Goal: Task Accomplishment & Management: Manage account settings

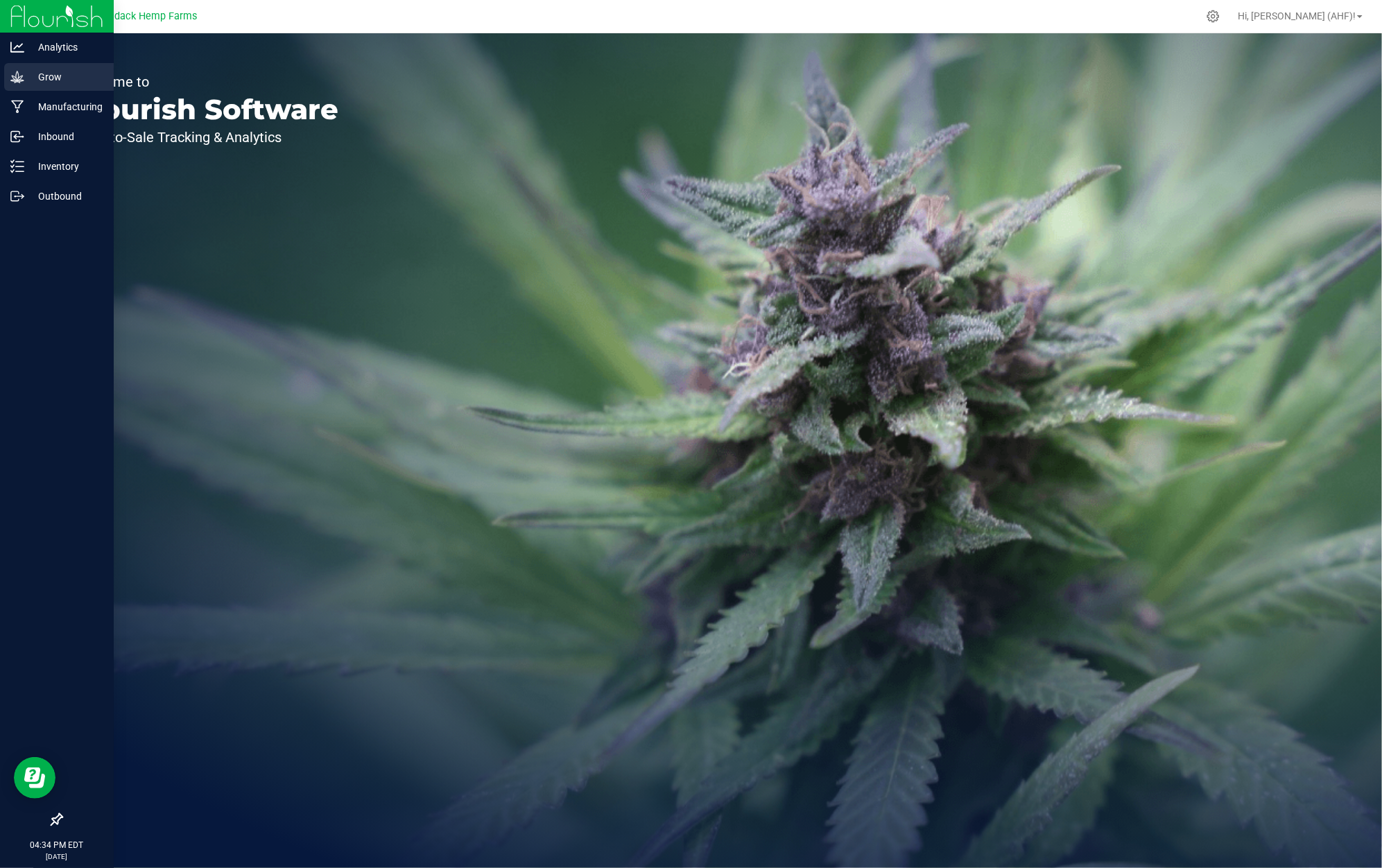
click at [20, 72] on icon at bounding box center [17, 77] width 14 height 14
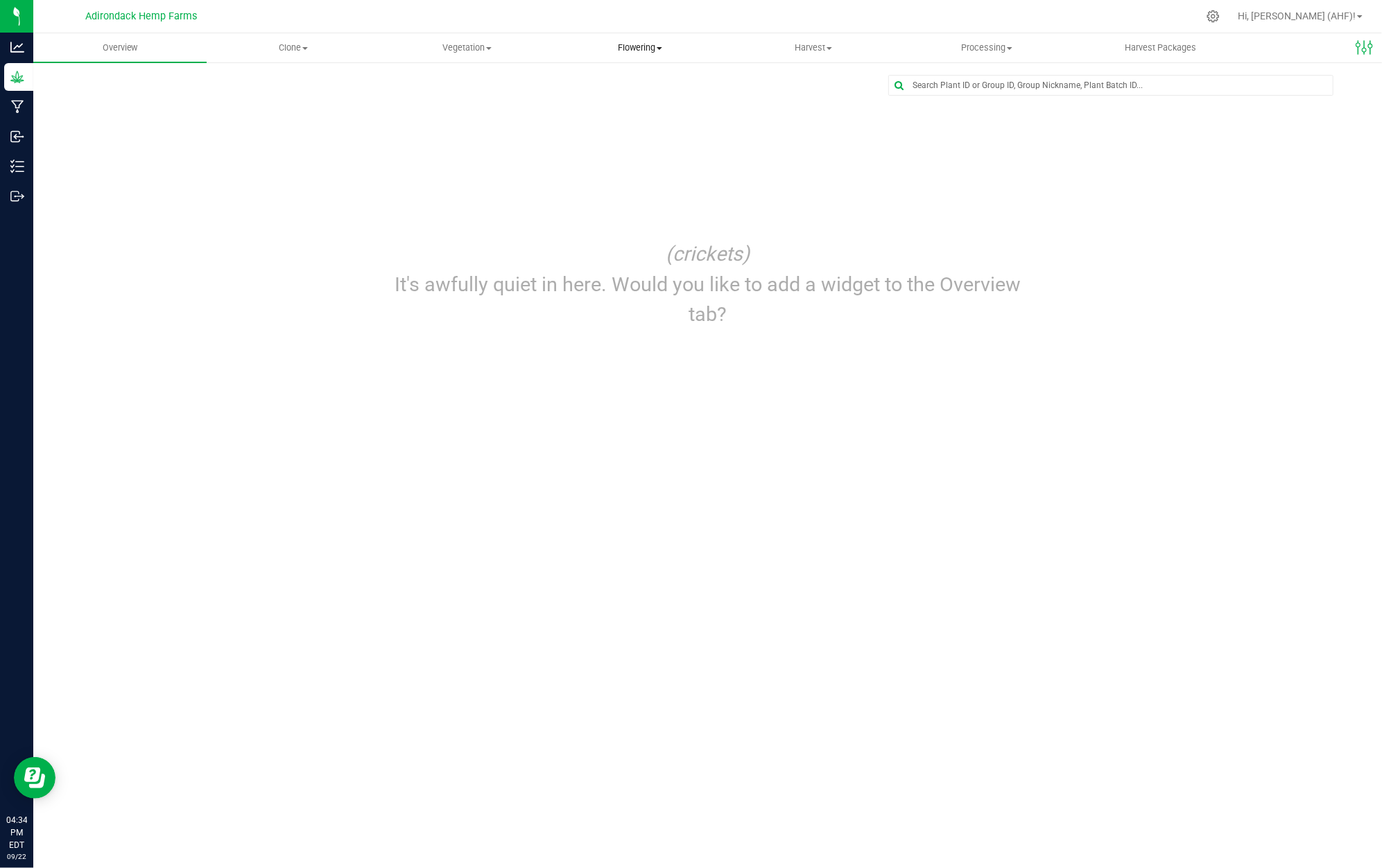
click at [625, 44] on span "Flowering" at bounding box center [640, 47] width 172 height 12
click at [627, 98] on span "Flowering groups" at bounding box center [610, 100] width 115 height 11
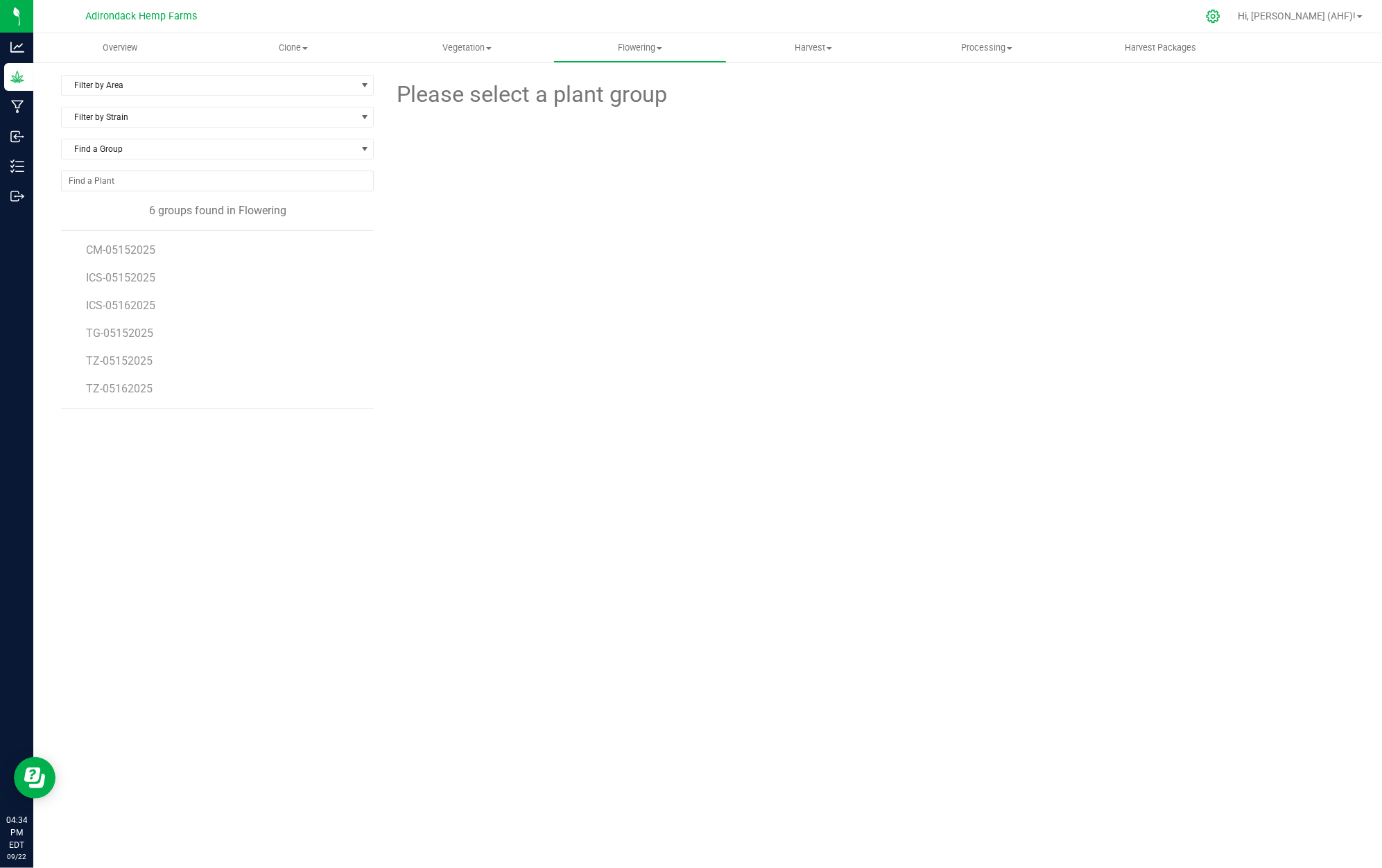
click at [1223, 20] on div at bounding box center [1213, 16] width 20 height 15
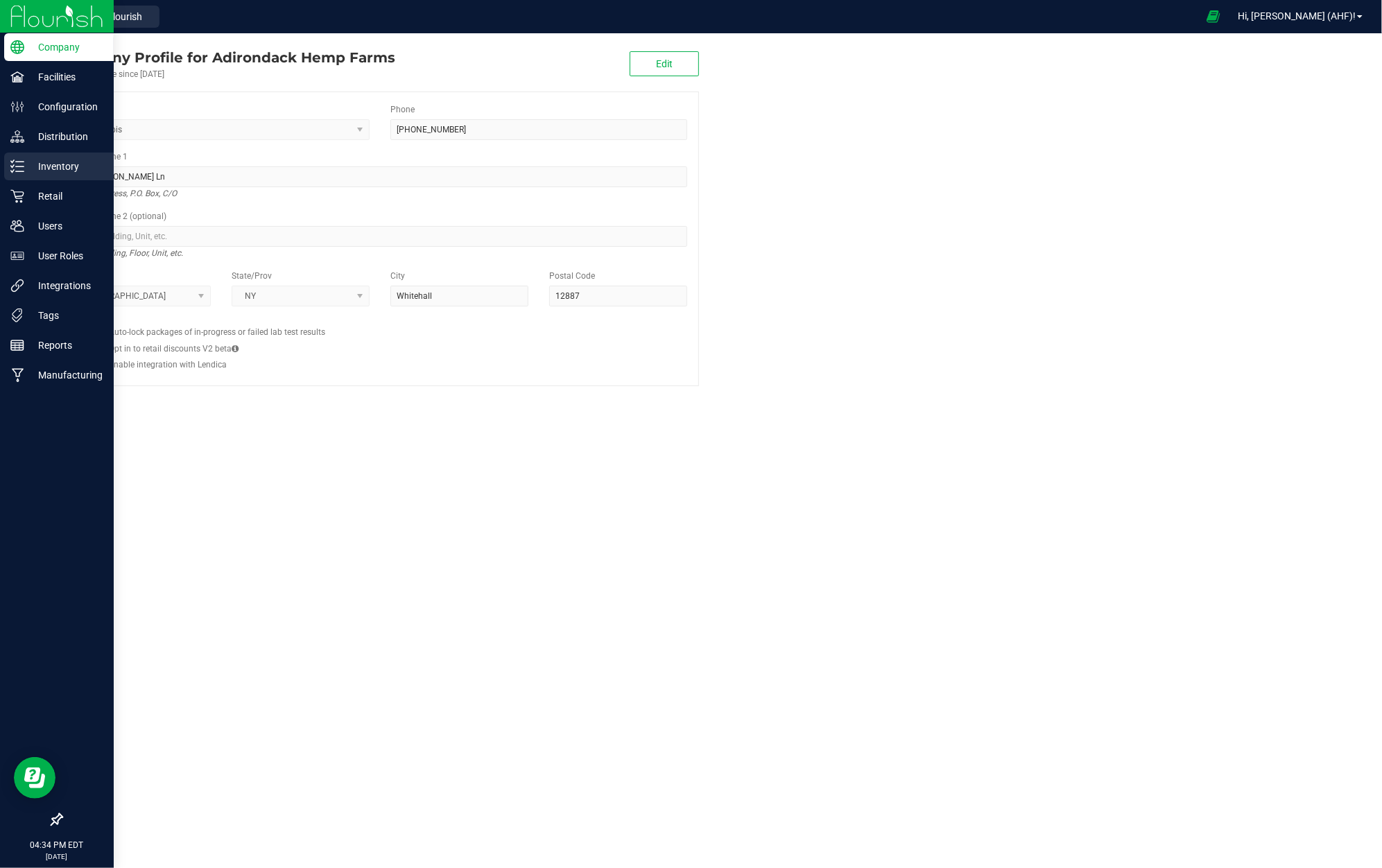
click at [83, 172] on p "Inventory" at bounding box center [66, 166] width 83 height 16
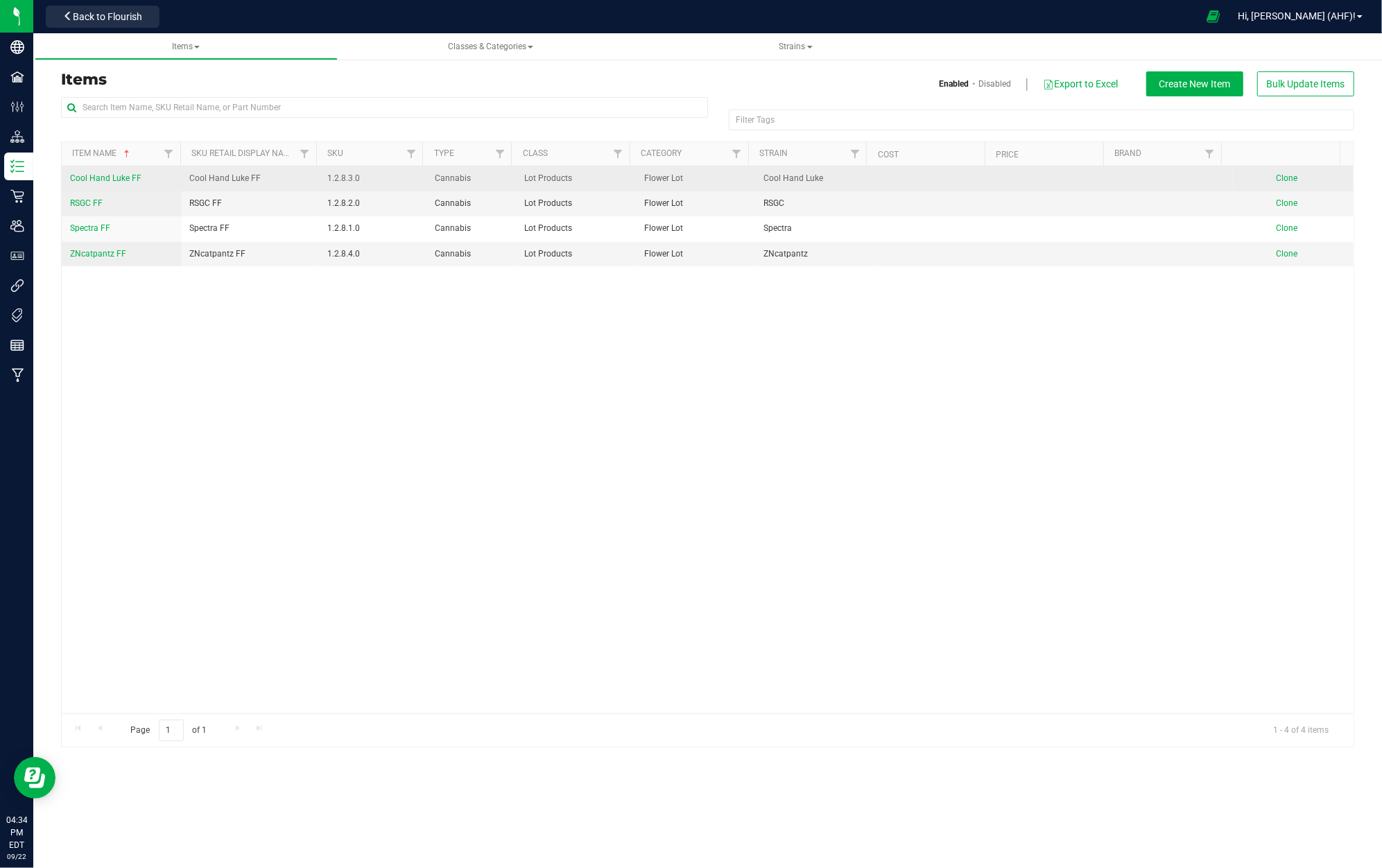
click at [306, 171] on td "Cool Hand Luke FF" at bounding box center [250, 178] width 137 height 25
click at [108, 175] on span "Cool Hand Luke FF" at bounding box center [106, 178] width 71 height 10
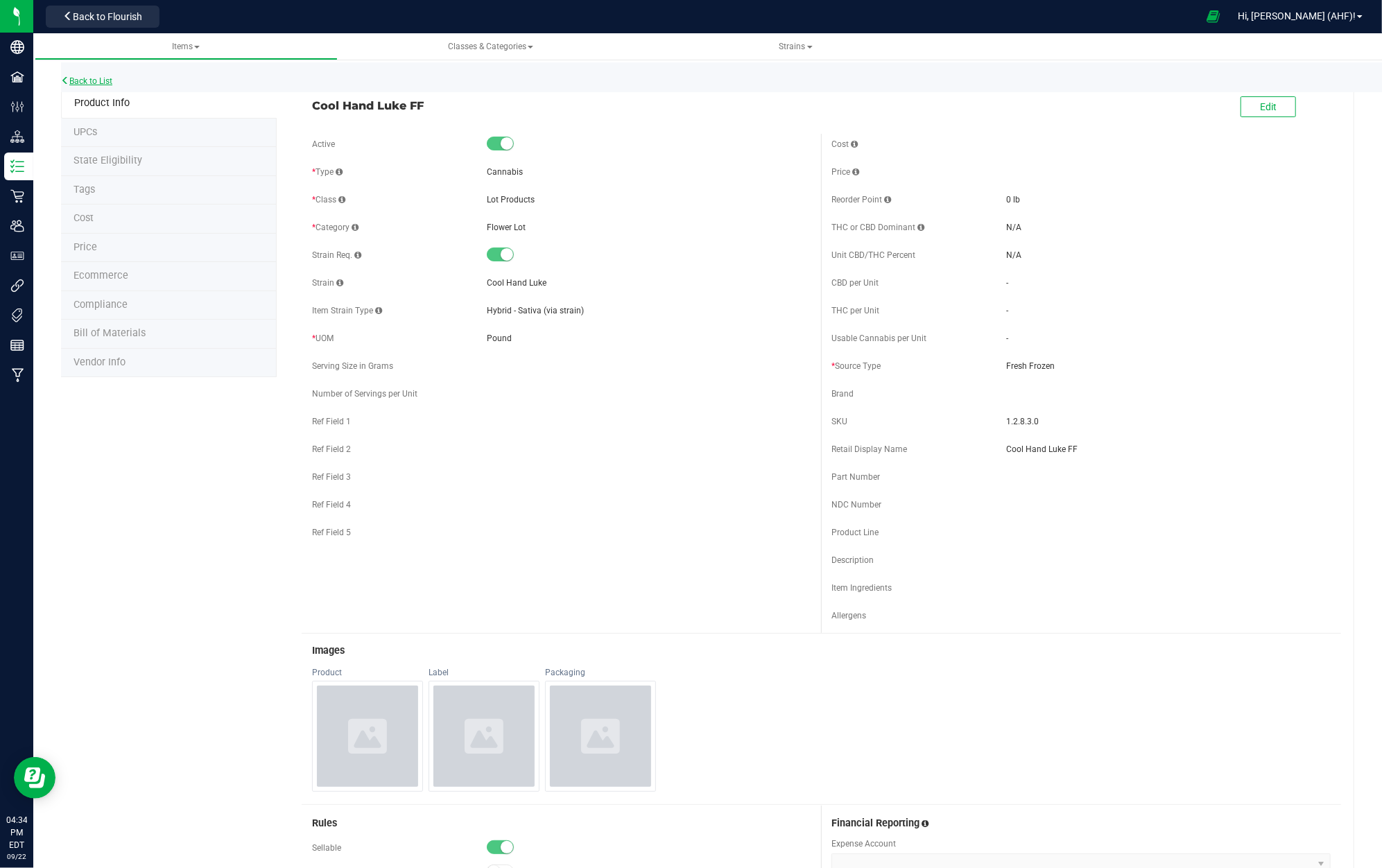
click at [89, 78] on link "Back to List" at bounding box center [87, 81] width 52 height 10
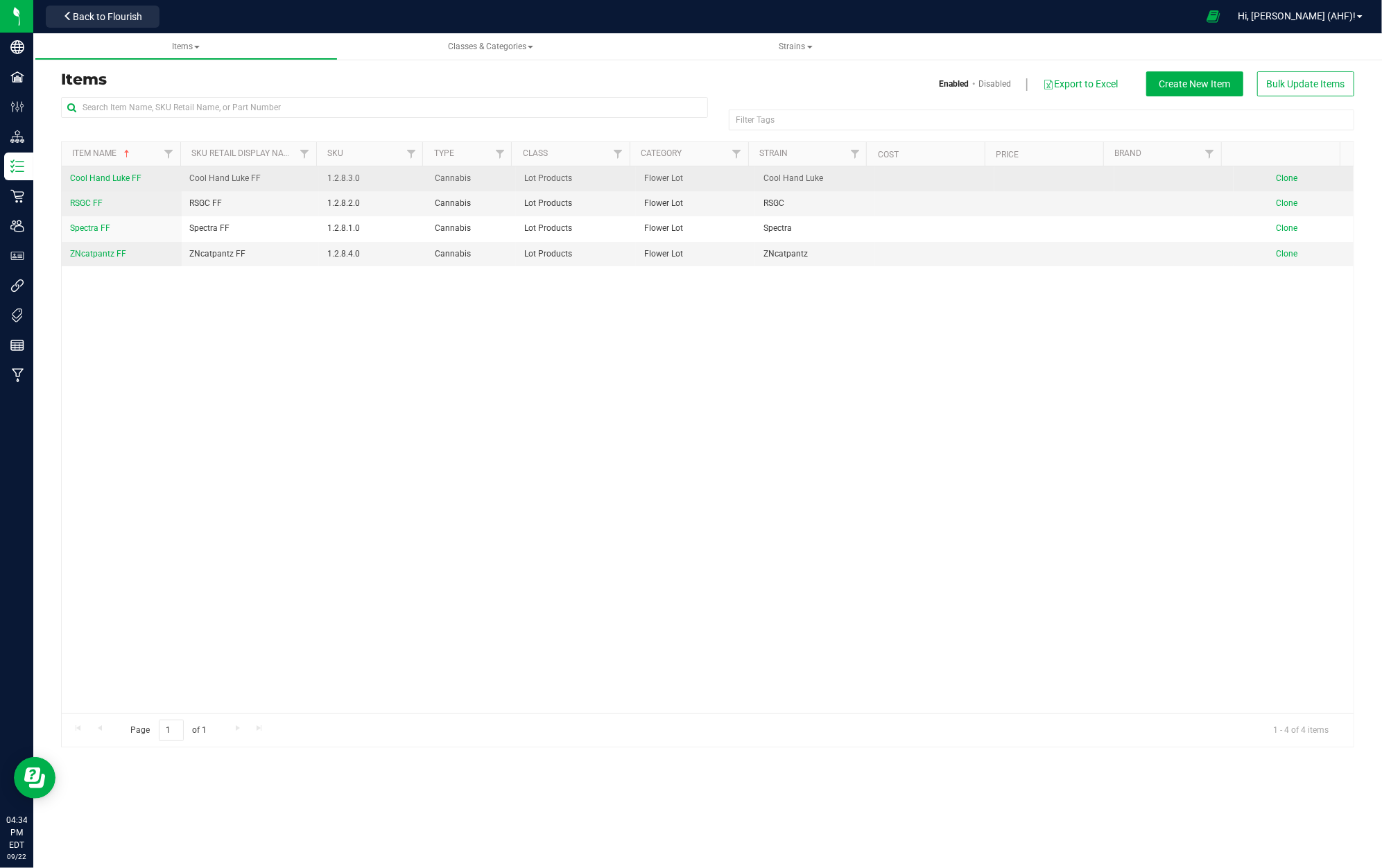
click at [932, 189] on td at bounding box center [935, 178] width 120 height 25
click at [106, 180] on span "Cool Hand Luke FF" at bounding box center [106, 178] width 71 height 10
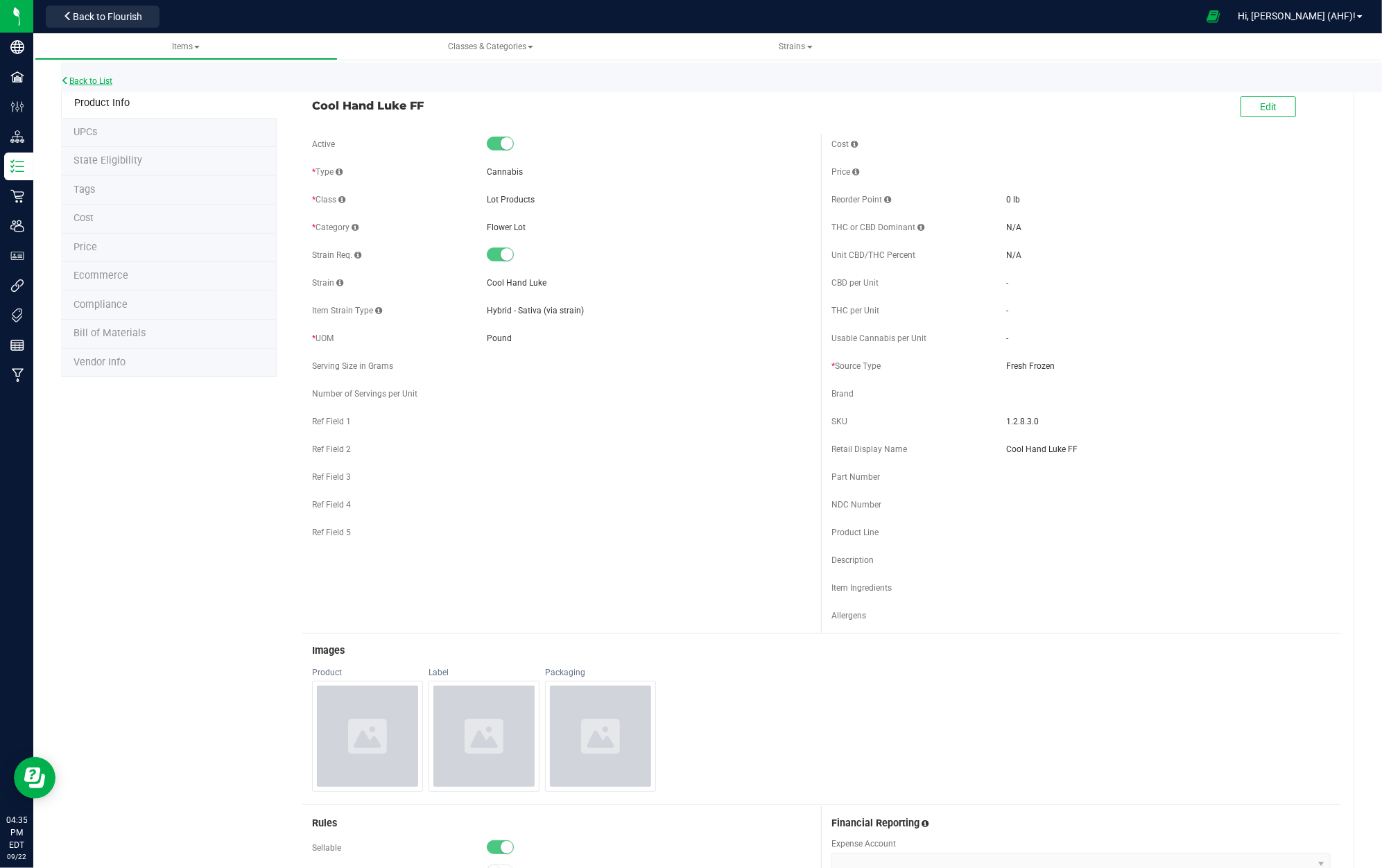
click at [110, 79] on link "Back to List" at bounding box center [87, 81] width 52 height 10
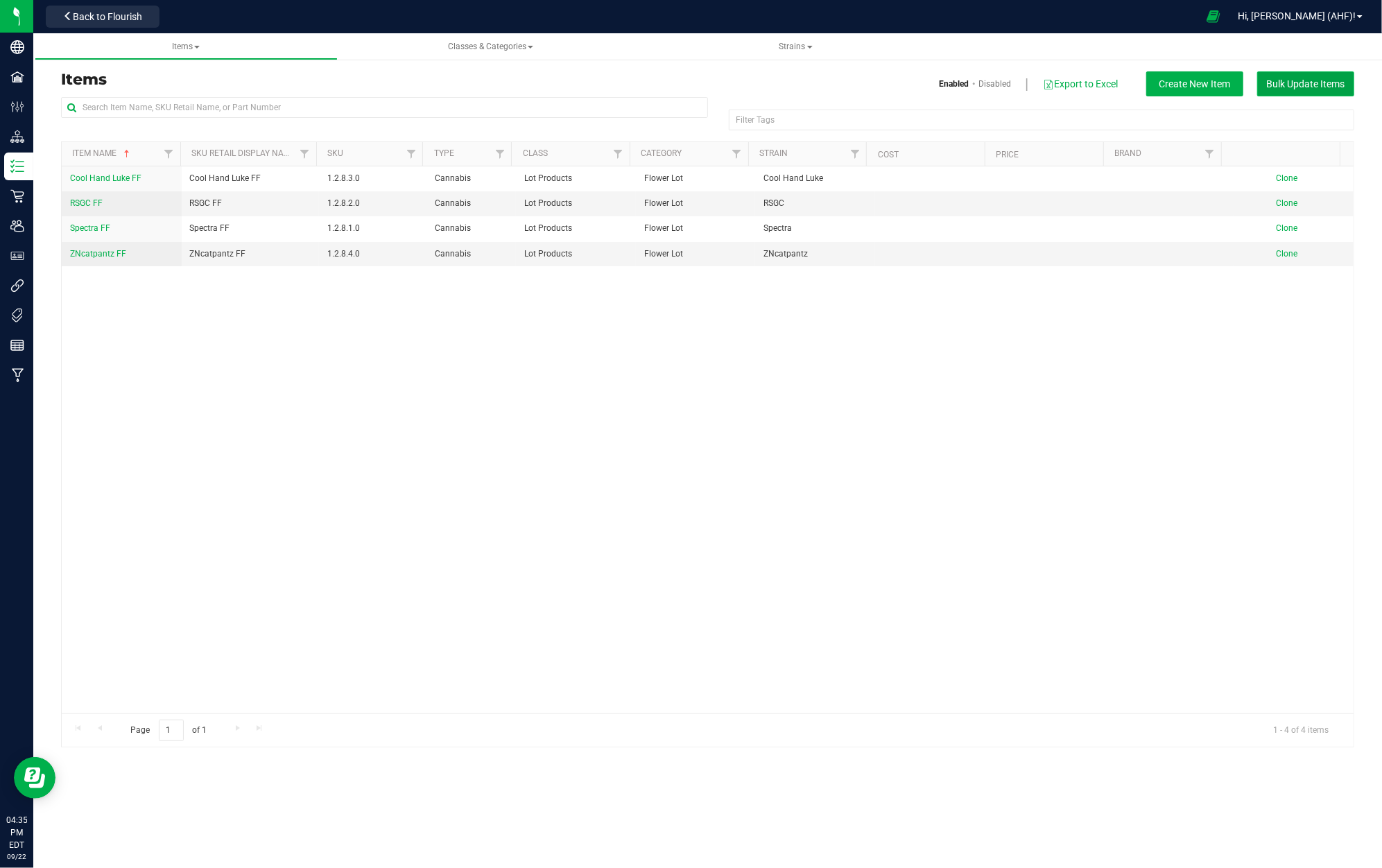
click at [1319, 86] on span "Bulk Update Items" at bounding box center [1307, 84] width 79 height 11
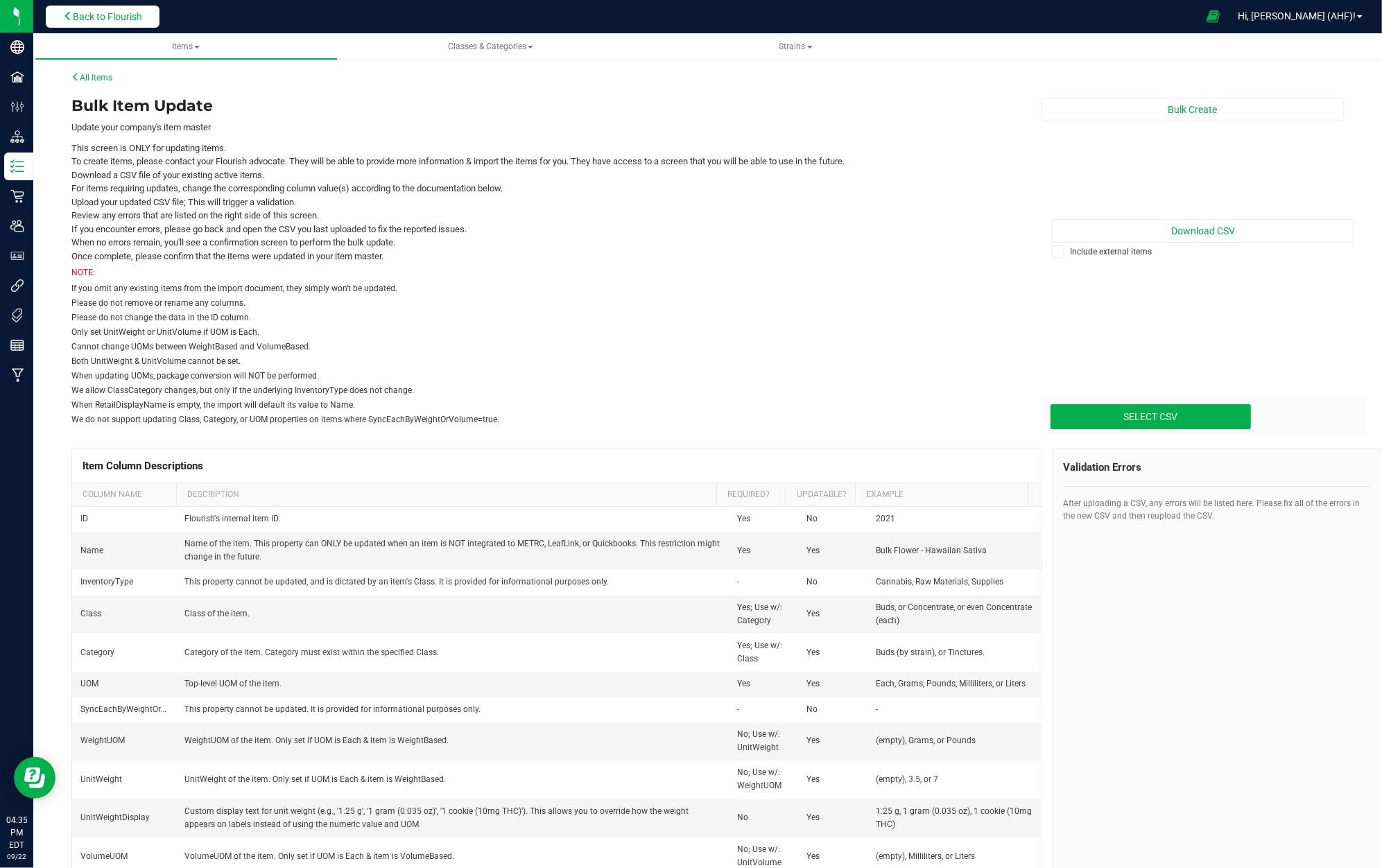
click at [92, 11] on span "Back to Flourish" at bounding box center [107, 17] width 70 height 11
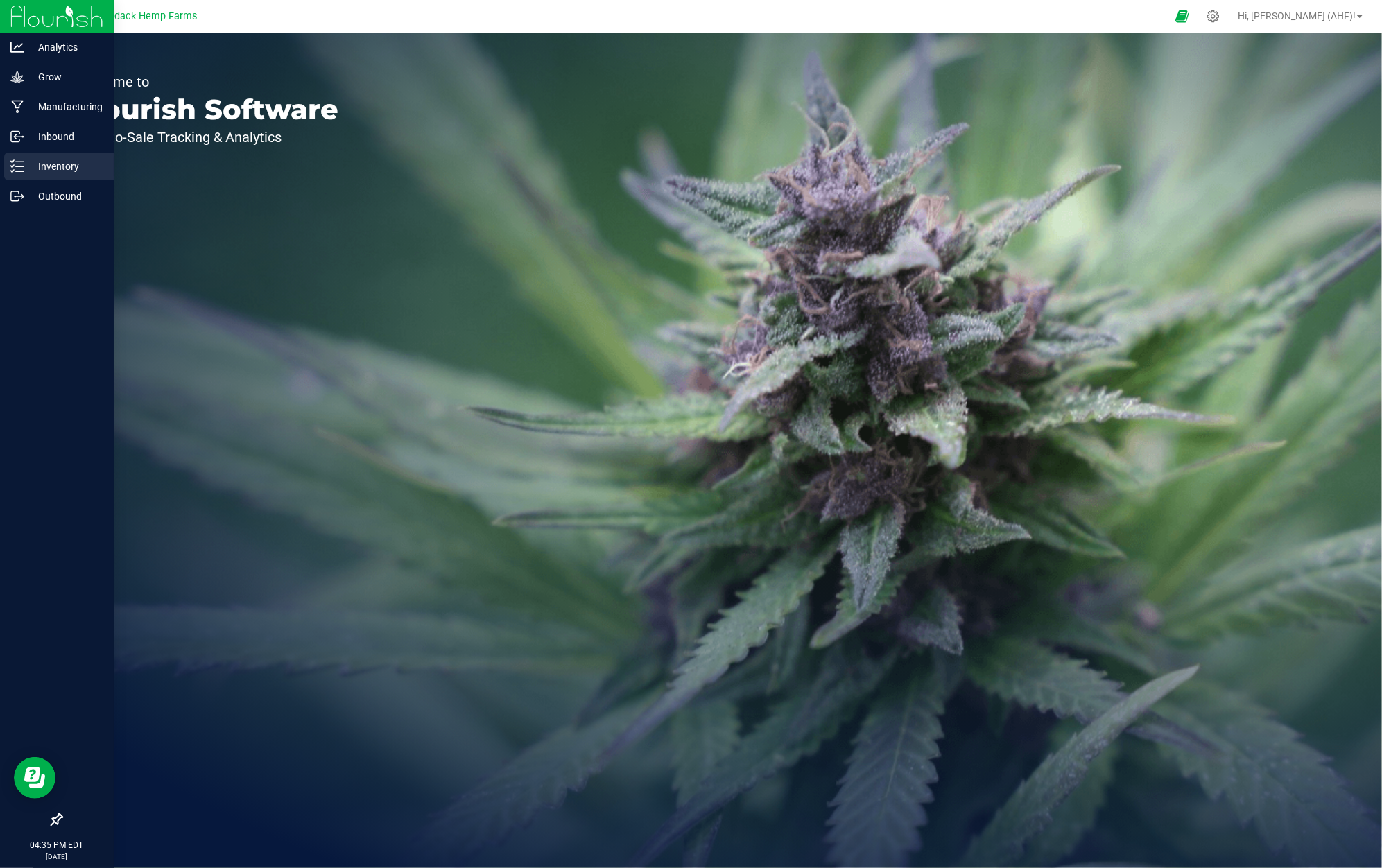
click at [48, 162] on p "Inventory" at bounding box center [66, 166] width 83 height 16
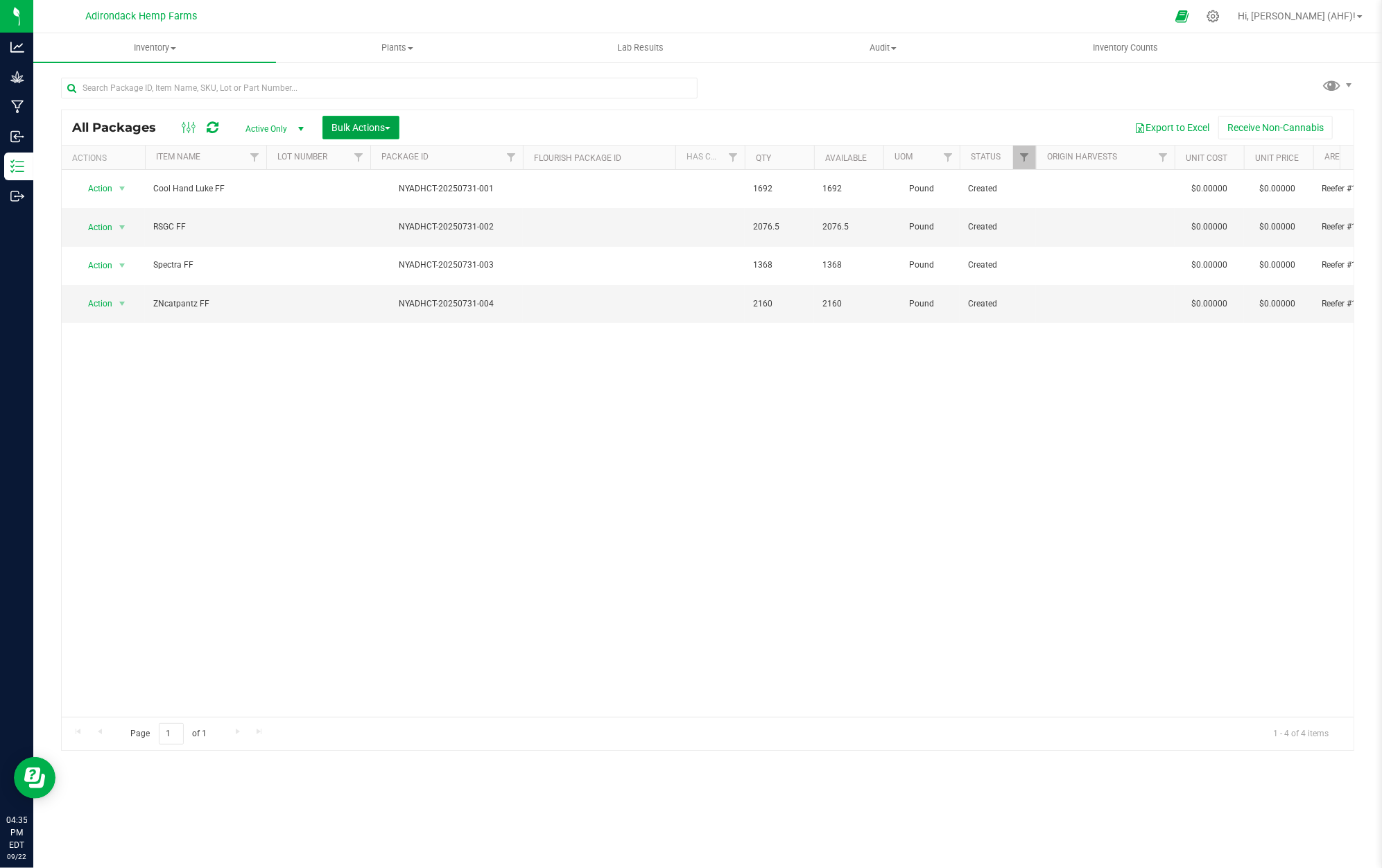
click at [387, 123] on span "Bulk Actions" at bounding box center [361, 128] width 59 height 11
click at [364, 120] on button "Bulk Actions" at bounding box center [361, 128] width 77 height 24
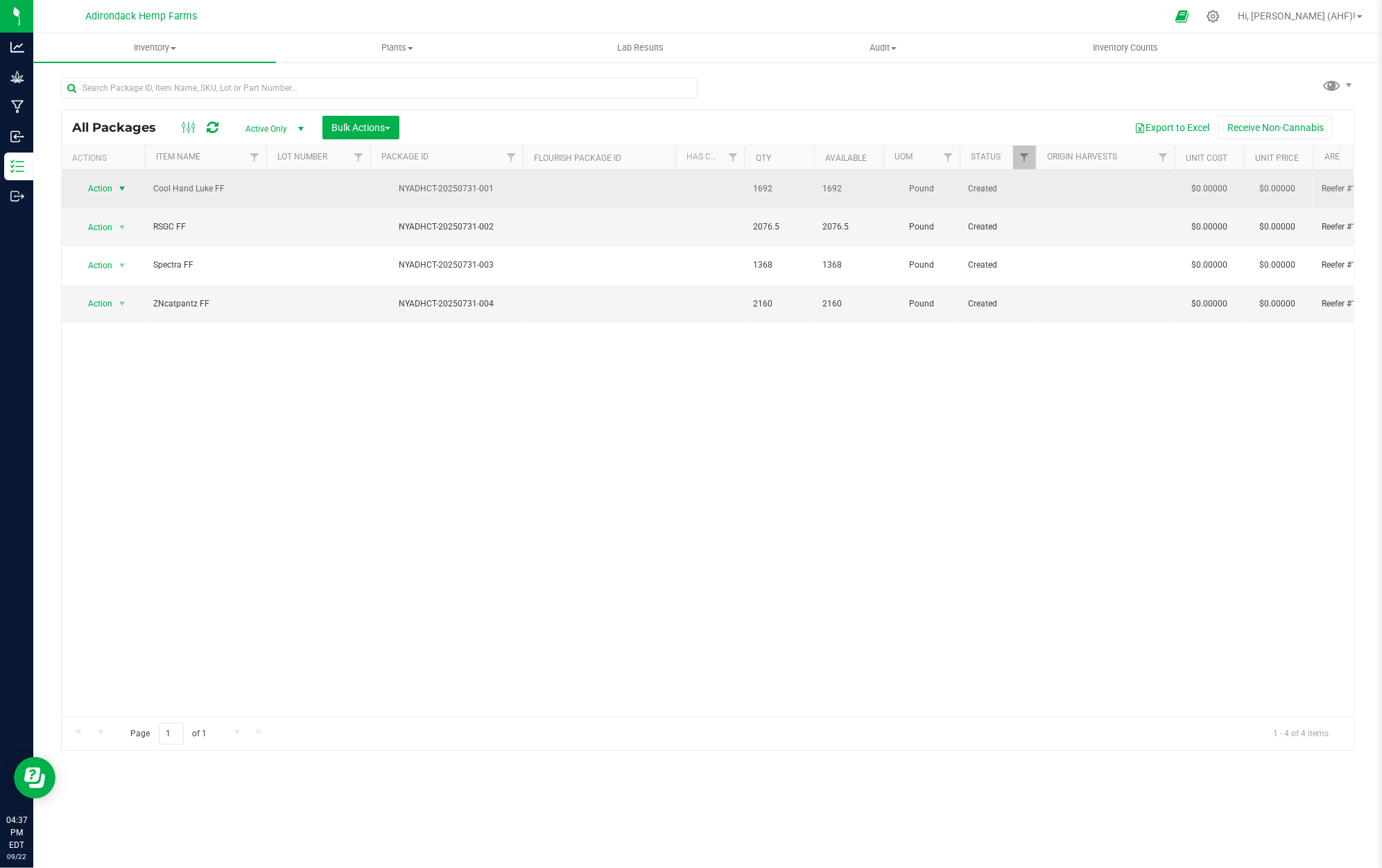
click at [114, 179] on span "select" at bounding box center [122, 189] width 17 height 20
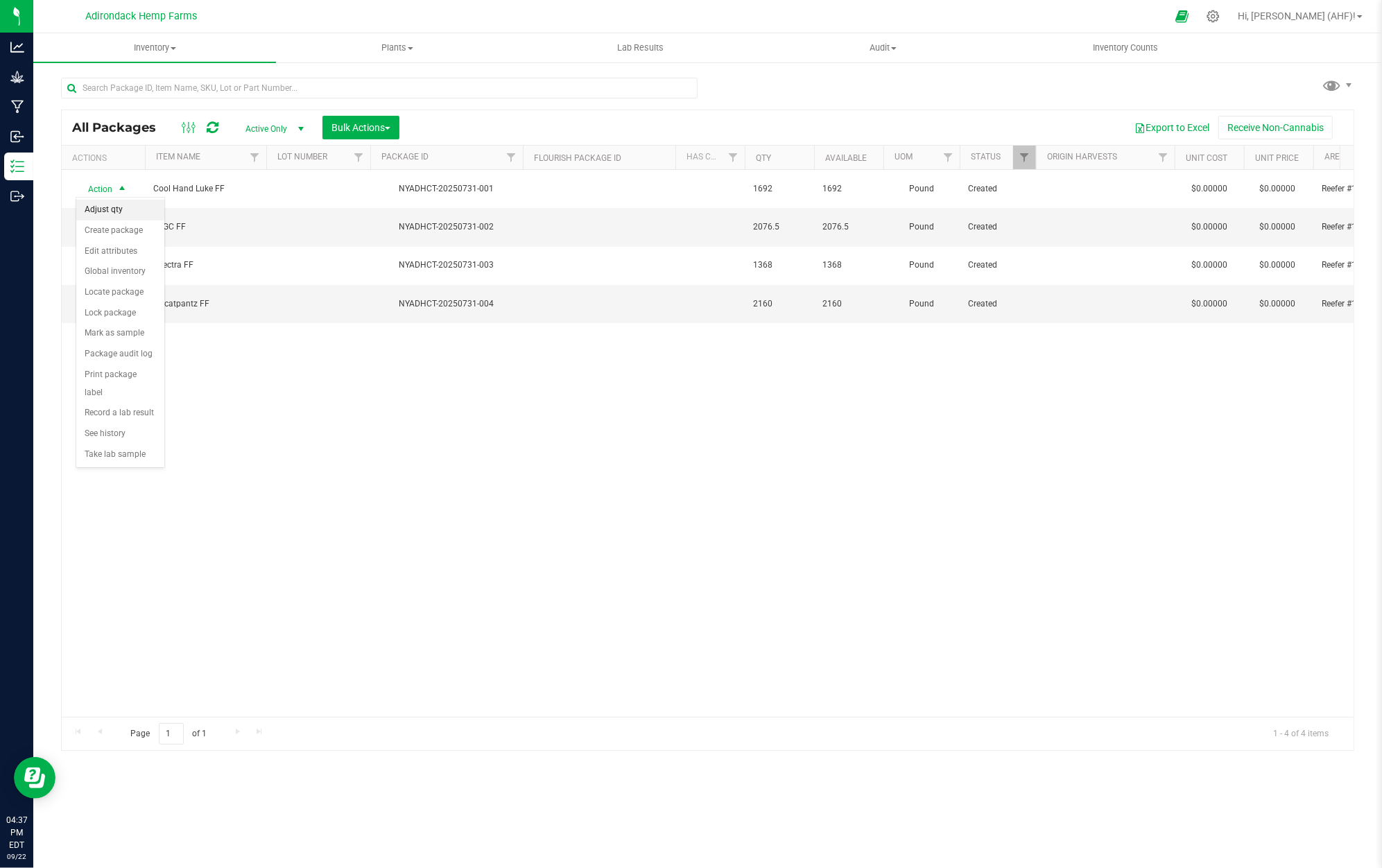
click at [126, 209] on li "Adjust qty" at bounding box center [120, 209] width 88 height 20
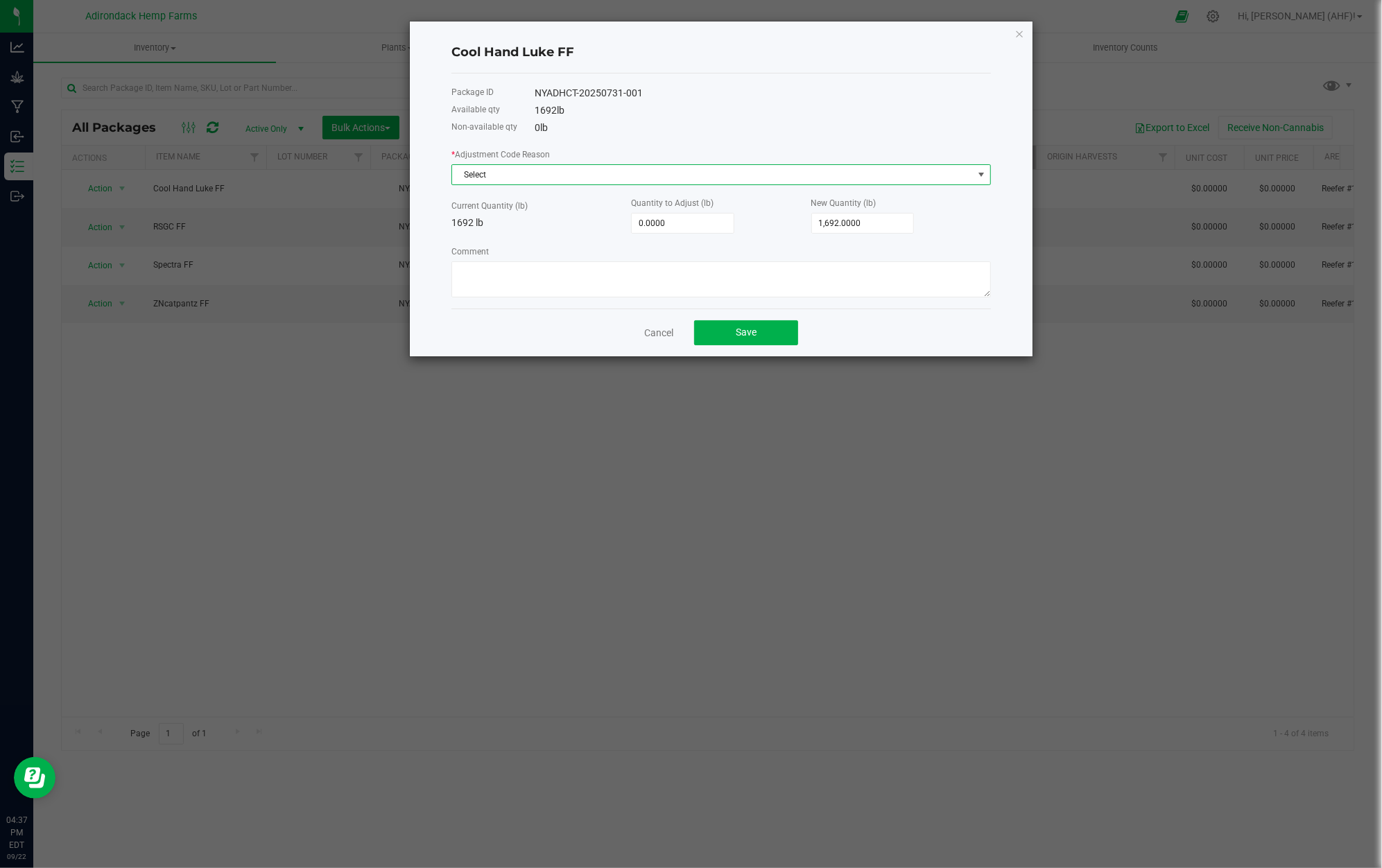
click at [539, 170] on span "Select" at bounding box center [713, 175] width 521 height 20
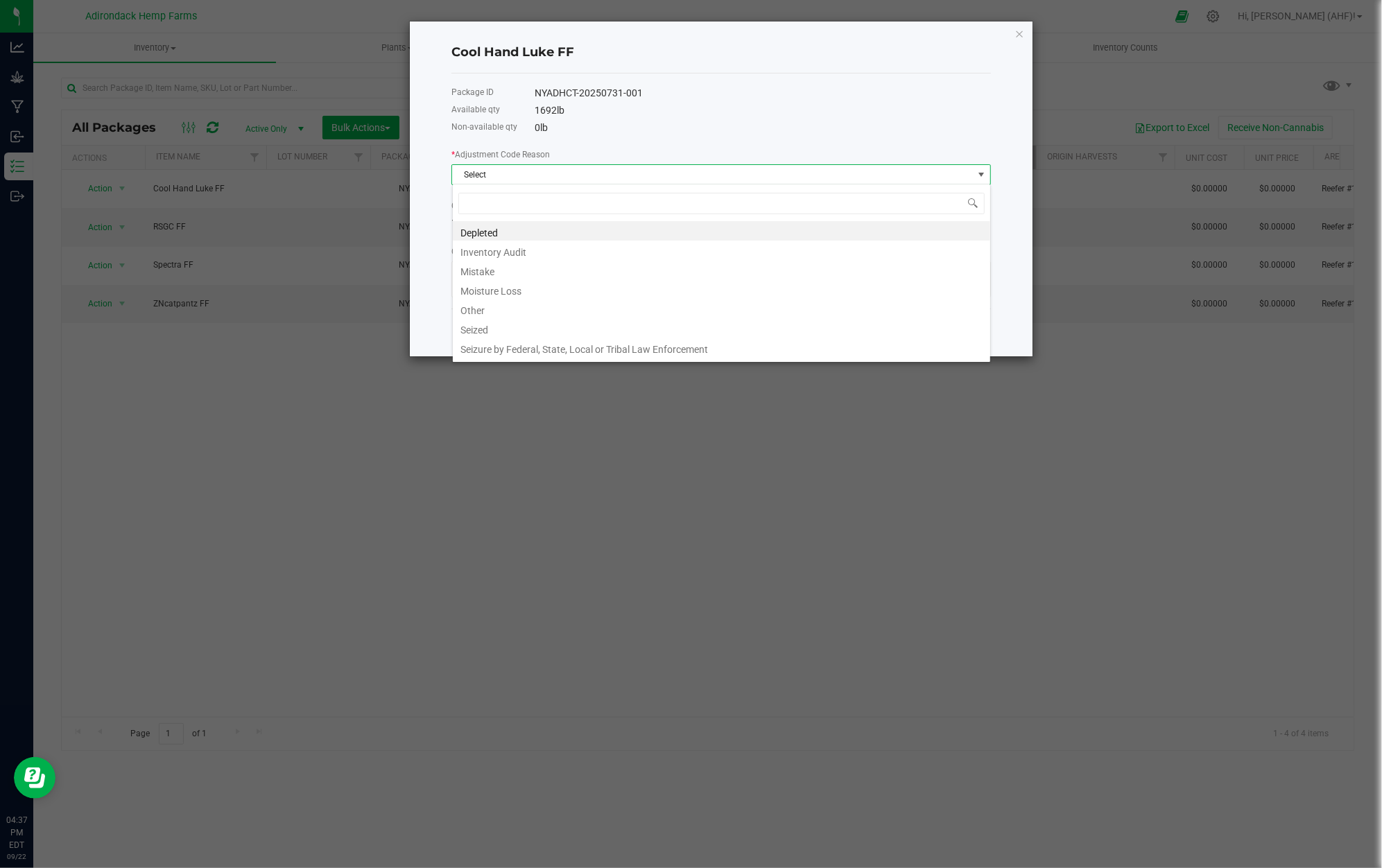
click at [448, 208] on div "Cool Hand Luke FF Package ID NYADHCT-20250731-001 Available qty 1692 lb Non-ava…" at bounding box center [721, 188] width 623 height 335
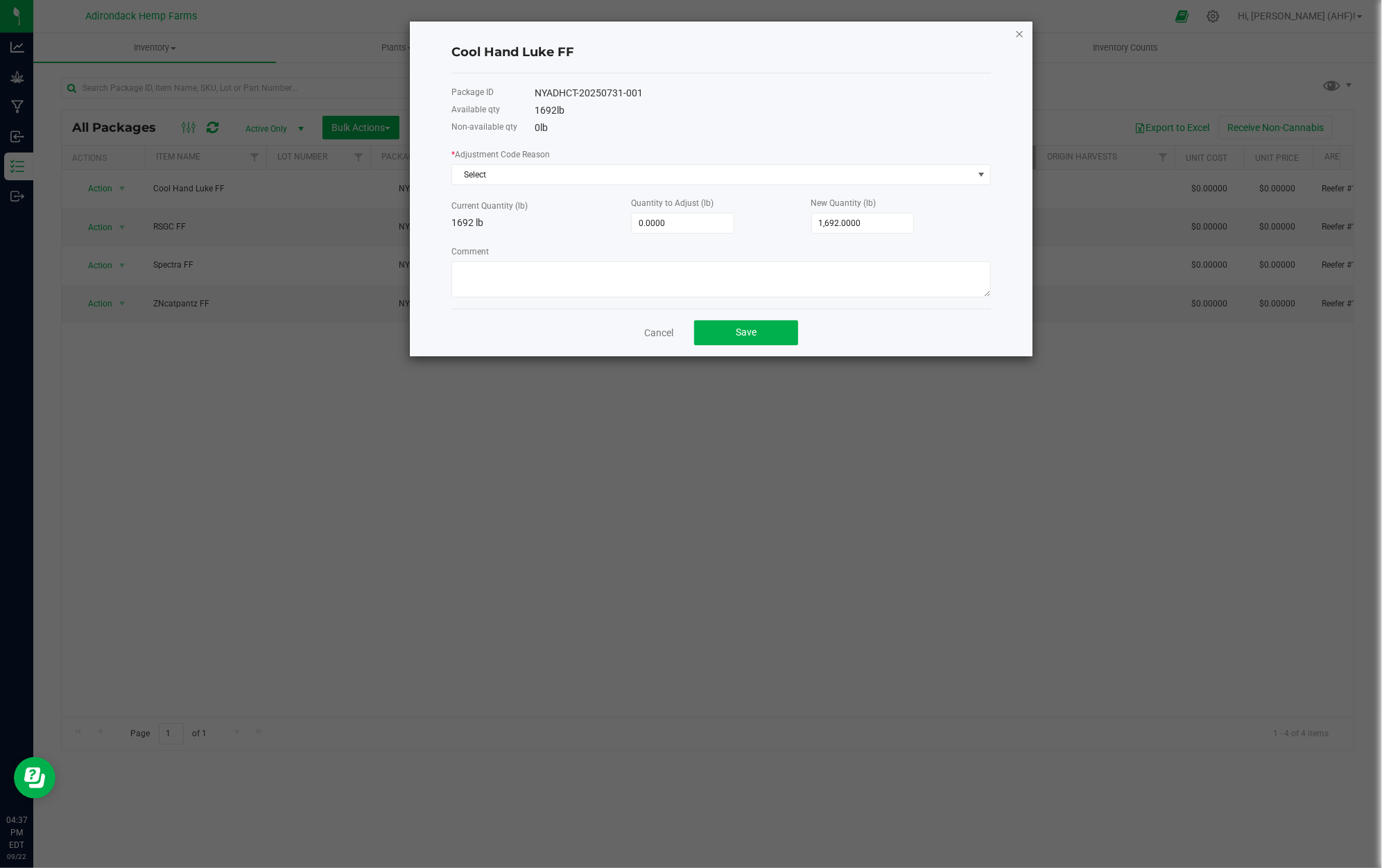
click at [1020, 31] on icon "button" at bounding box center [1020, 34] width 10 height 16
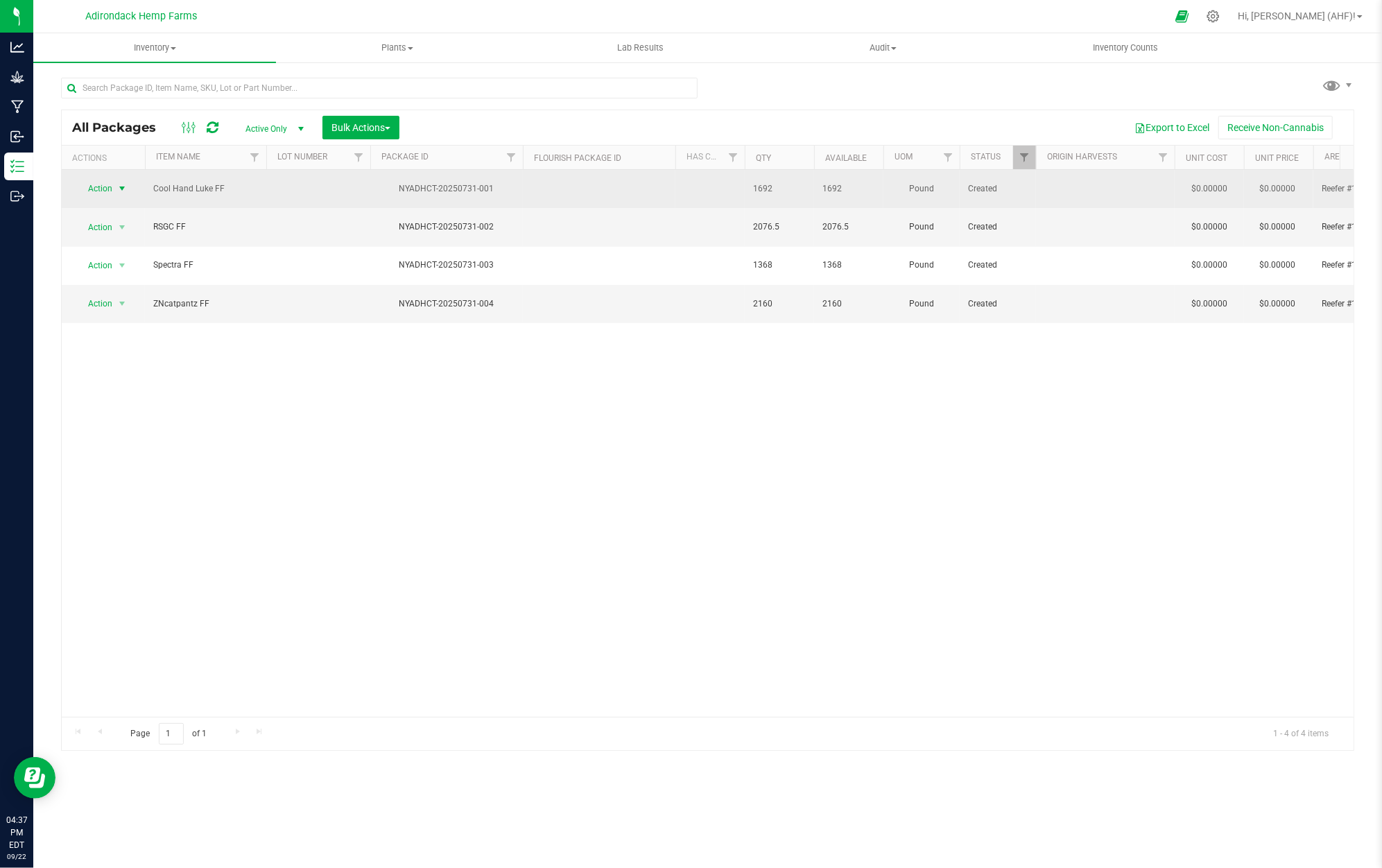
click at [115, 187] on span "select" at bounding box center [122, 189] width 17 height 20
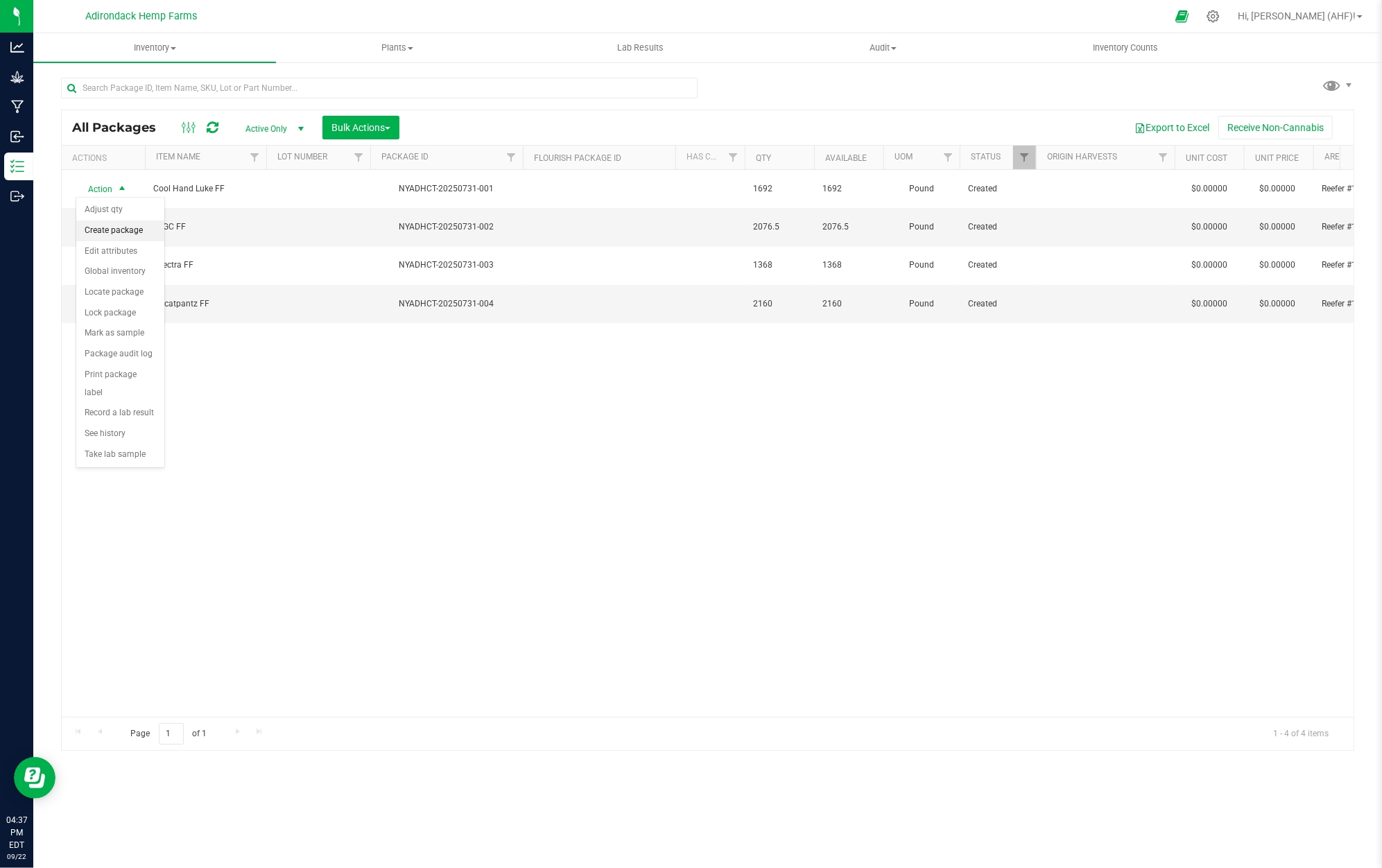
click at [125, 231] on li "Create package" at bounding box center [120, 231] width 88 height 20
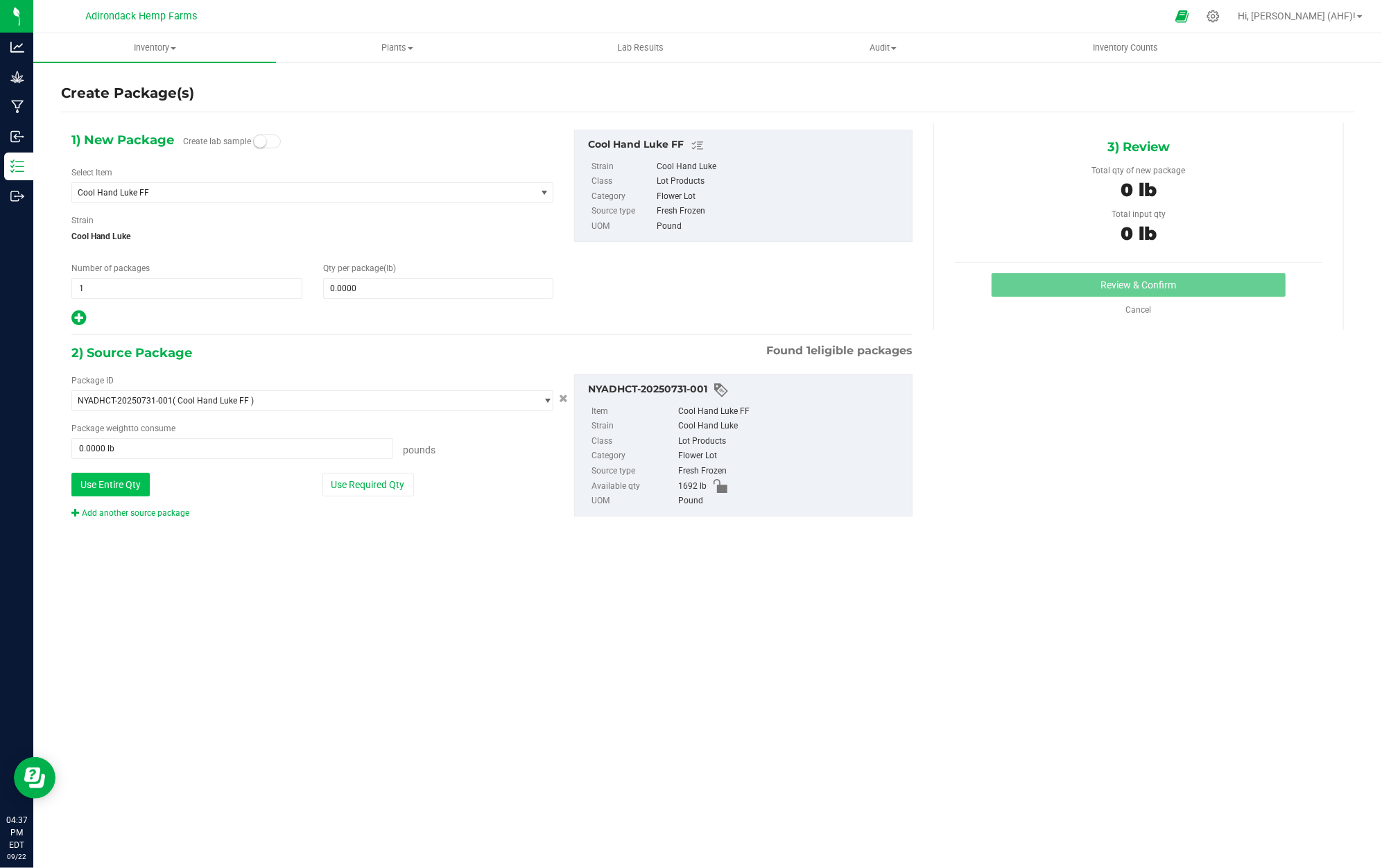
click at [139, 489] on button "Use Entire Qty" at bounding box center [110, 484] width 79 height 24
type input "1692.0000 lb"
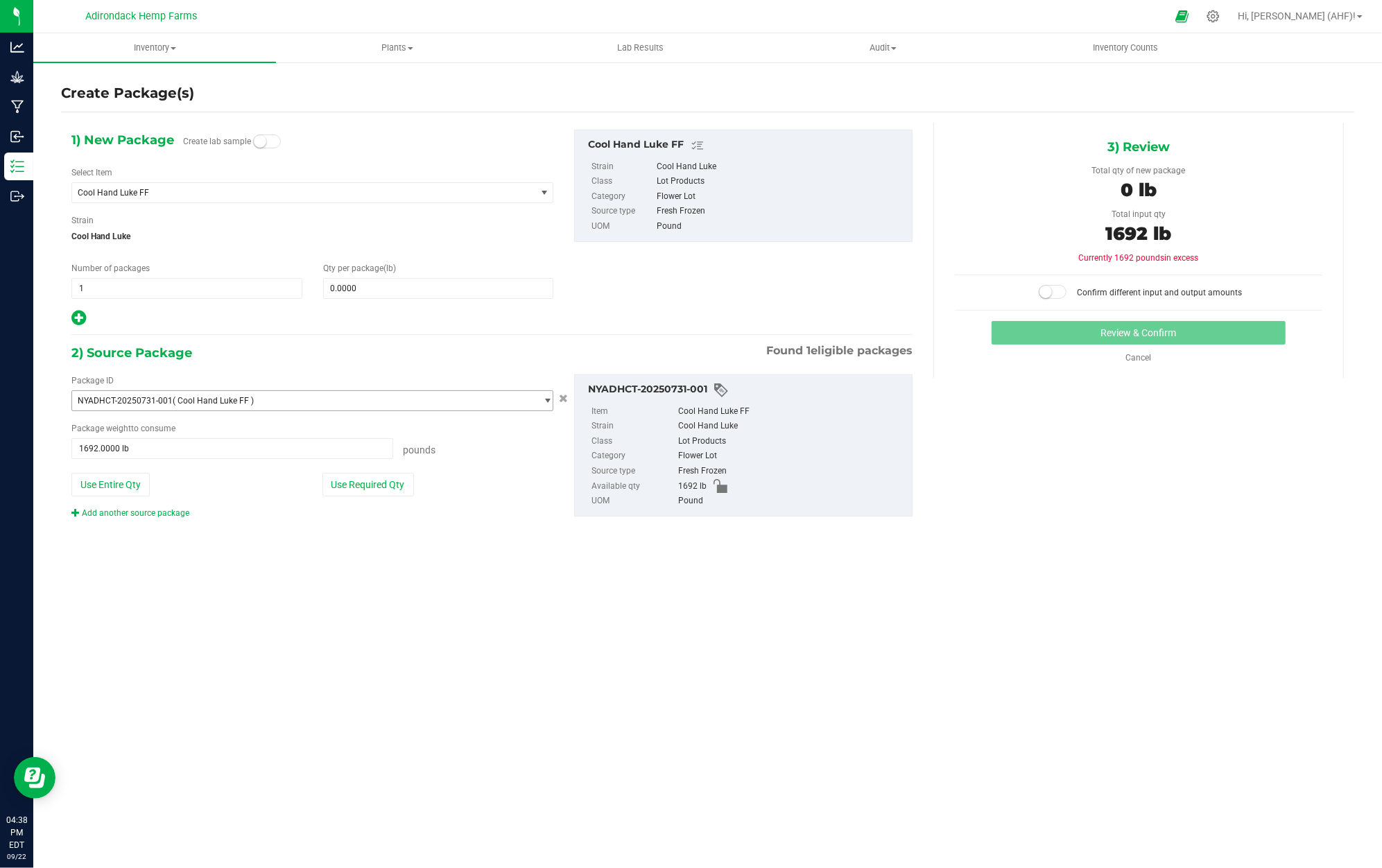
click at [283, 403] on span "NYADHCT-20250731-001 ( Cool Hand Luke FF )" at bounding box center [304, 401] width 463 height 20
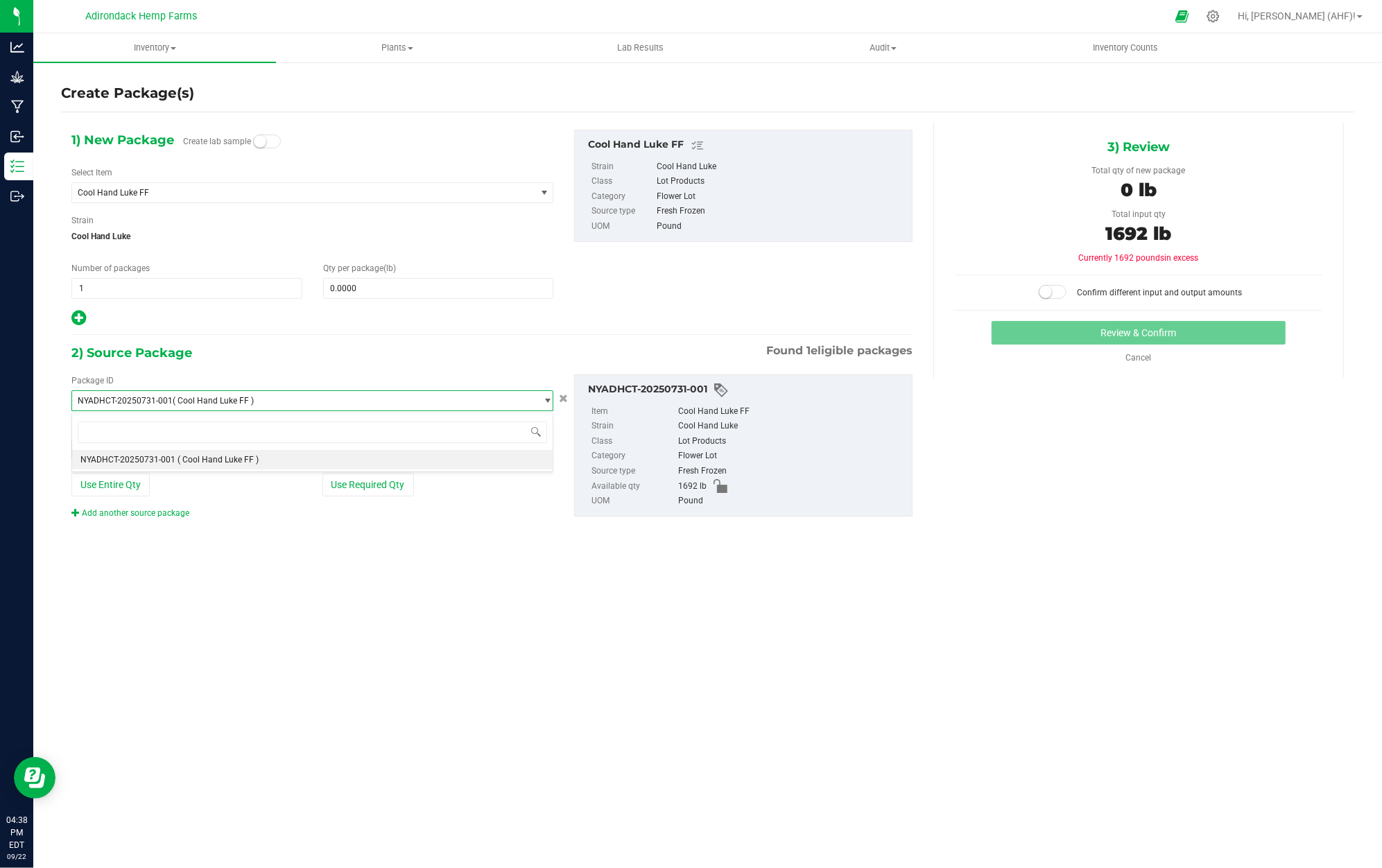
click at [283, 403] on span "NYADHCT-20250731-001 ( Cool Hand Luke FF )" at bounding box center [304, 401] width 463 height 20
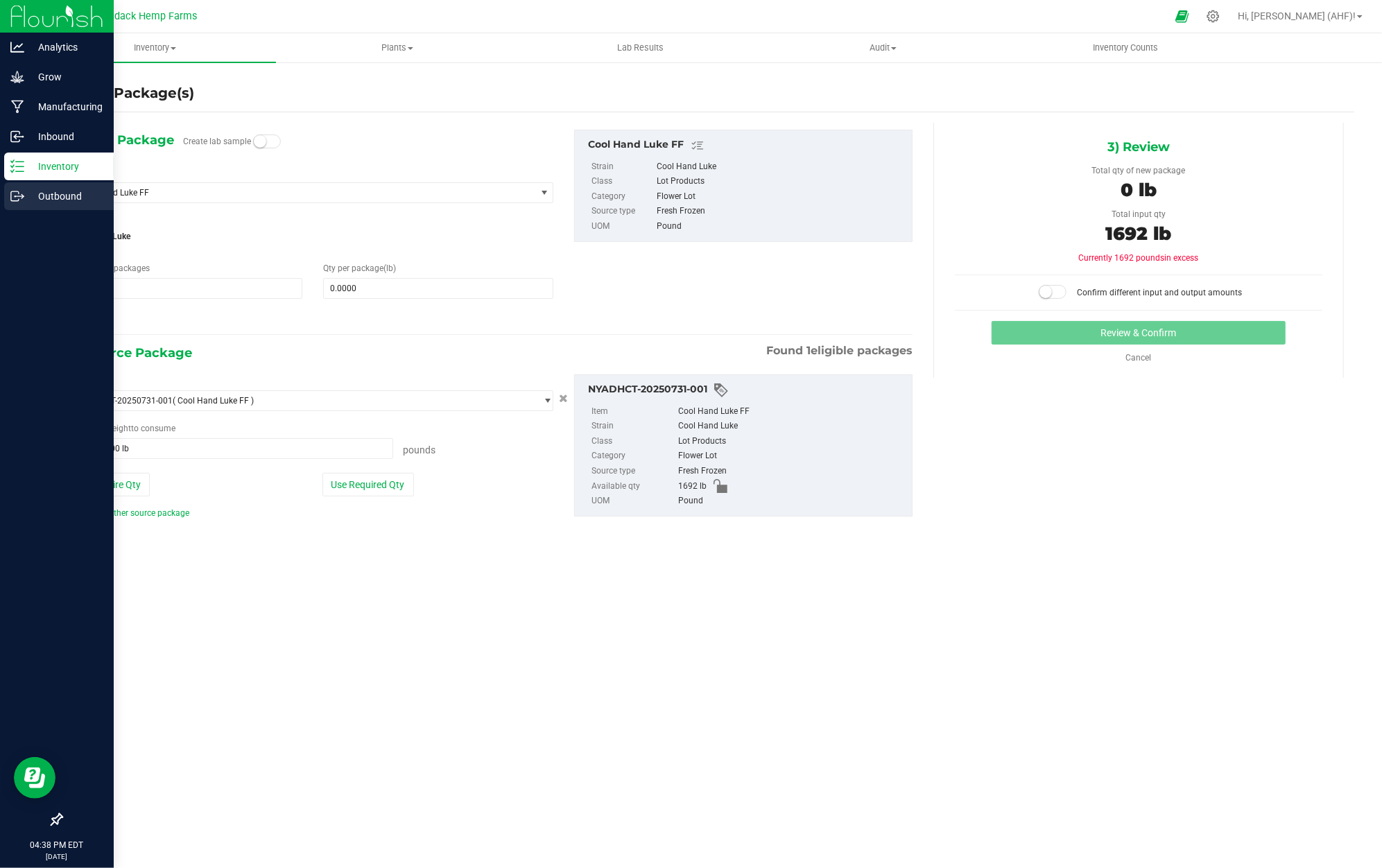
click at [67, 190] on p "Outbound" at bounding box center [66, 196] width 83 height 16
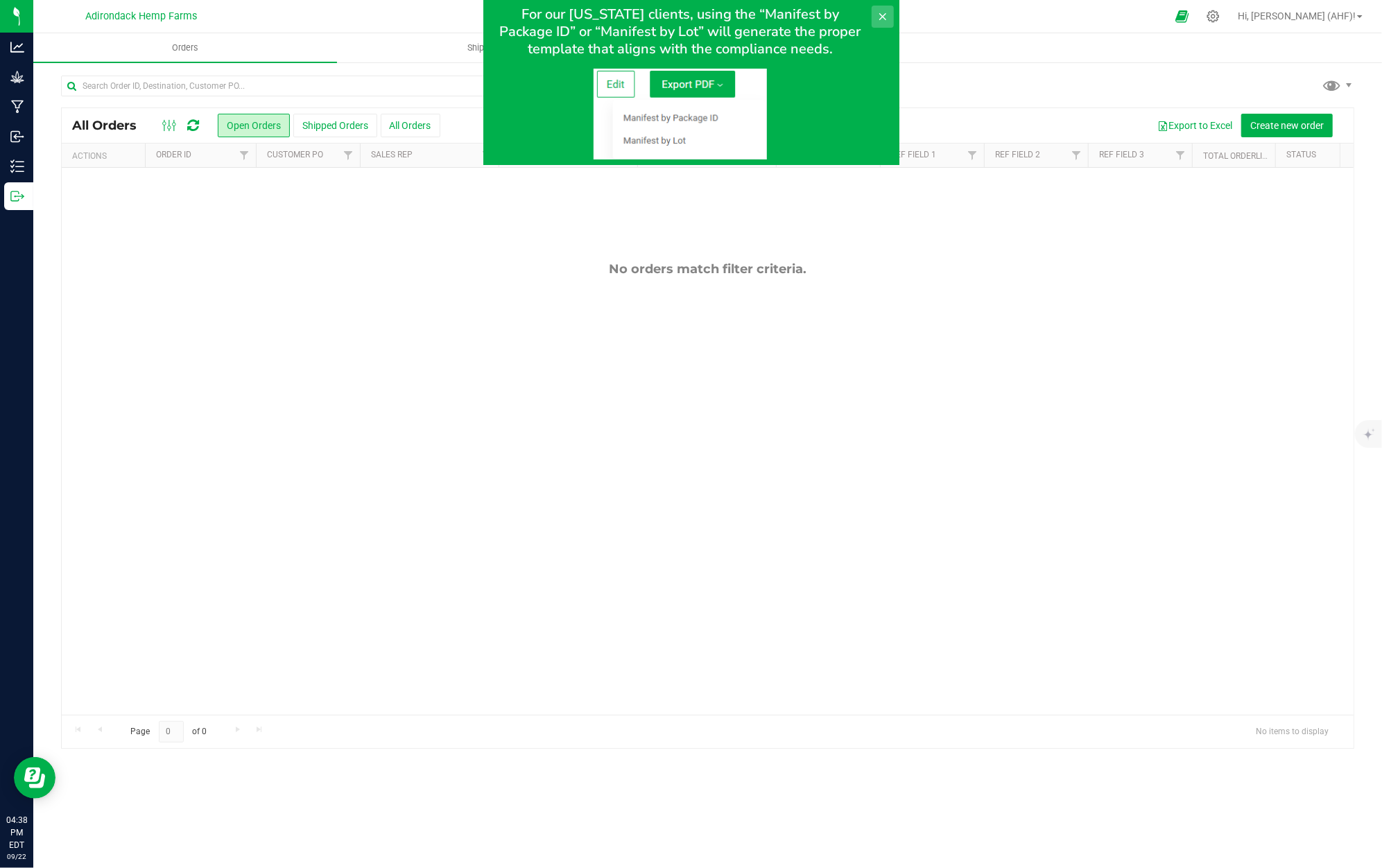
click at [887, 10] on button at bounding box center [882, 16] width 22 height 22
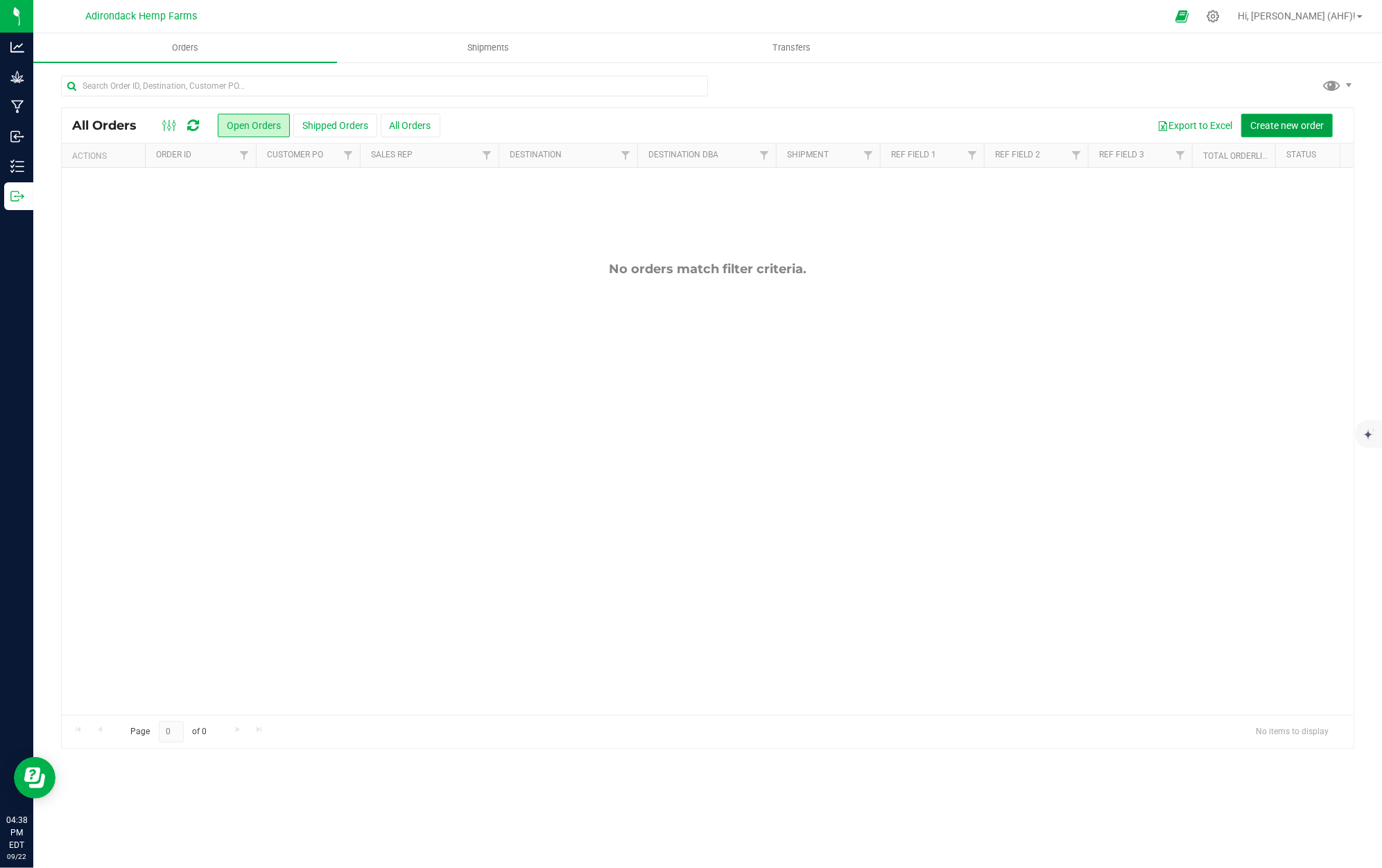
click at [1265, 128] on span "Create new order" at bounding box center [1287, 126] width 74 height 11
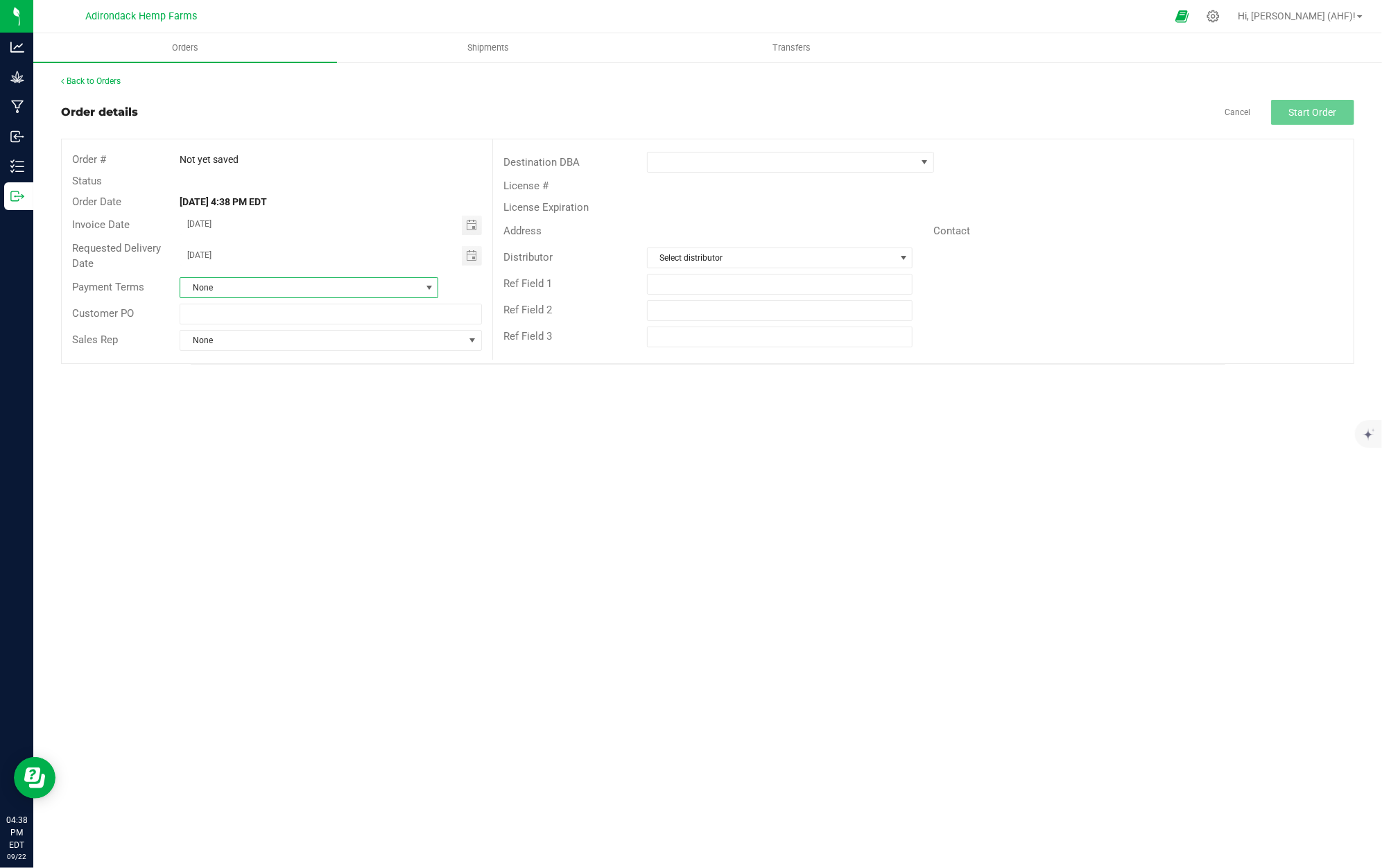
click at [317, 286] on span "None" at bounding box center [299, 288] width 240 height 20
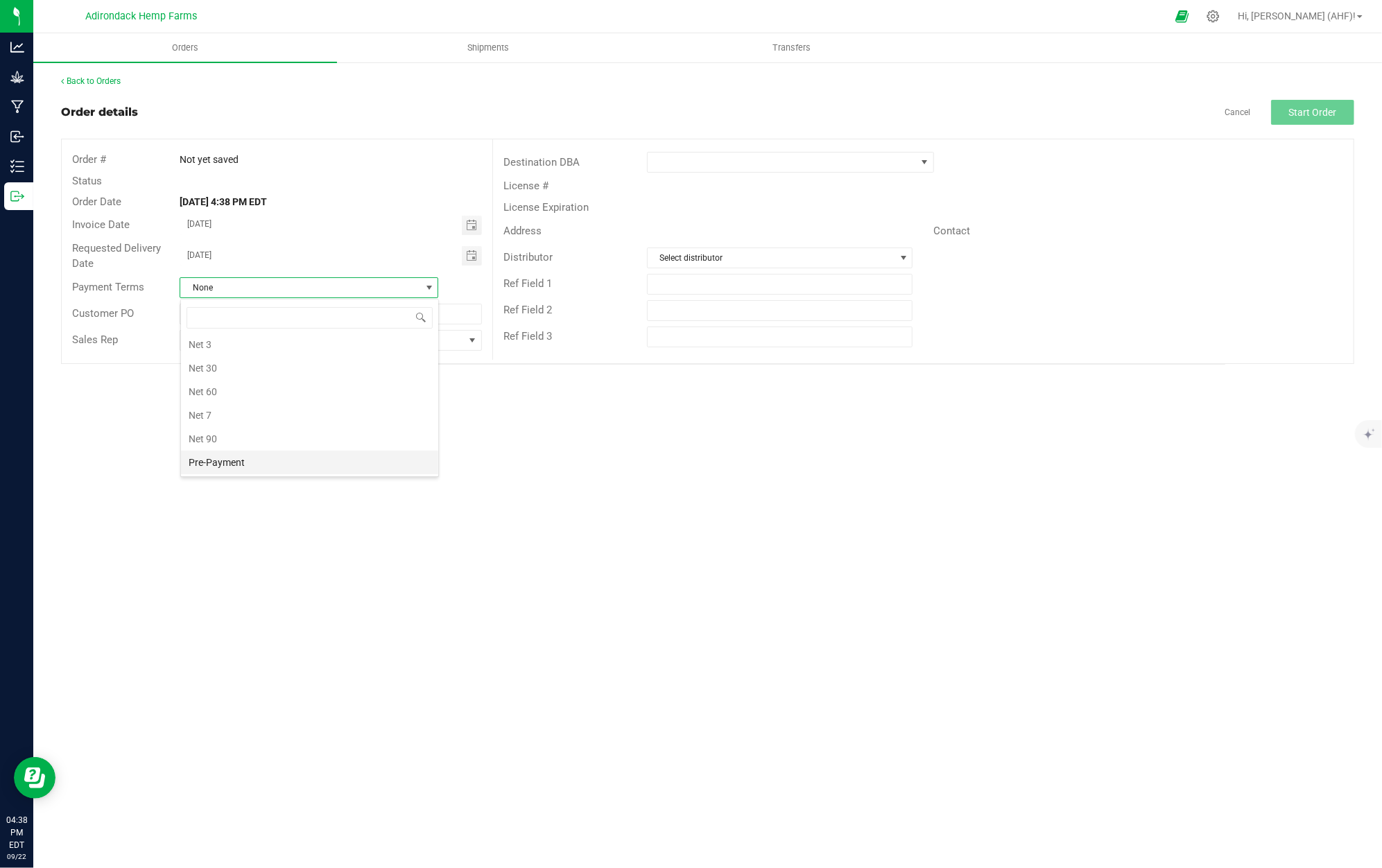
click at [203, 458] on li "Pre-Payment" at bounding box center [309, 462] width 257 height 24
click at [217, 294] on span "Pre-Payment" at bounding box center [299, 288] width 240 height 20
click at [239, 370] on li "None" at bounding box center [309, 371] width 257 height 24
click at [222, 313] on input "text" at bounding box center [331, 313] width 303 height 20
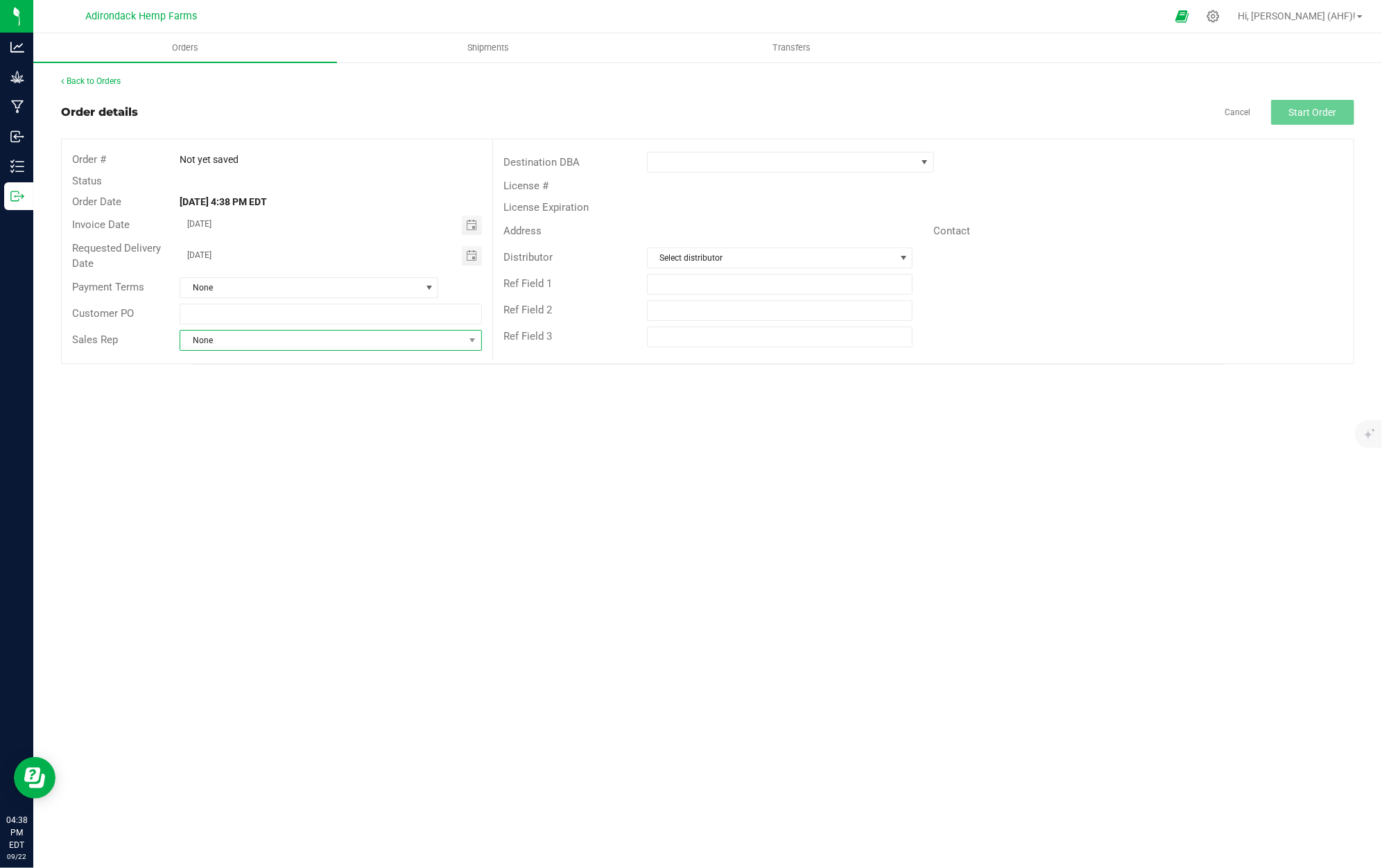
click at [220, 343] on span "None" at bounding box center [322, 340] width 284 height 20
click at [230, 339] on span "None" at bounding box center [322, 340] width 284 height 20
click at [697, 248] on span "Select distributor" at bounding box center [772, 258] width 248 height 20
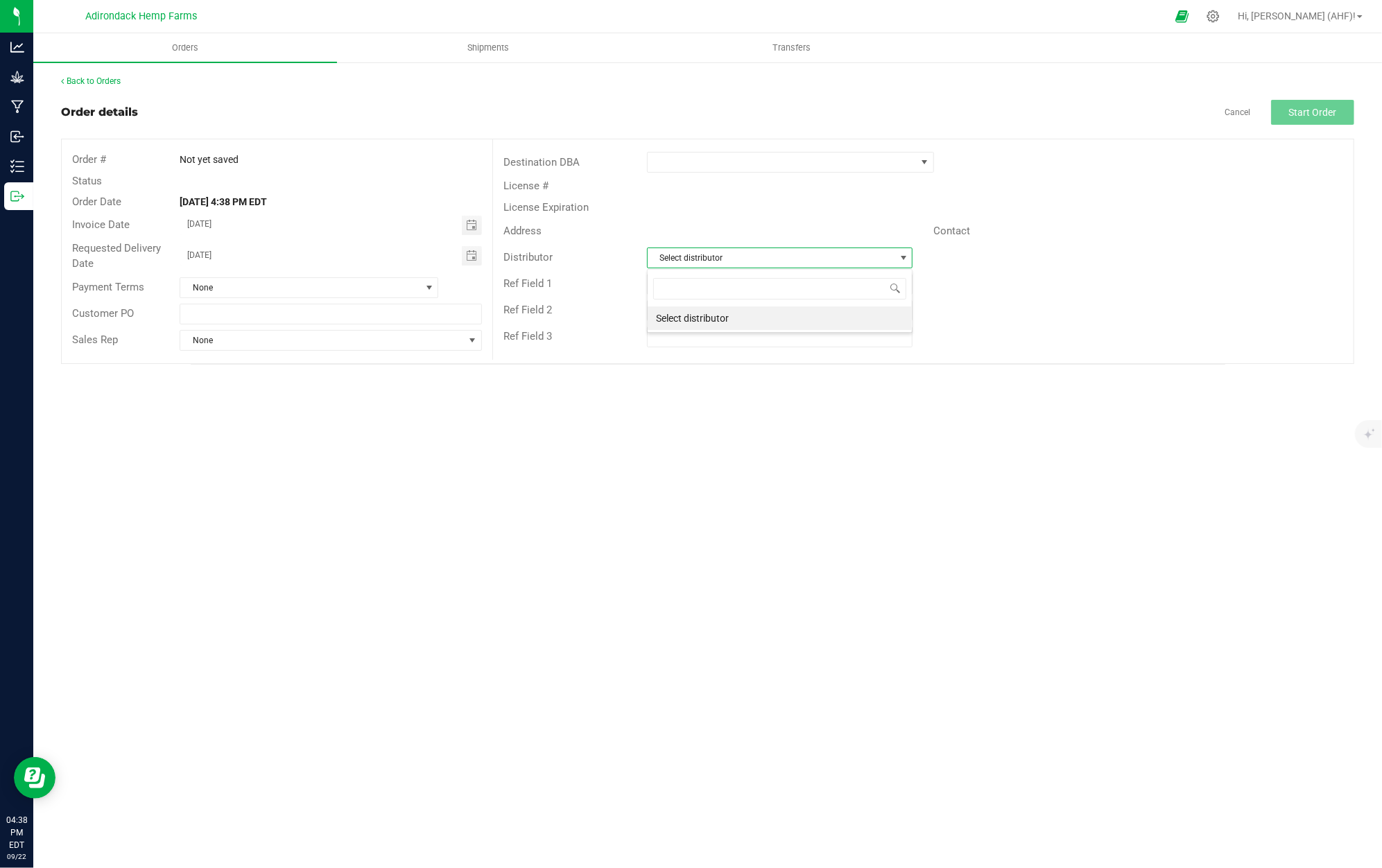
click at [692, 253] on span "Select distributor" at bounding box center [772, 258] width 248 height 20
click at [669, 152] on span at bounding box center [782, 162] width 268 height 20
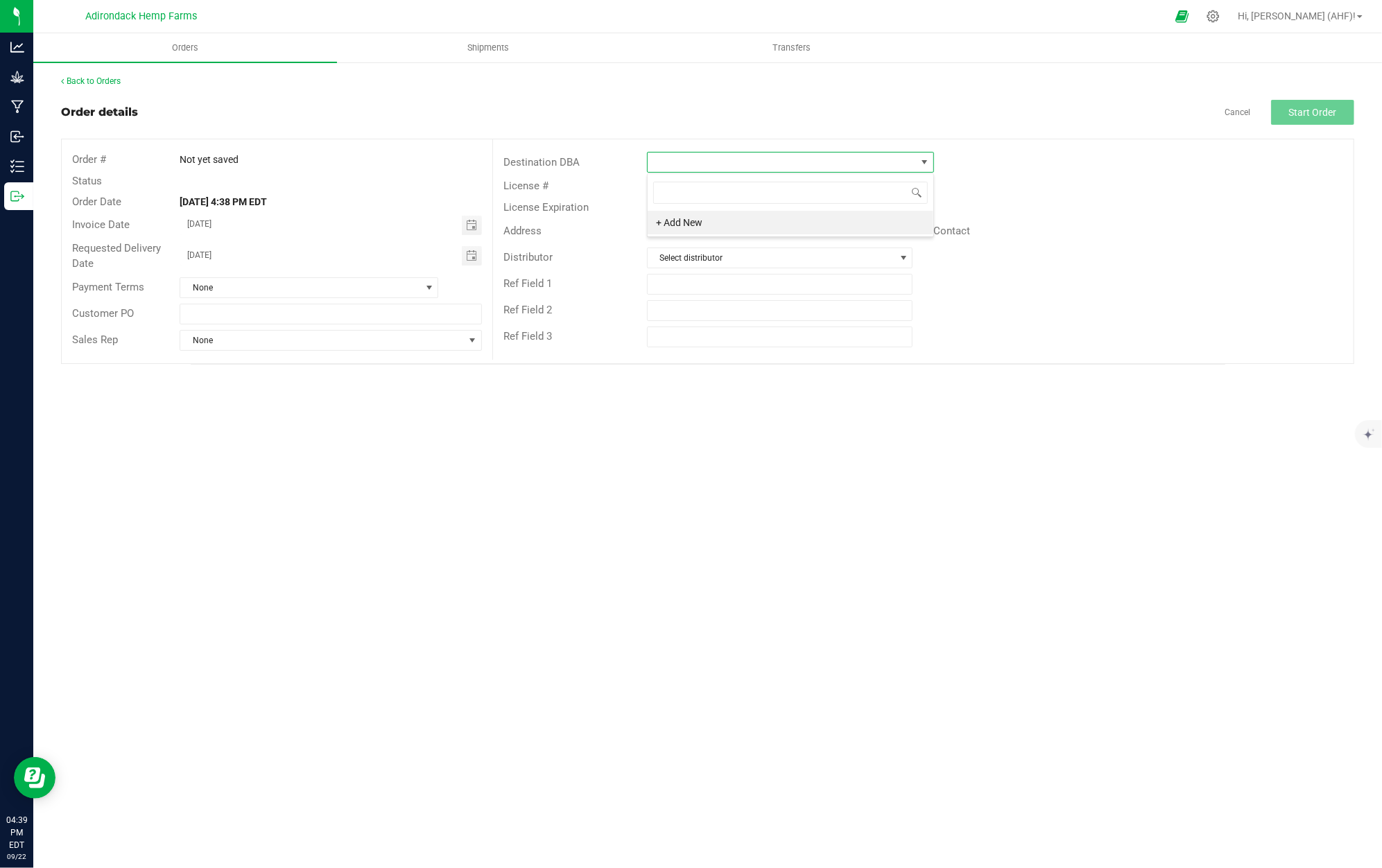
scroll to position [20, 287]
click at [667, 156] on span at bounding box center [782, 162] width 268 height 20
click at [1221, 22] on icon at bounding box center [1213, 16] width 15 height 15
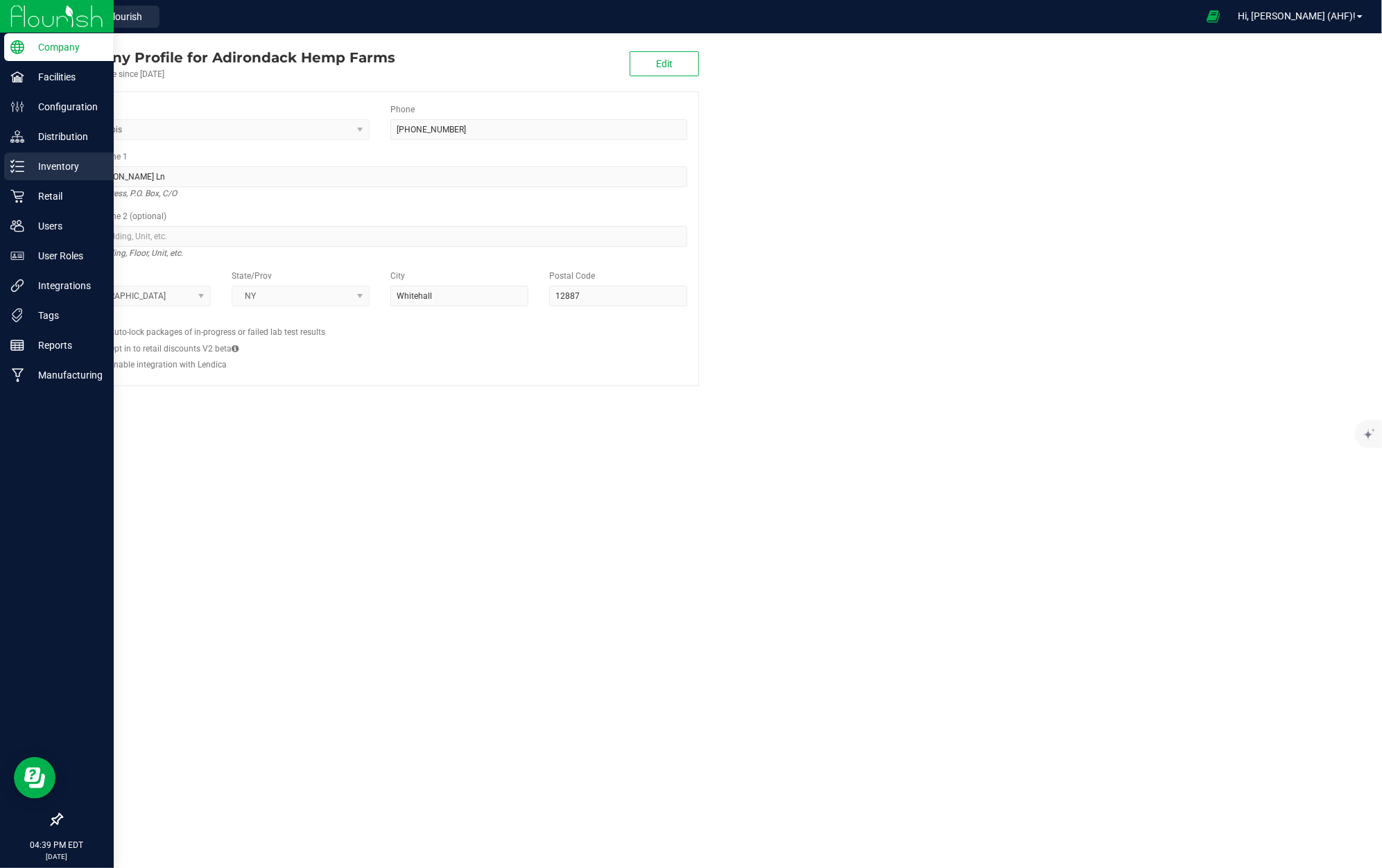
click at [72, 175] on div "Inventory" at bounding box center [59, 166] width 110 height 28
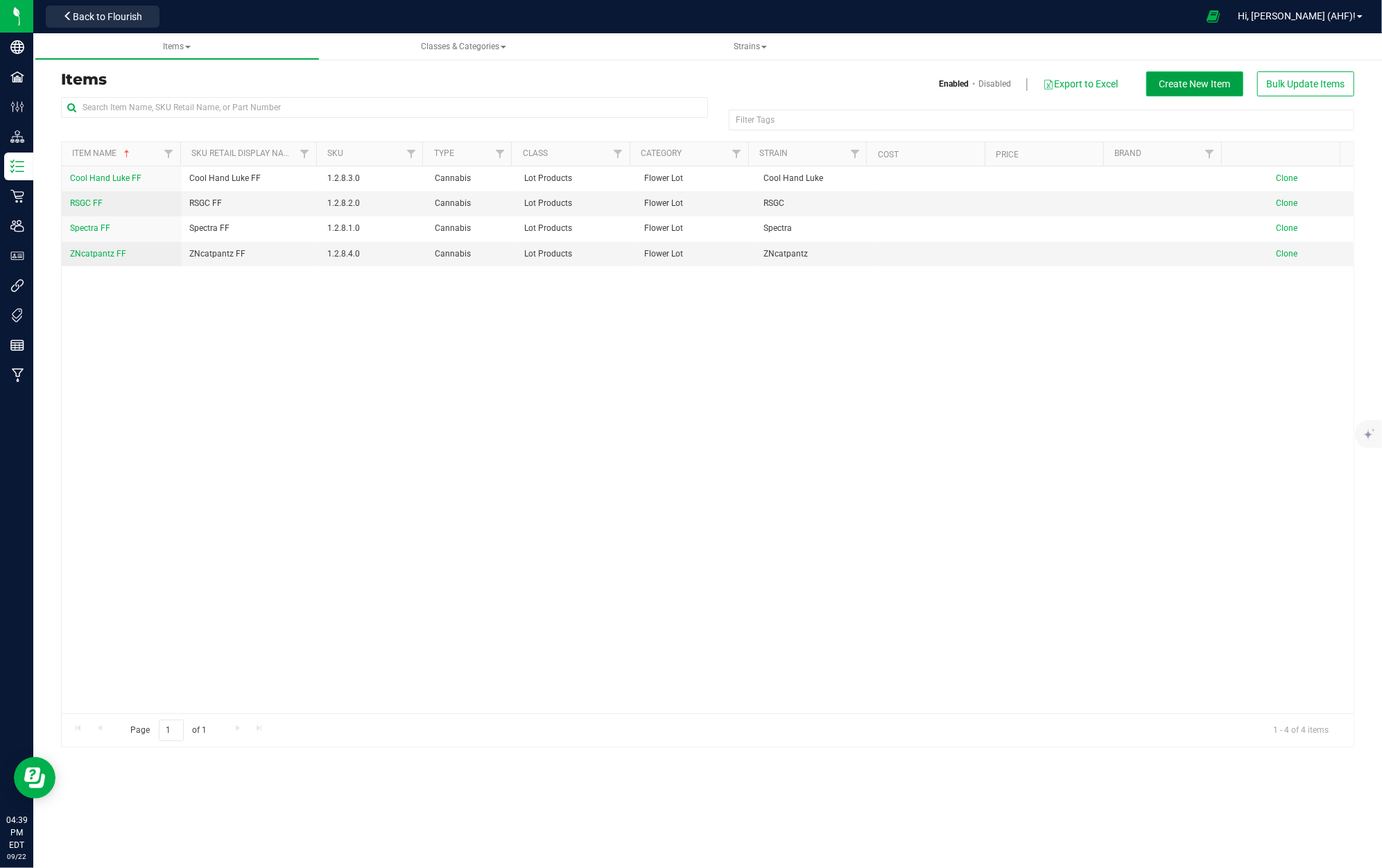
click at [1195, 81] on span "Create New Item" at bounding box center [1195, 84] width 71 height 11
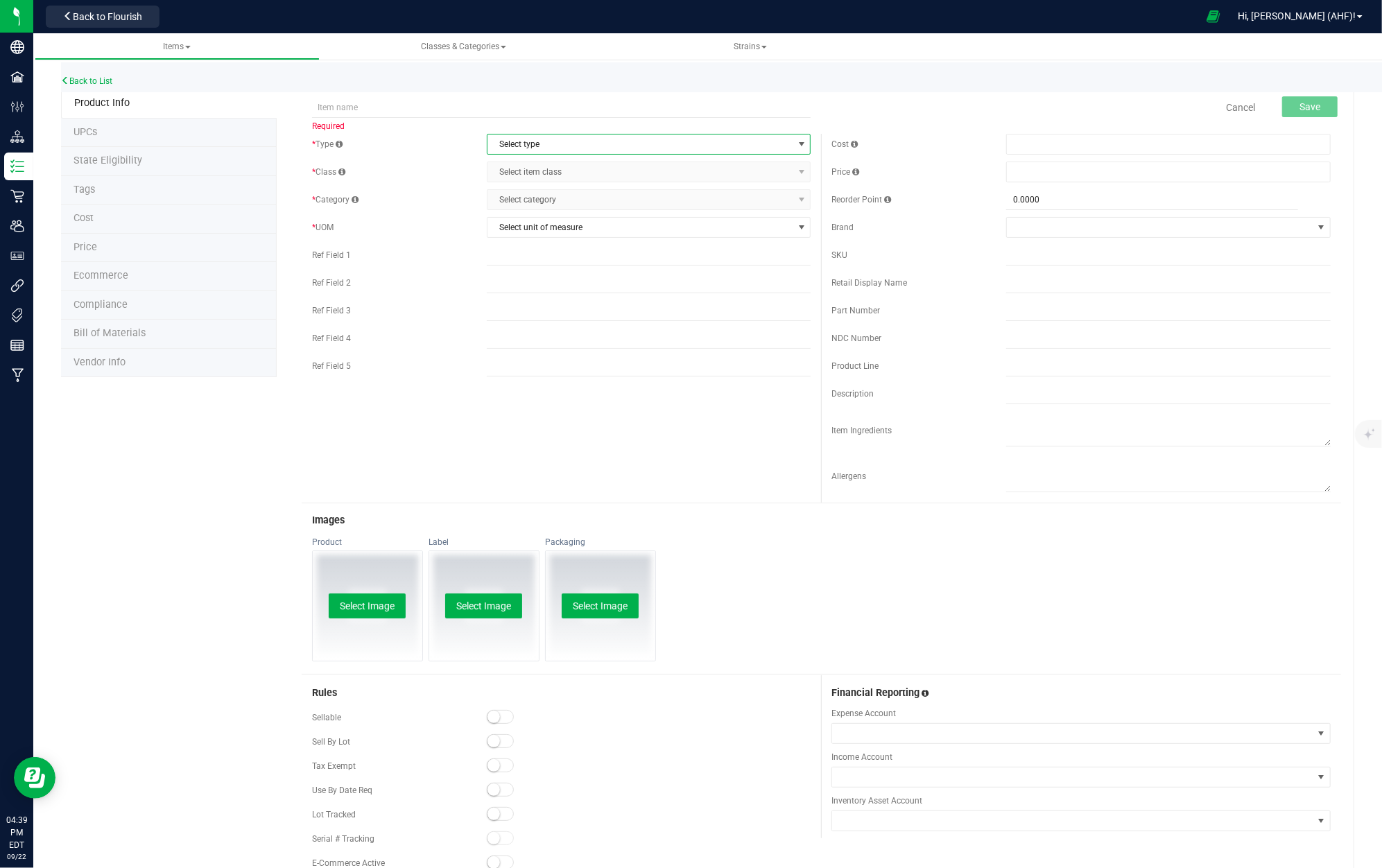
click at [565, 145] on span "Select type" at bounding box center [641, 144] width 306 height 20
click at [544, 173] on li "Cannabis" at bounding box center [642, 169] width 319 height 20
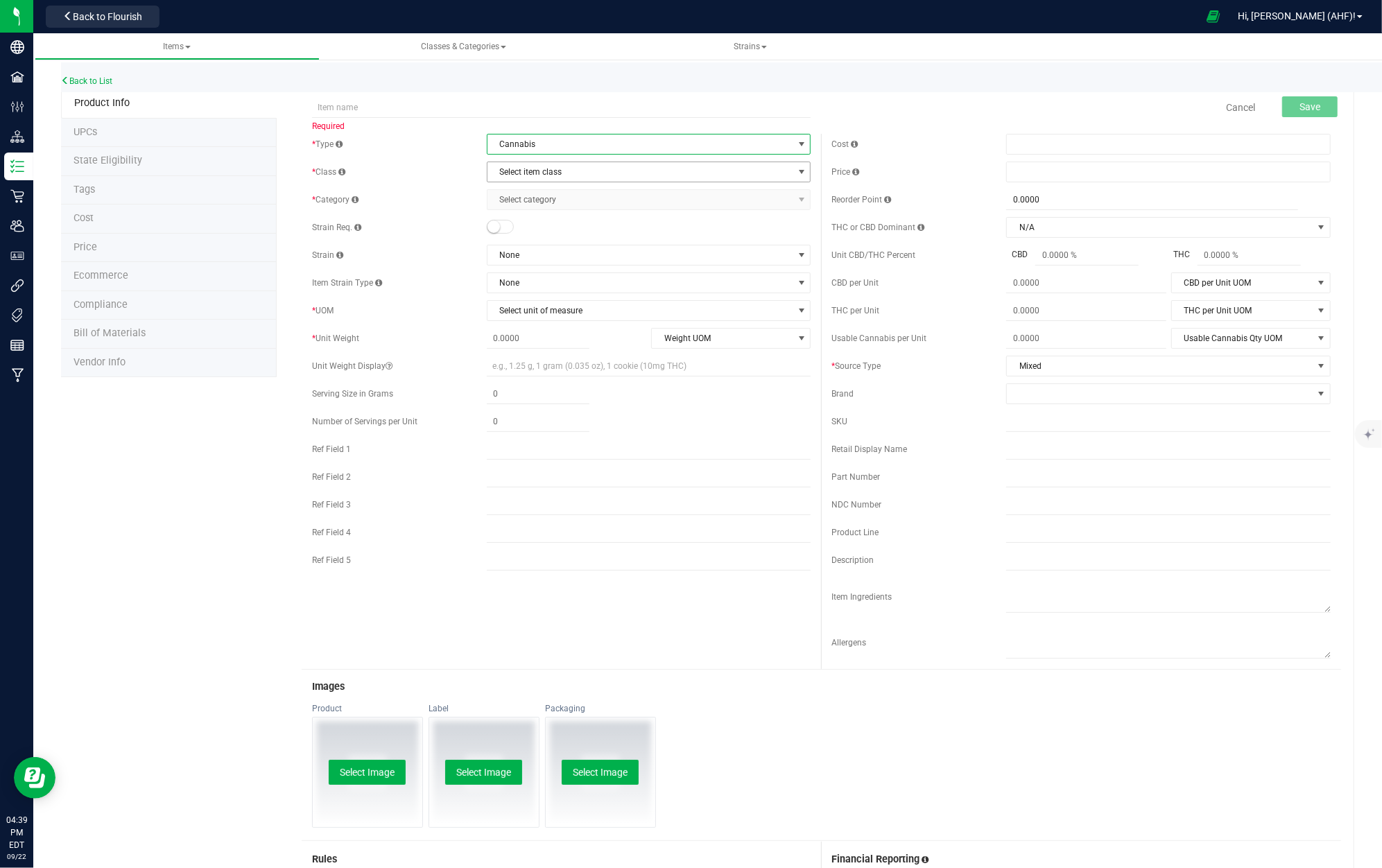
click at [544, 173] on span "Select item class" at bounding box center [641, 172] width 306 height 20
click at [544, 255] on li "Lot Products" at bounding box center [642, 259] width 319 height 20
click at [527, 198] on span "Select category" at bounding box center [641, 200] width 306 height 20
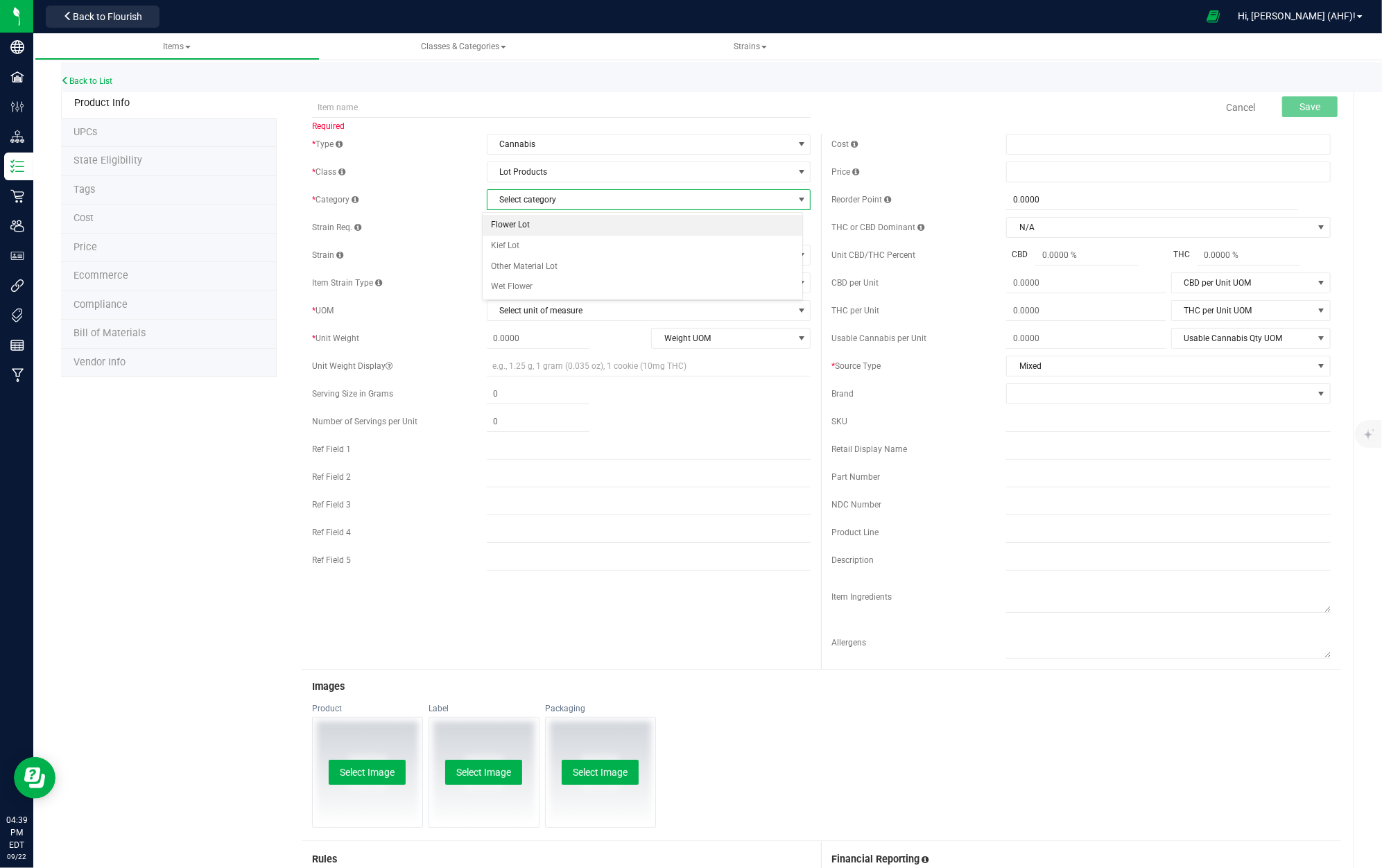
click at [537, 225] on li "Flower Lot" at bounding box center [642, 225] width 319 height 20
click at [529, 285] on span "None" at bounding box center [641, 283] width 306 height 20
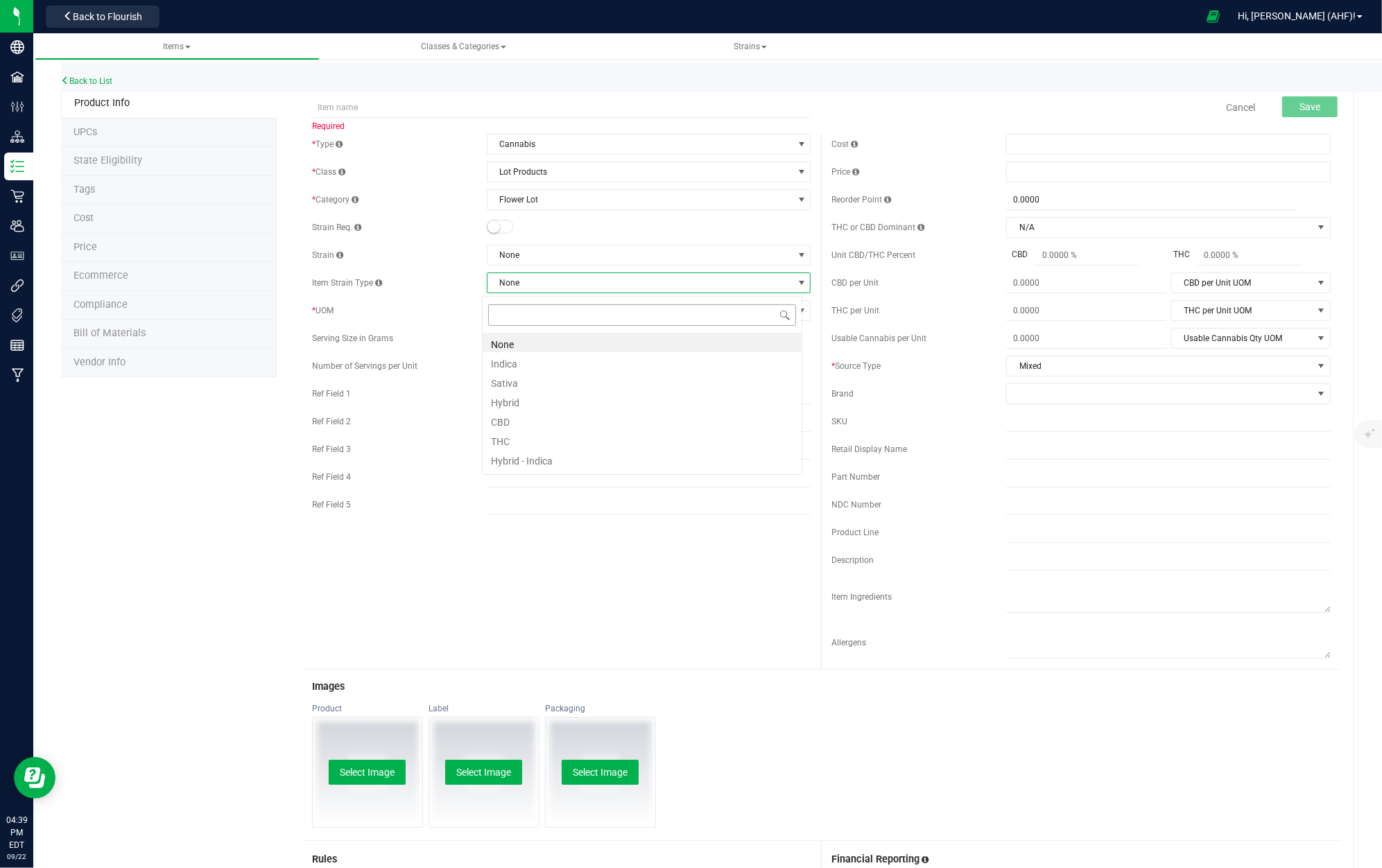
scroll to position [20, 320]
click at [547, 256] on span "None" at bounding box center [641, 255] width 306 height 20
click at [544, 409] on li "Tropical Z" at bounding box center [642, 415] width 319 height 20
click at [533, 283] on span "None" at bounding box center [641, 283] width 306 height 20
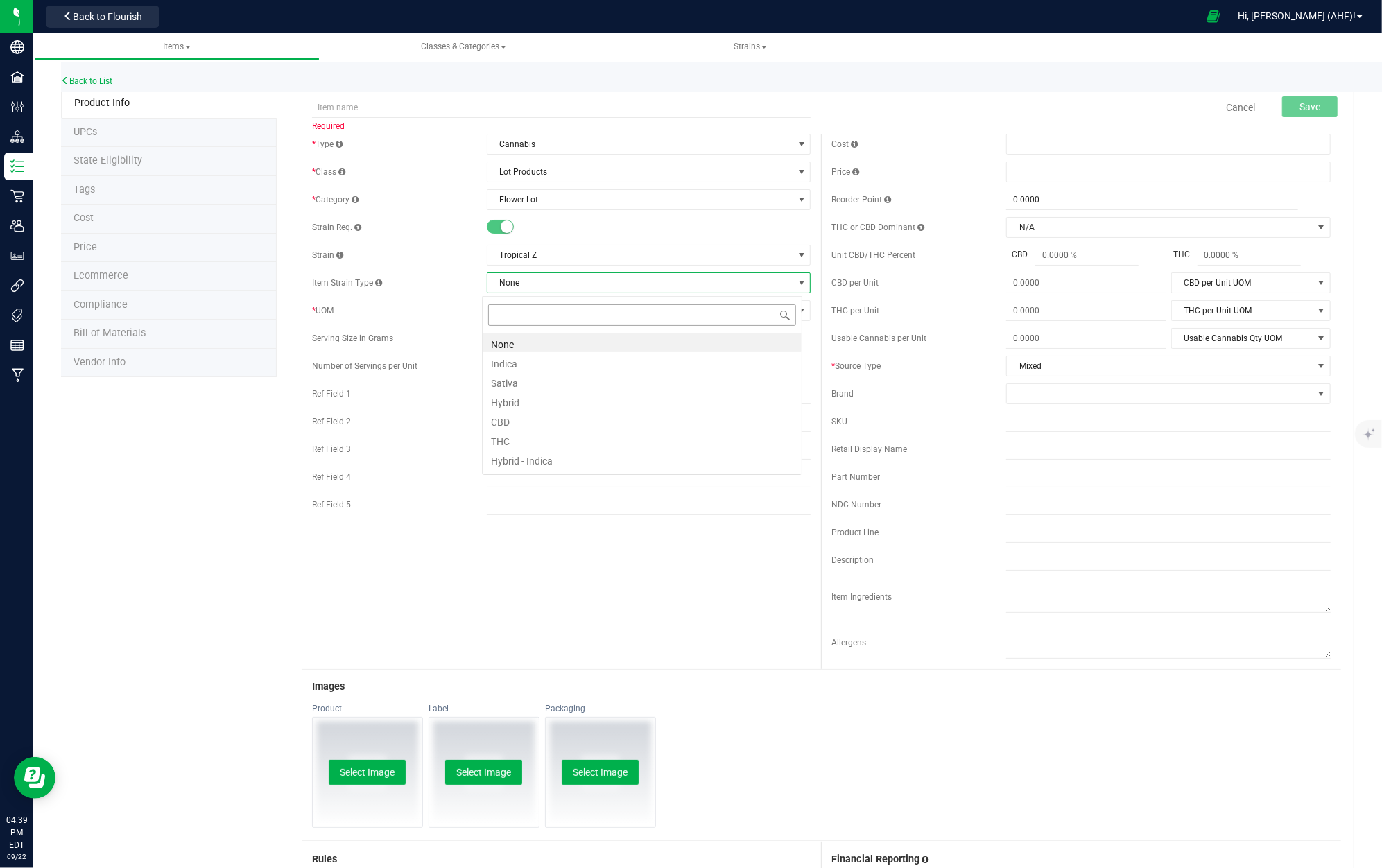
scroll to position [20, 320]
click at [516, 320] on input at bounding box center [642, 315] width 308 height 21
click at [435, 359] on div "Number of Servings per Unit" at bounding box center [561, 366] width 499 height 20
click at [668, 314] on span "Select unit of measure" at bounding box center [641, 311] width 306 height 20
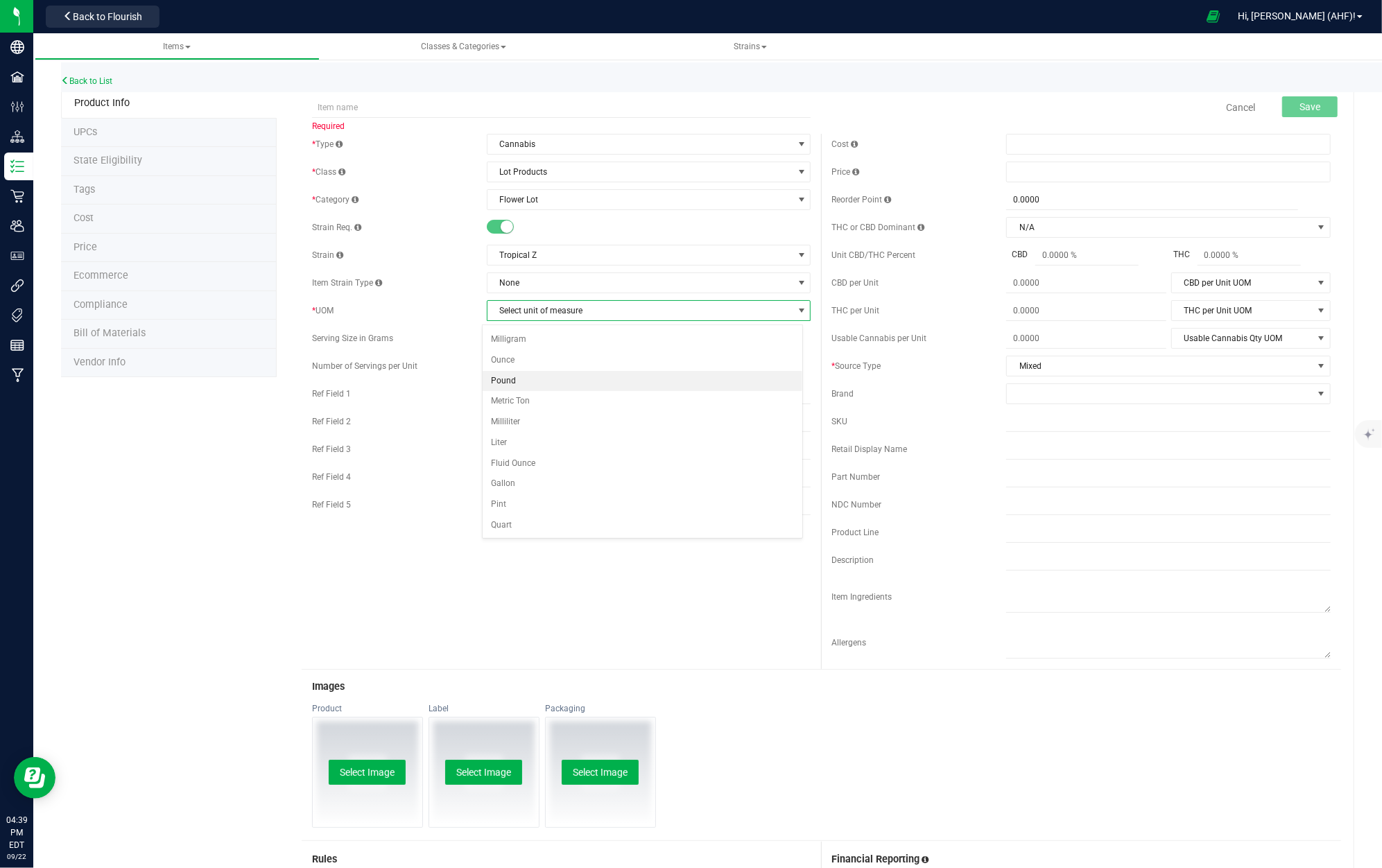
click at [512, 376] on li "Pound" at bounding box center [642, 380] width 319 height 20
click at [1074, 367] on span "Mixed" at bounding box center [1160, 367] width 306 height 20
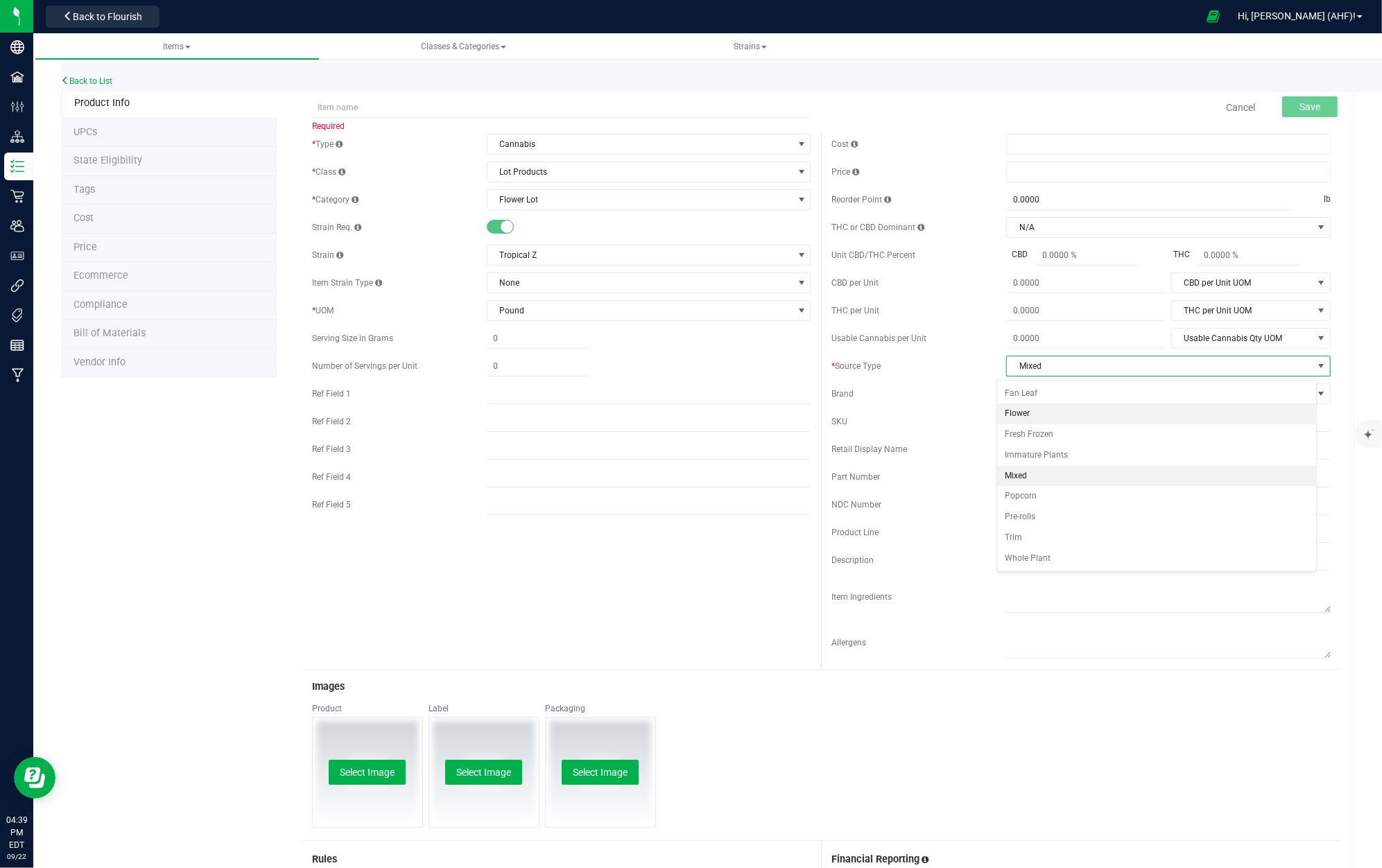
click at [1060, 411] on li "Flower" at bounding box center [1157, 413] width 319 height 20
click at [386, 111] on input "text" at bounding box center [561, 107] width 499 height 20
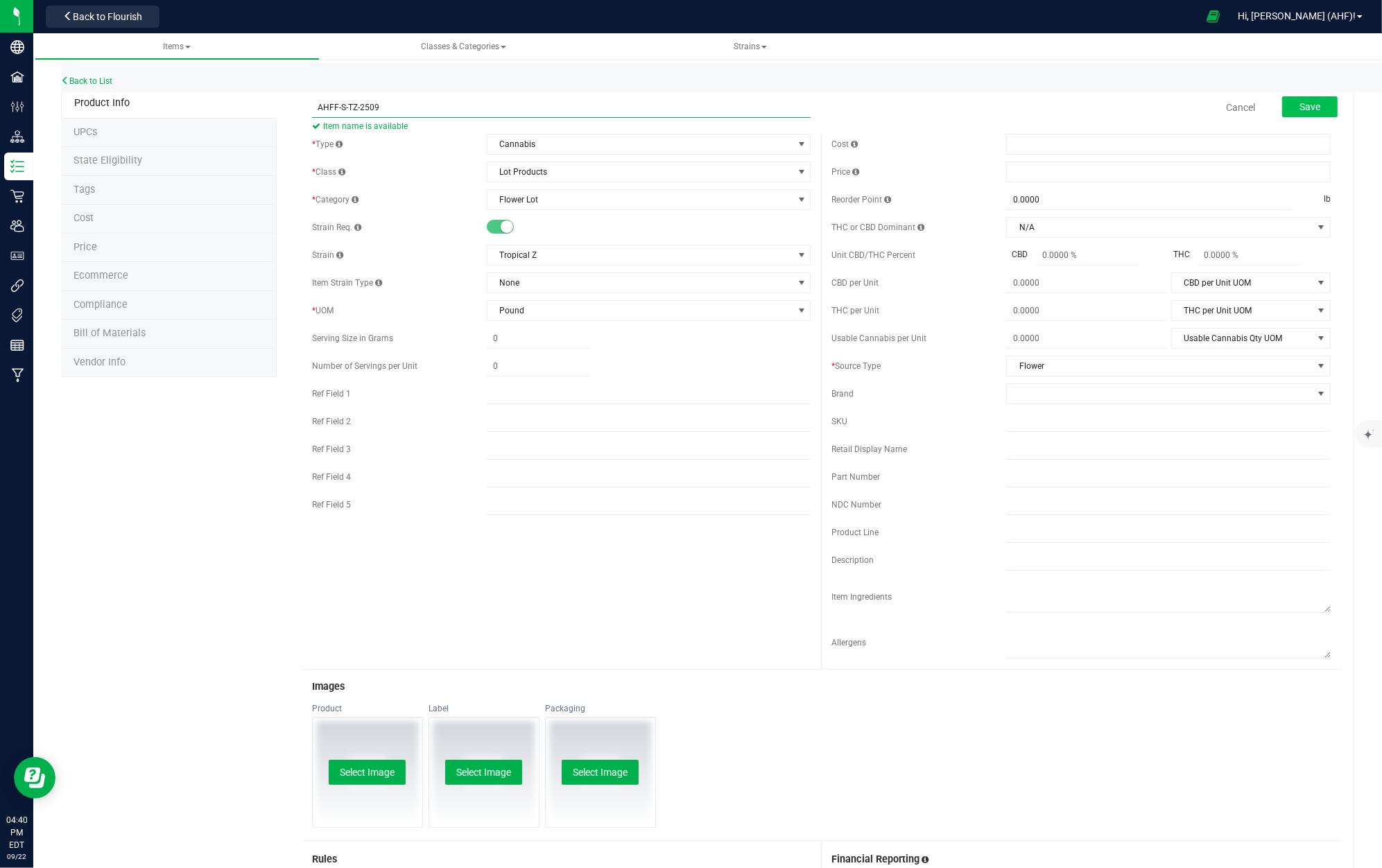
type input "AHFF-S-TZ-2509"
click at [1307, 115] on button "Save" at bounding box center [1310, 106] width 56 height 20
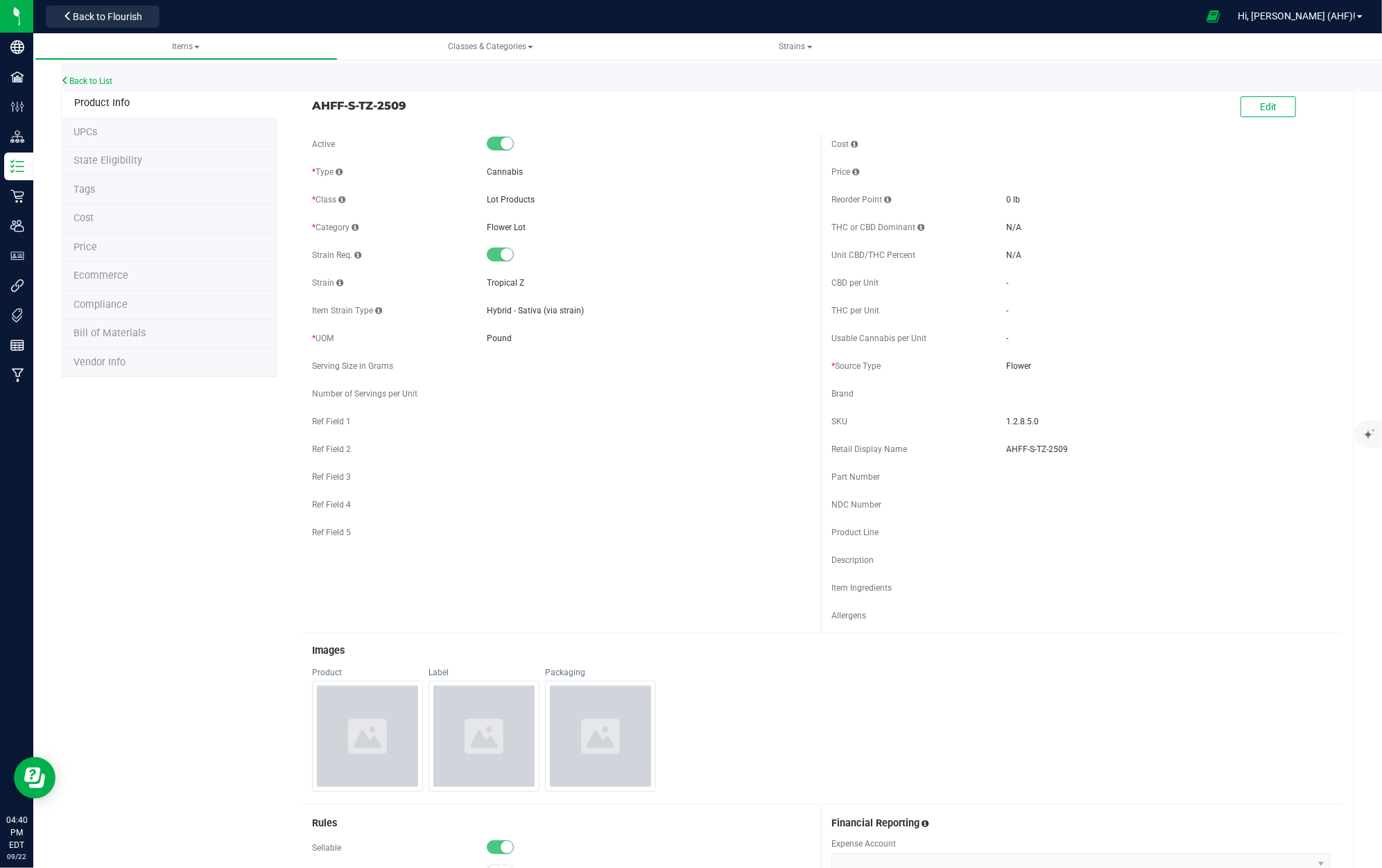
click at [95, 70] on div "Back to List" at bounding box center [752, 77] width 1382 height 29
click at [94, 86] on div "Back to List" at bounding box center [752, 77] width 1382 height 29
click at [109, 80] on link "Back to List" at bounding box center [87, 81] width 52 height 10
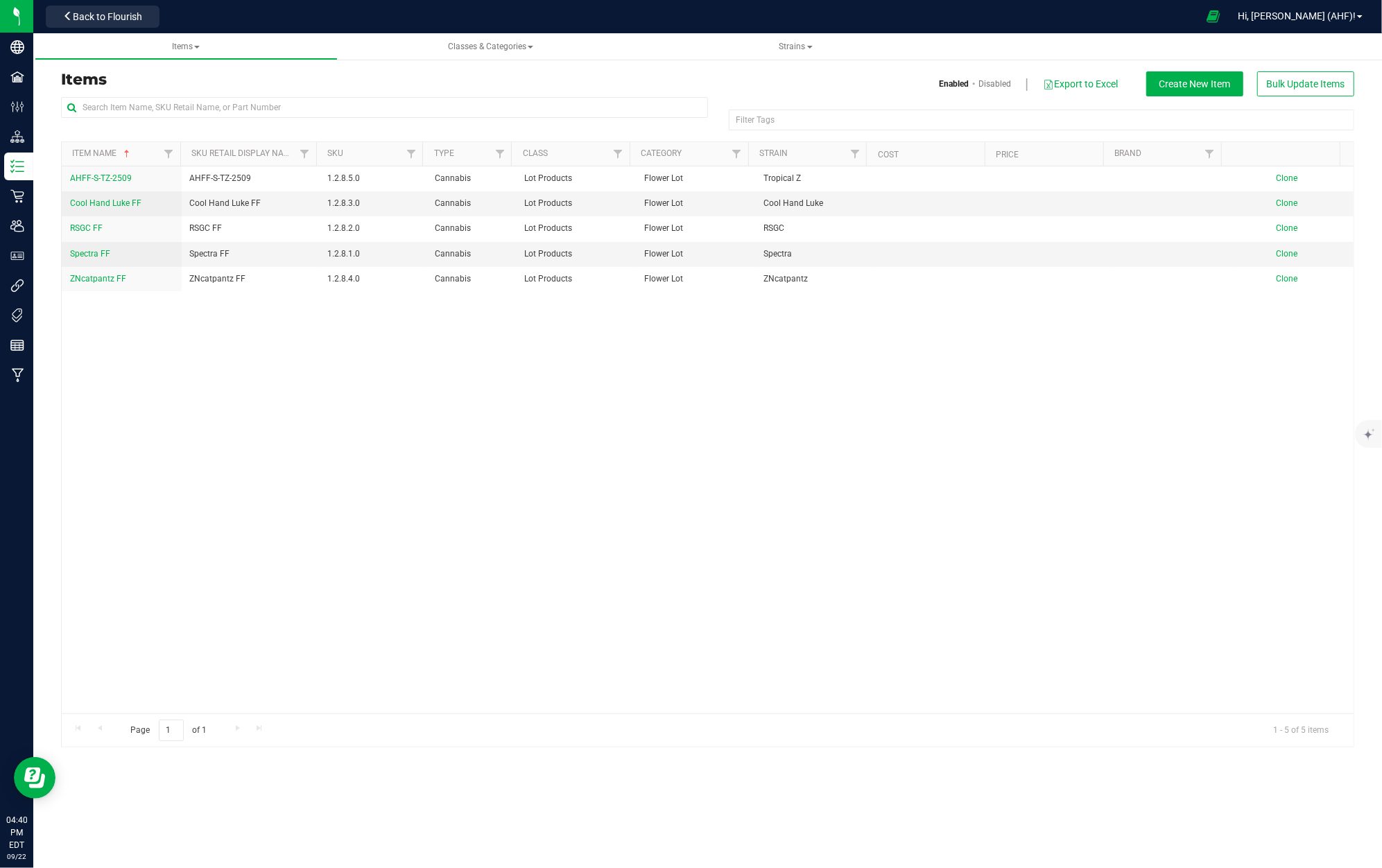
click at [230, 94] on div "Items Enabled Disabled Export to Excel Create New Item Bulk Update Items" at bounding box center [708, 83] width 1314 height 25
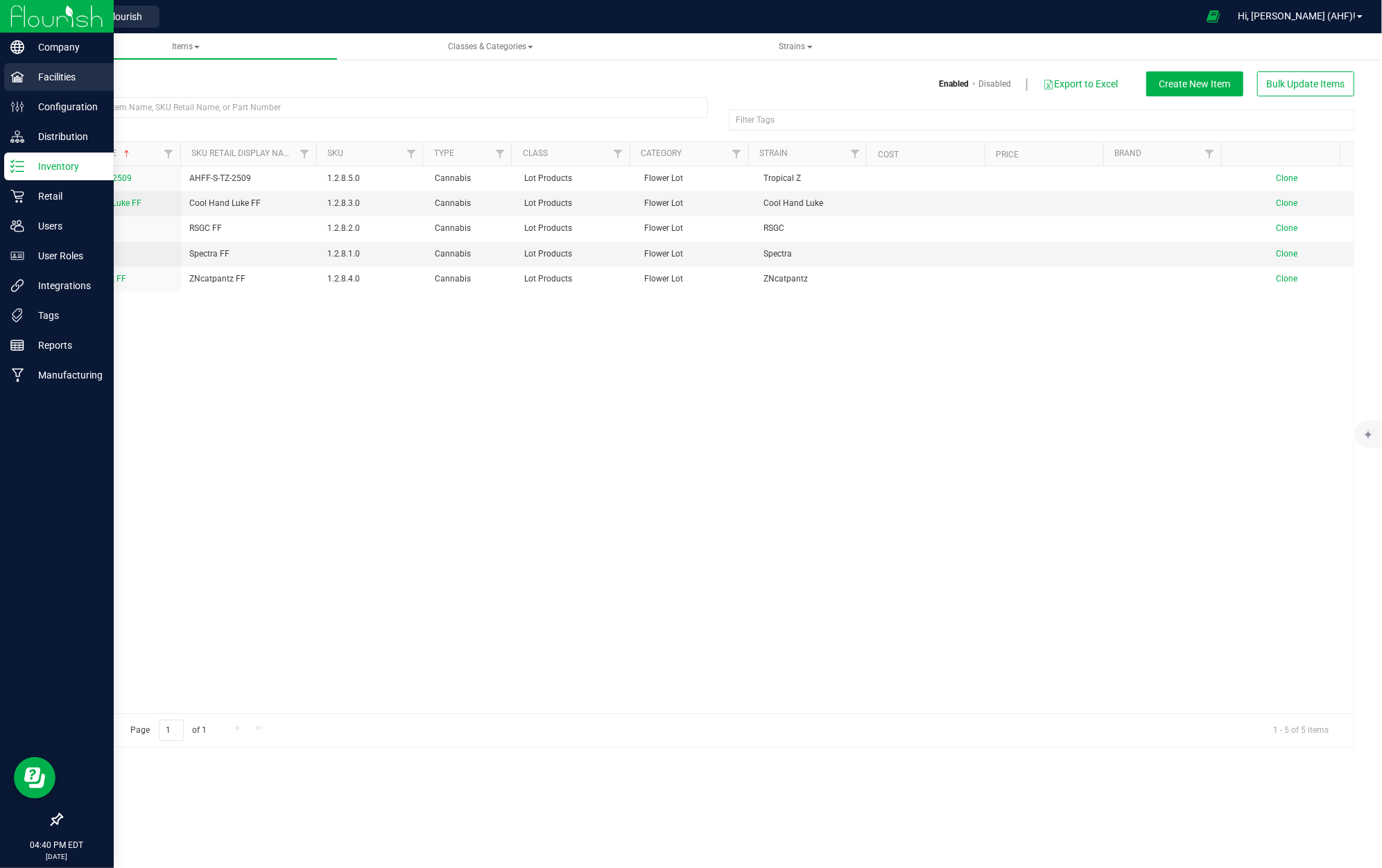
click at [58, 76] on p "Facilities" at bounding box center [66, 77] width 83 height 16
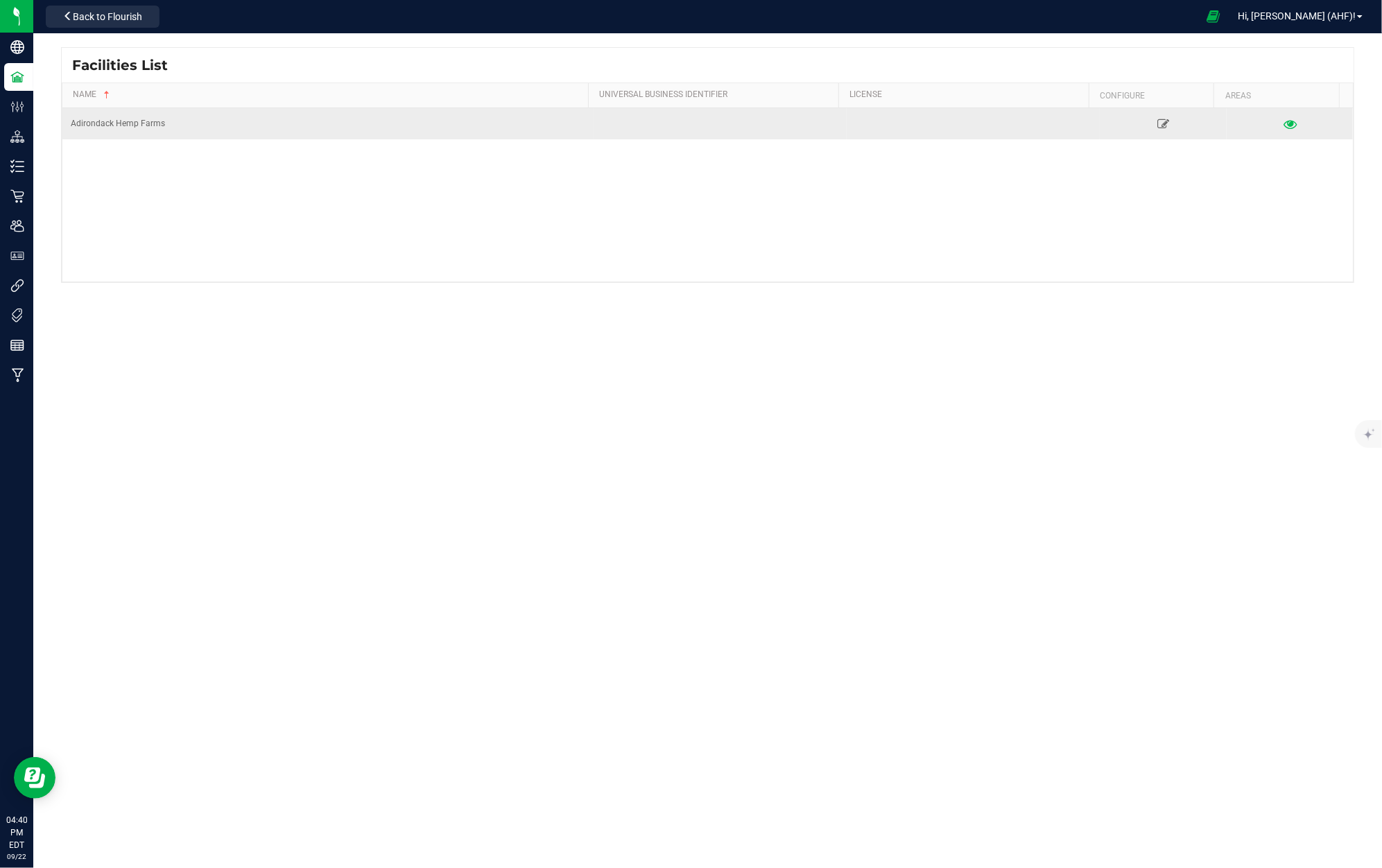
click at [1287, 123] on link at bounding box center [1290, 123] width 120 height 22
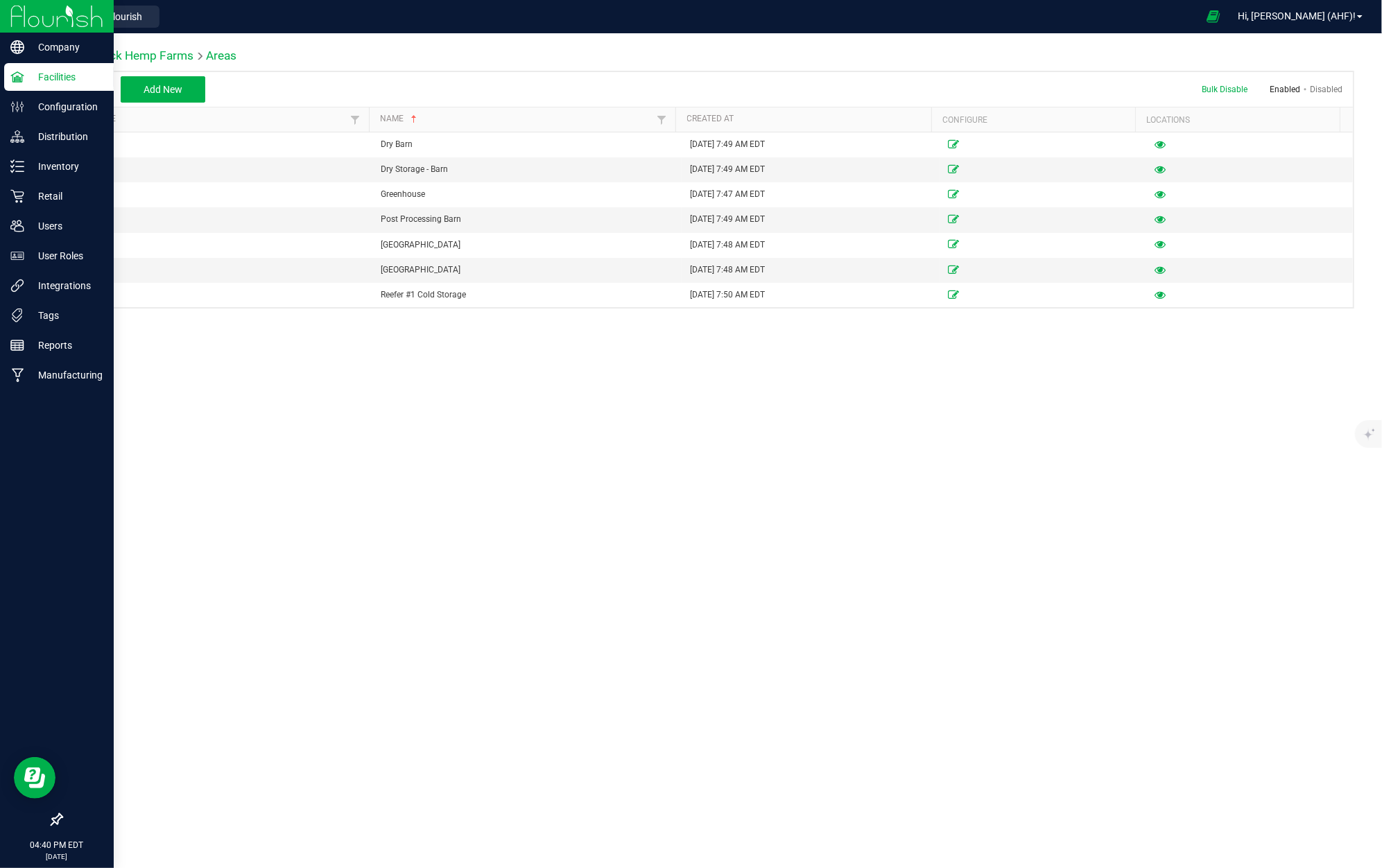
click at [40, 69] on p "Facilities" at bounding box center [66, 77] width 83 height 16
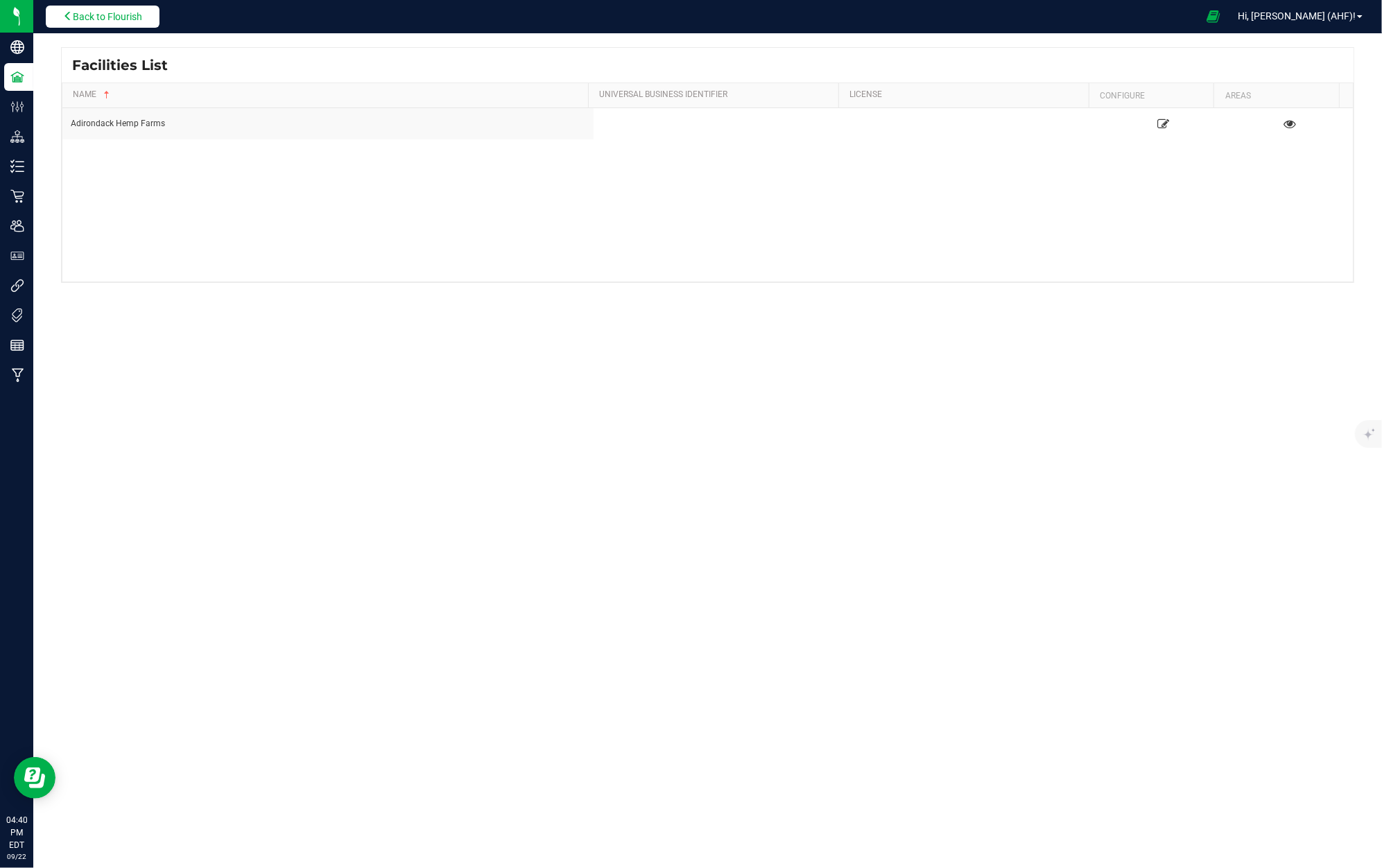
click at [124, 20] on span "Back to Flourish" at bounding box center [107, 17] width 70 height 11
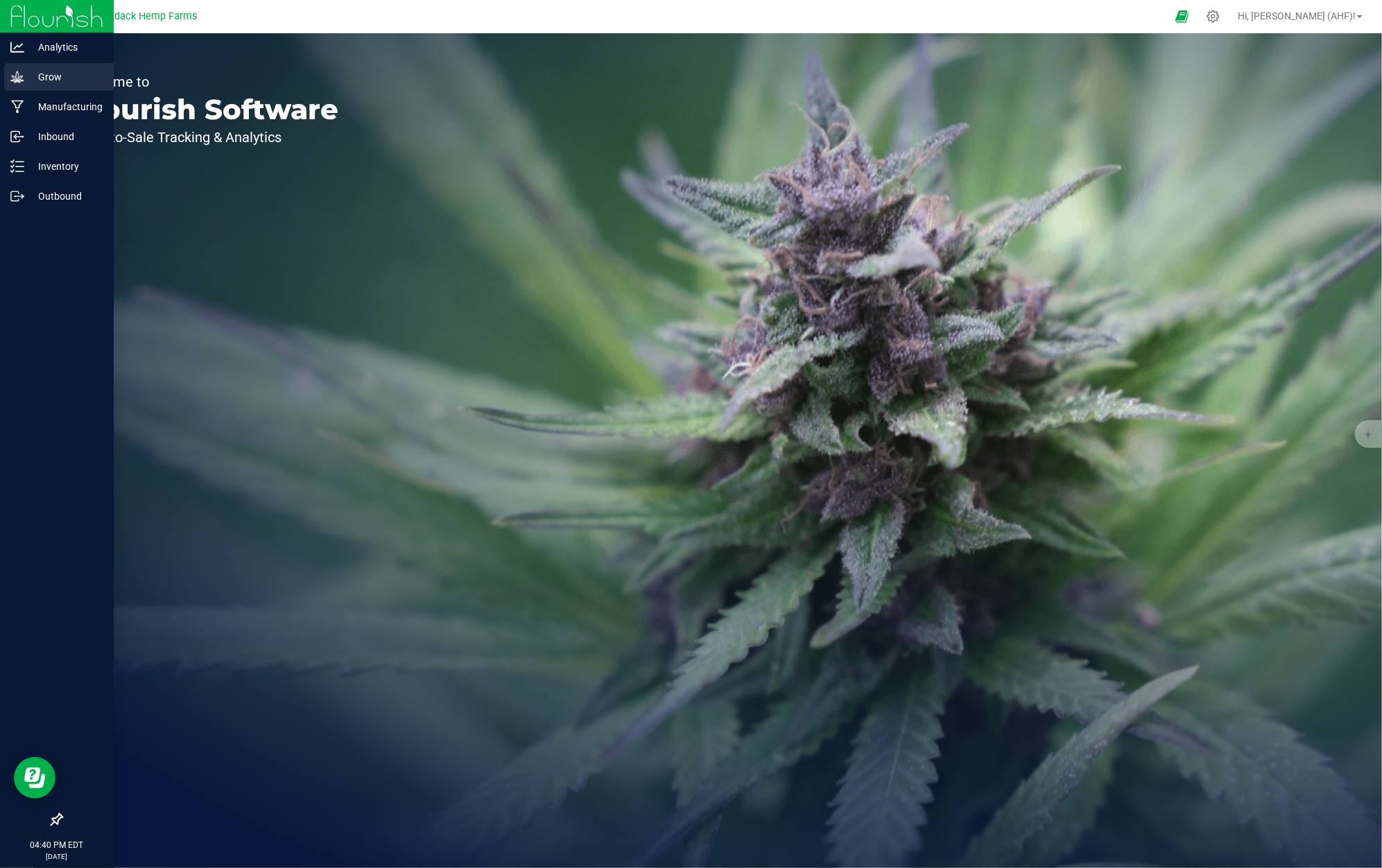
click at [23, 79] on icon at bounding box center [17, 77] width 14 height 14
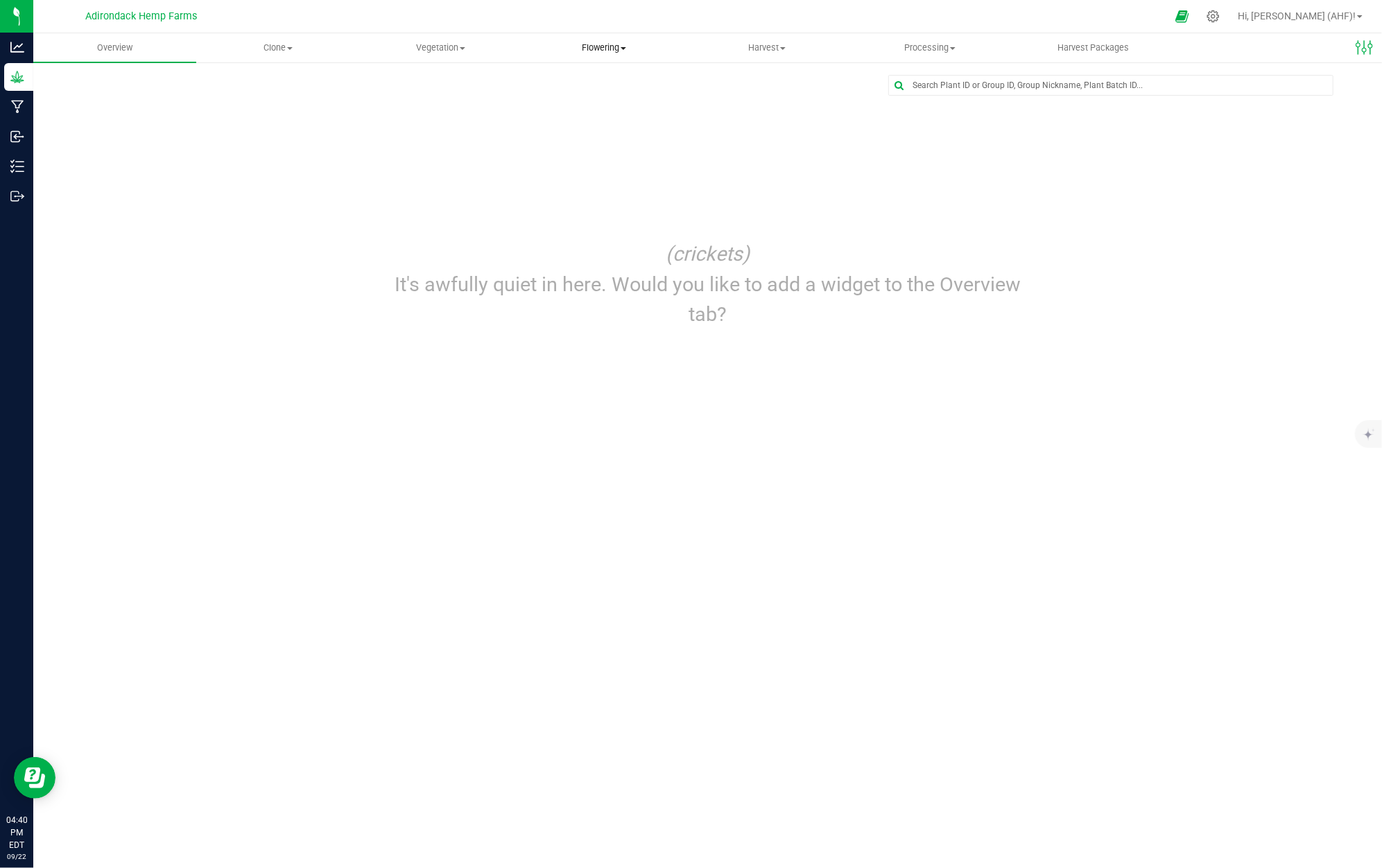
click at [599, 43] on span "Flowering" at bounding box center [603, 47] width 161 height 12
click at [603, 101] on span "Flowering groups" at bounding box center [579, 100] width 115 height 11
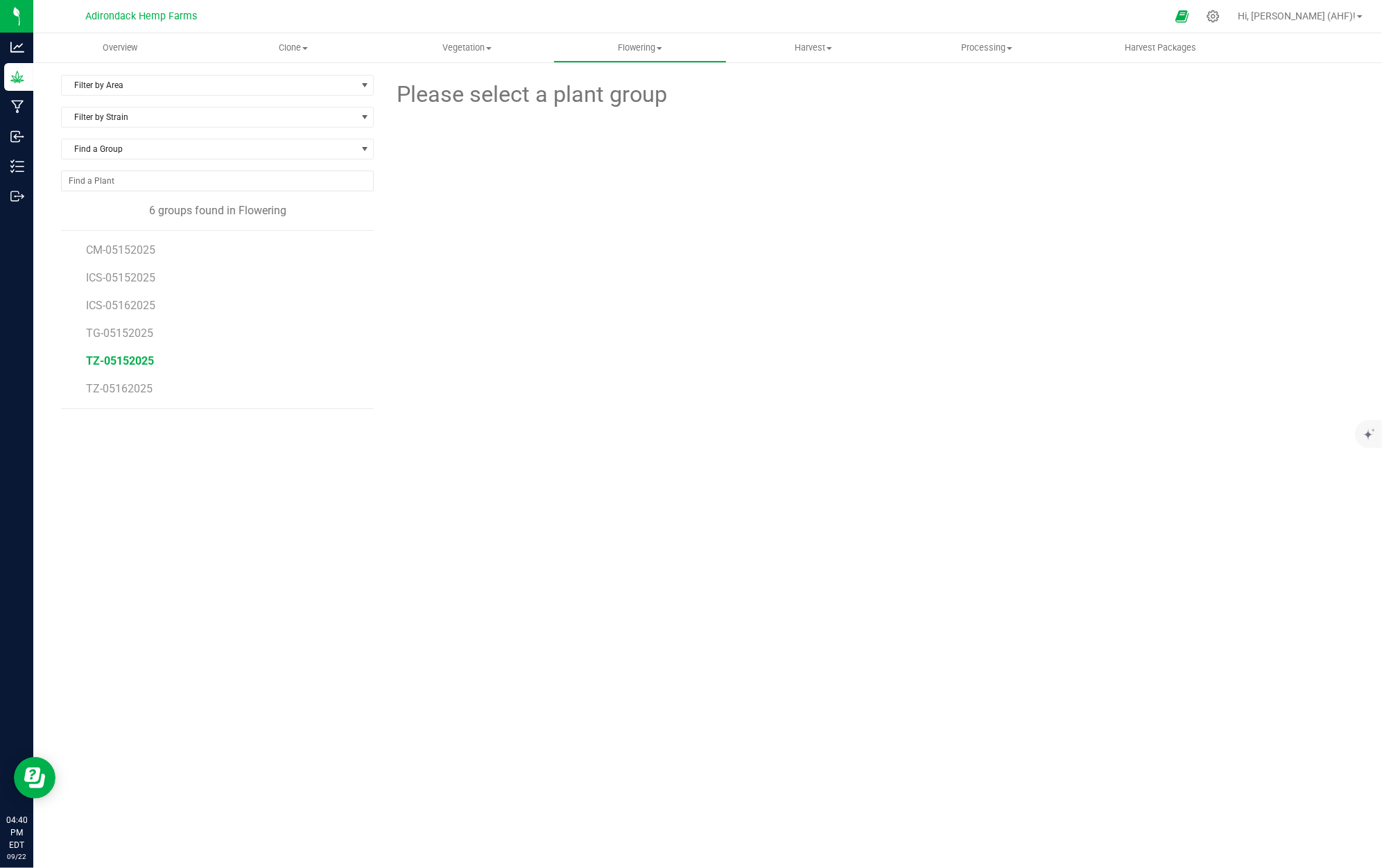
click at [144, 364] on span "TZ-05152025" at bounding box center [119, 361] width 68 height 13
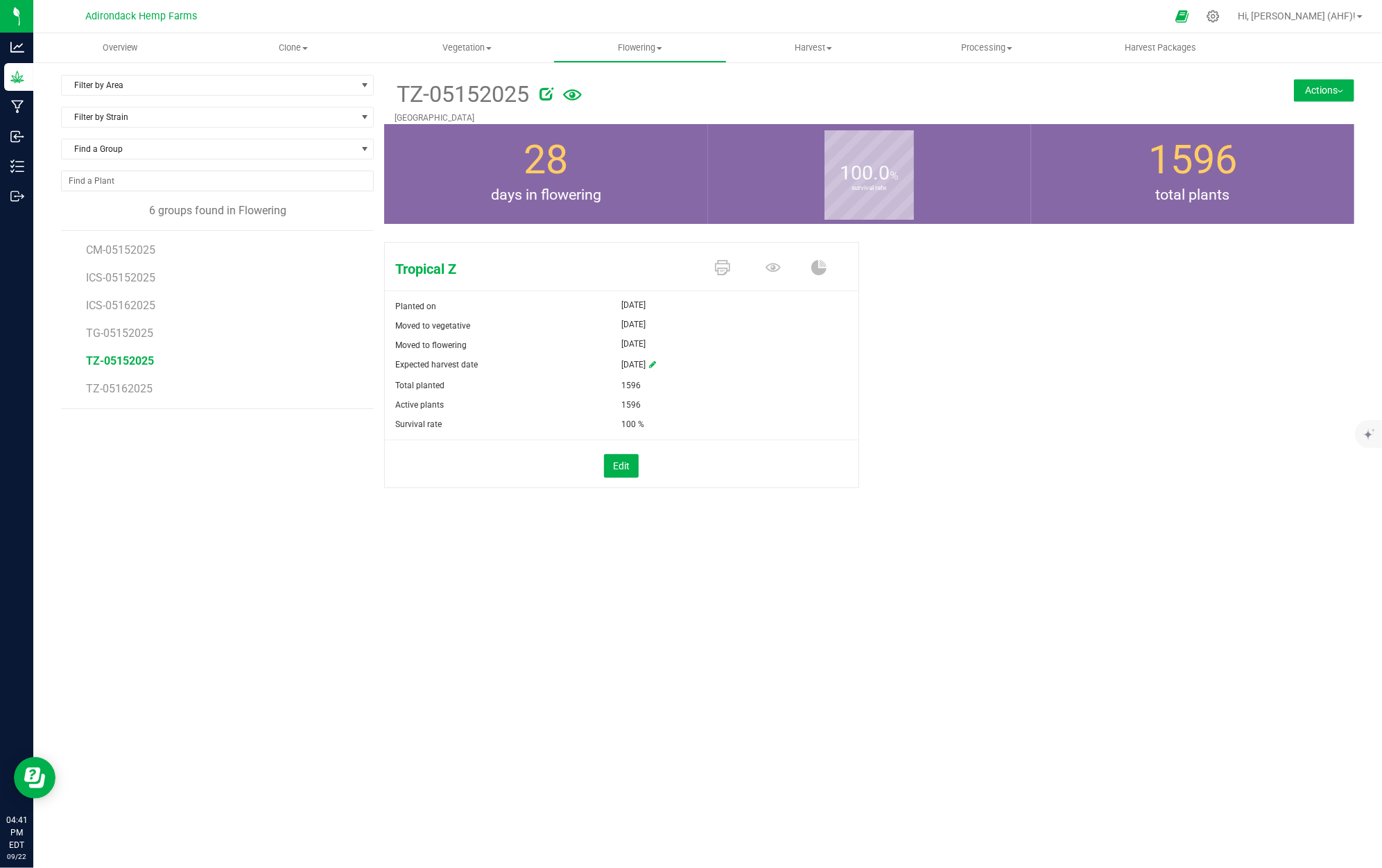
click at [1316, 101] on div "TZ-05152025 Pump House Field Actions Move group Split group" at bounding box center [870, 100] width 970 height 49
click at [1327, 92] on button "Actions" at bounding box center [1325, 90] width 61 height 22
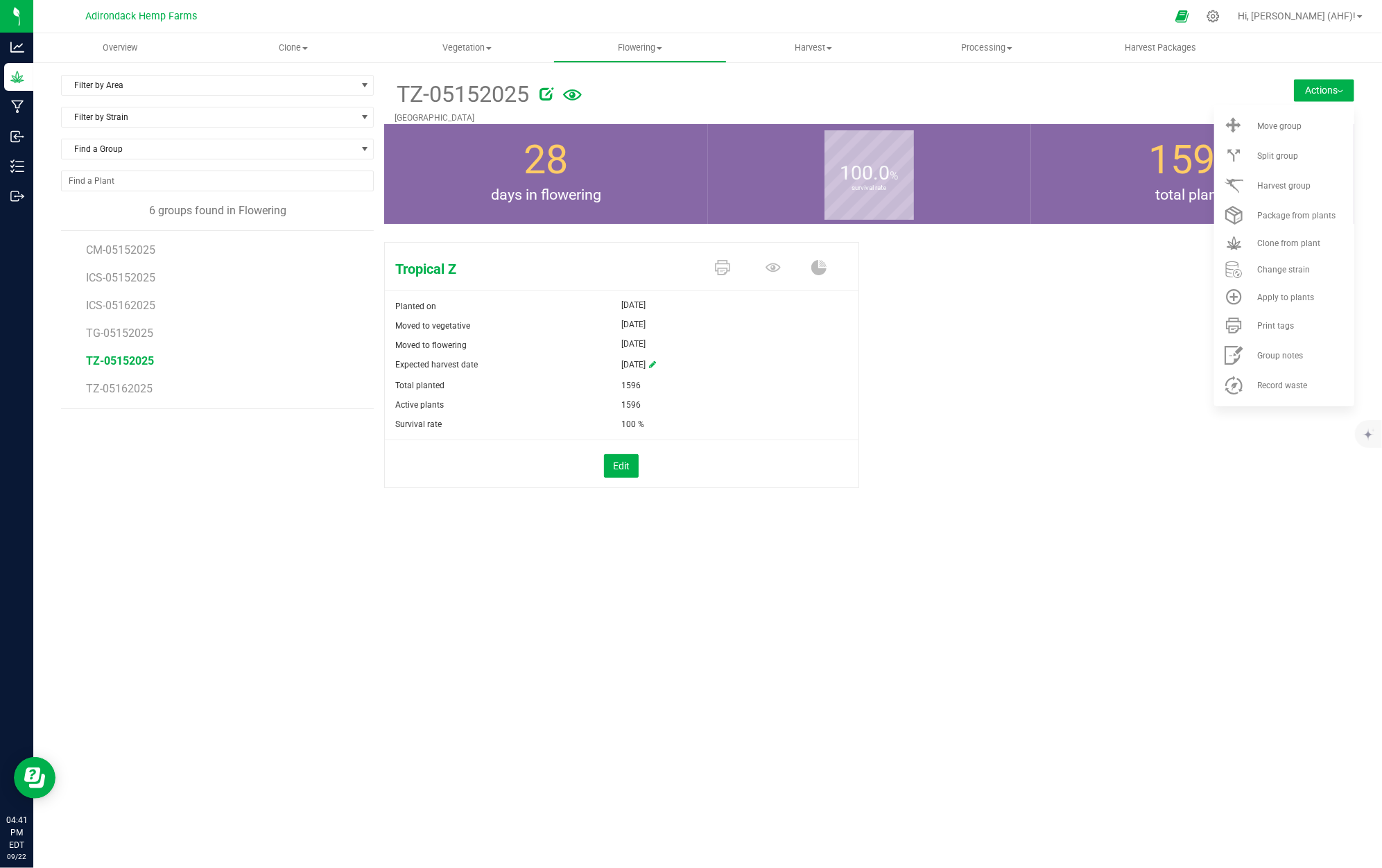
click at [1064, 434] on div "Tropical Z Planted on May 15, 2025 Moved to vegetative Jun 15, 2025 Moved to fl…" at bounding box center [870, 380] width 970 height 286
click at [1221, 11] on icon at bounding box center [1213, 16] width 15 height 15
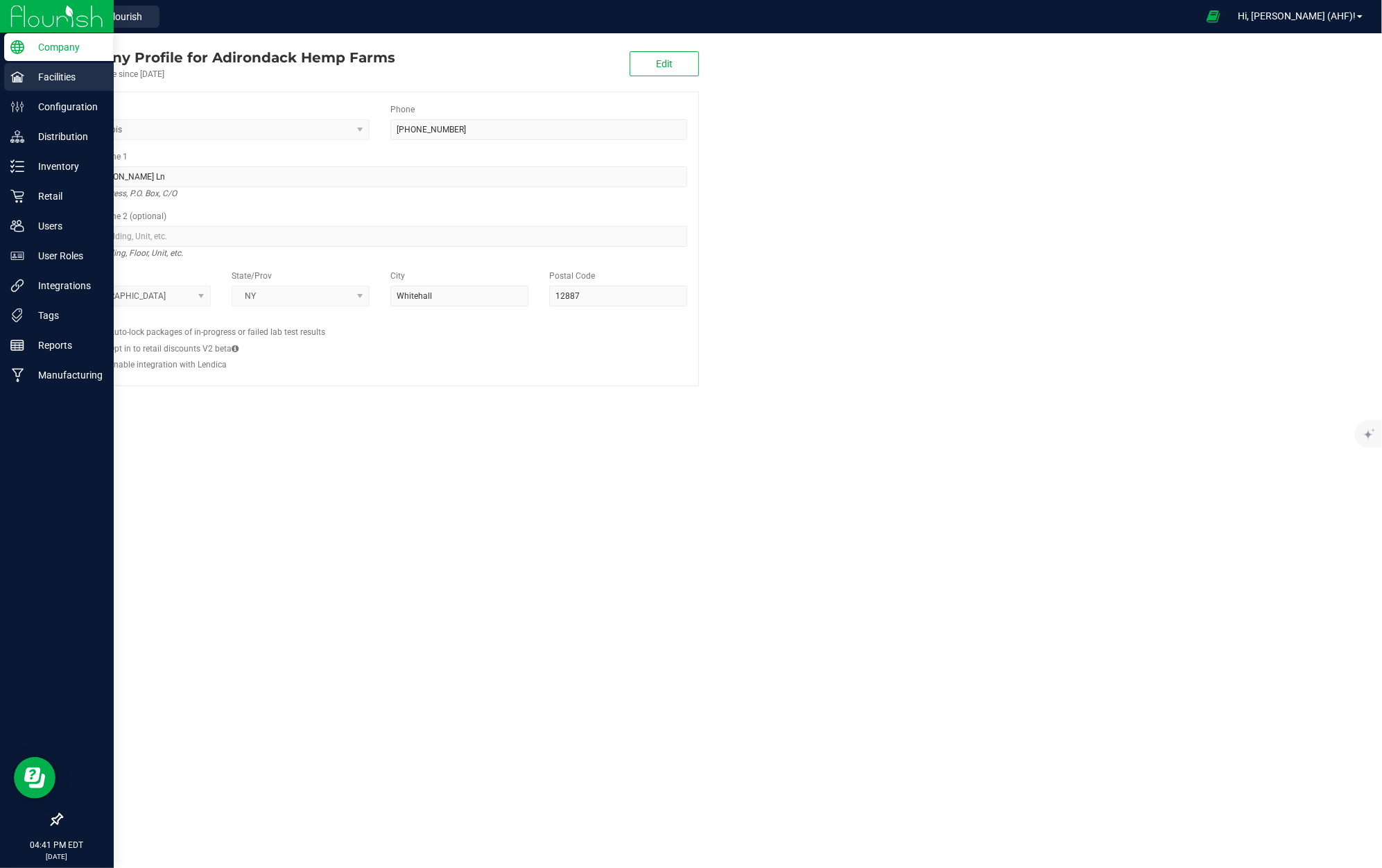
click at [82, 84] on p "Facilities" at bounding box center [66, 77] width 83 height 16
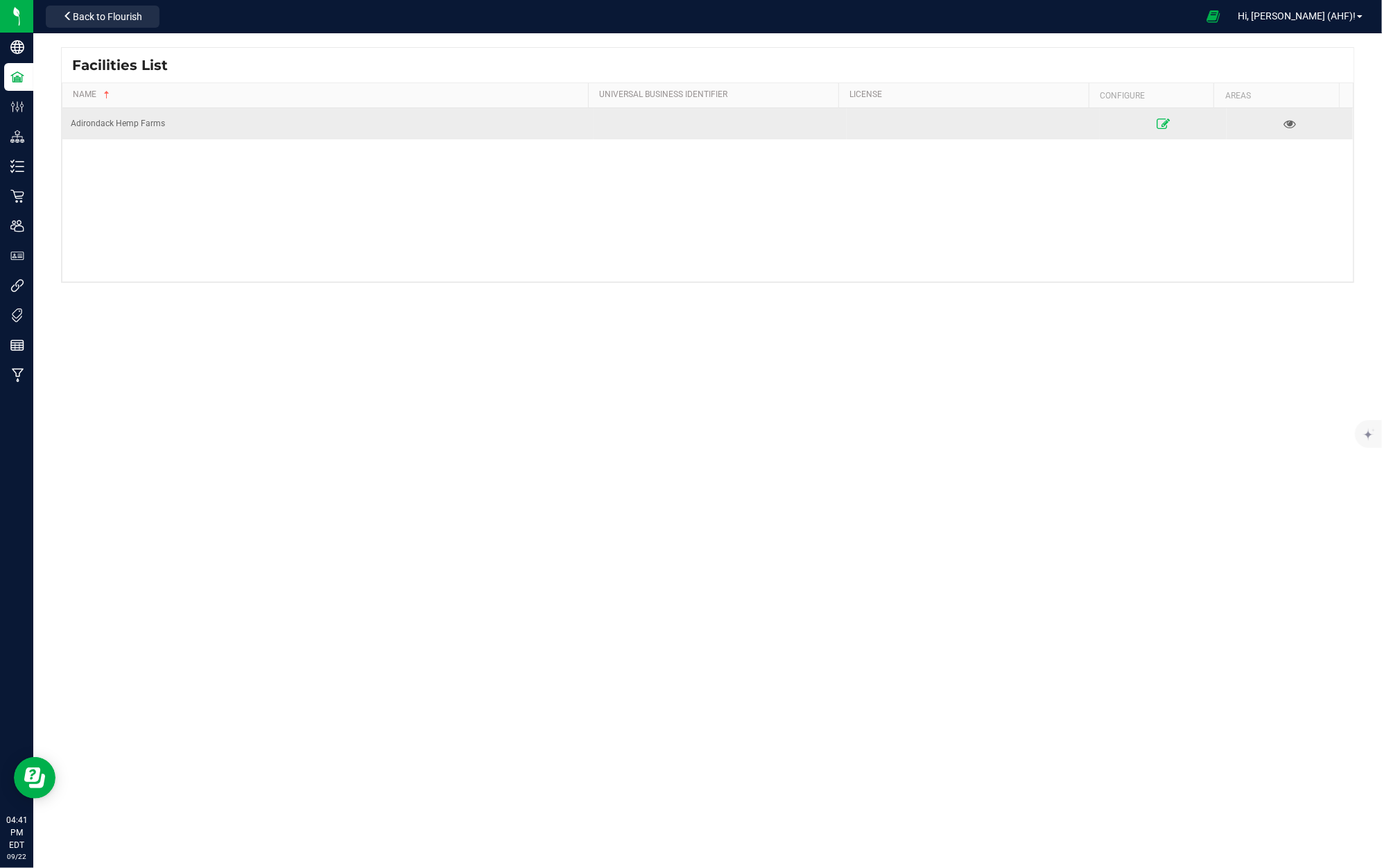
click at [1157, 120] on icon at bounding box center [1164, 124] width 13 height 10
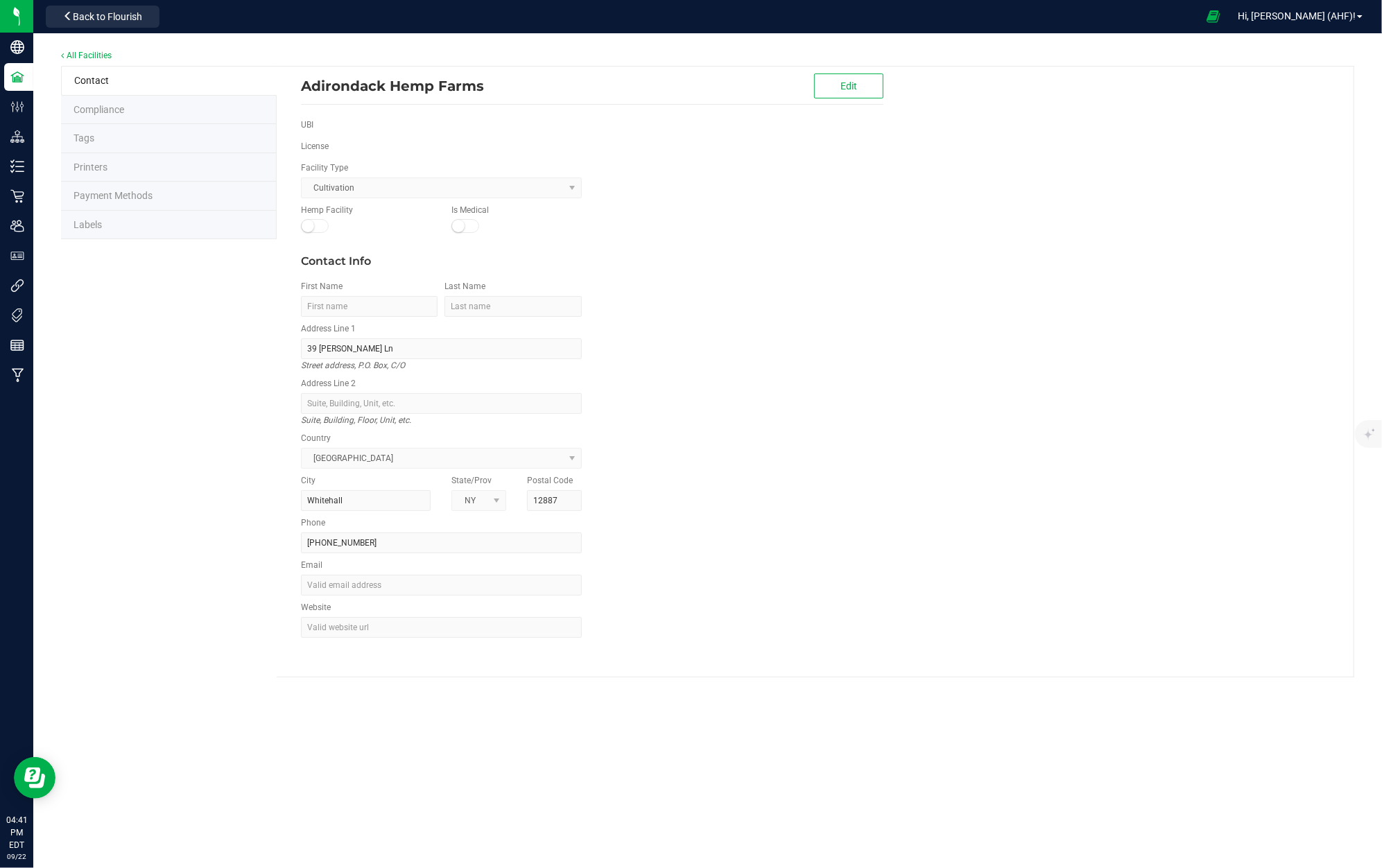
click at [98, 101] on li "Compliance" at bounding box center [169, 110] width 216 height 29
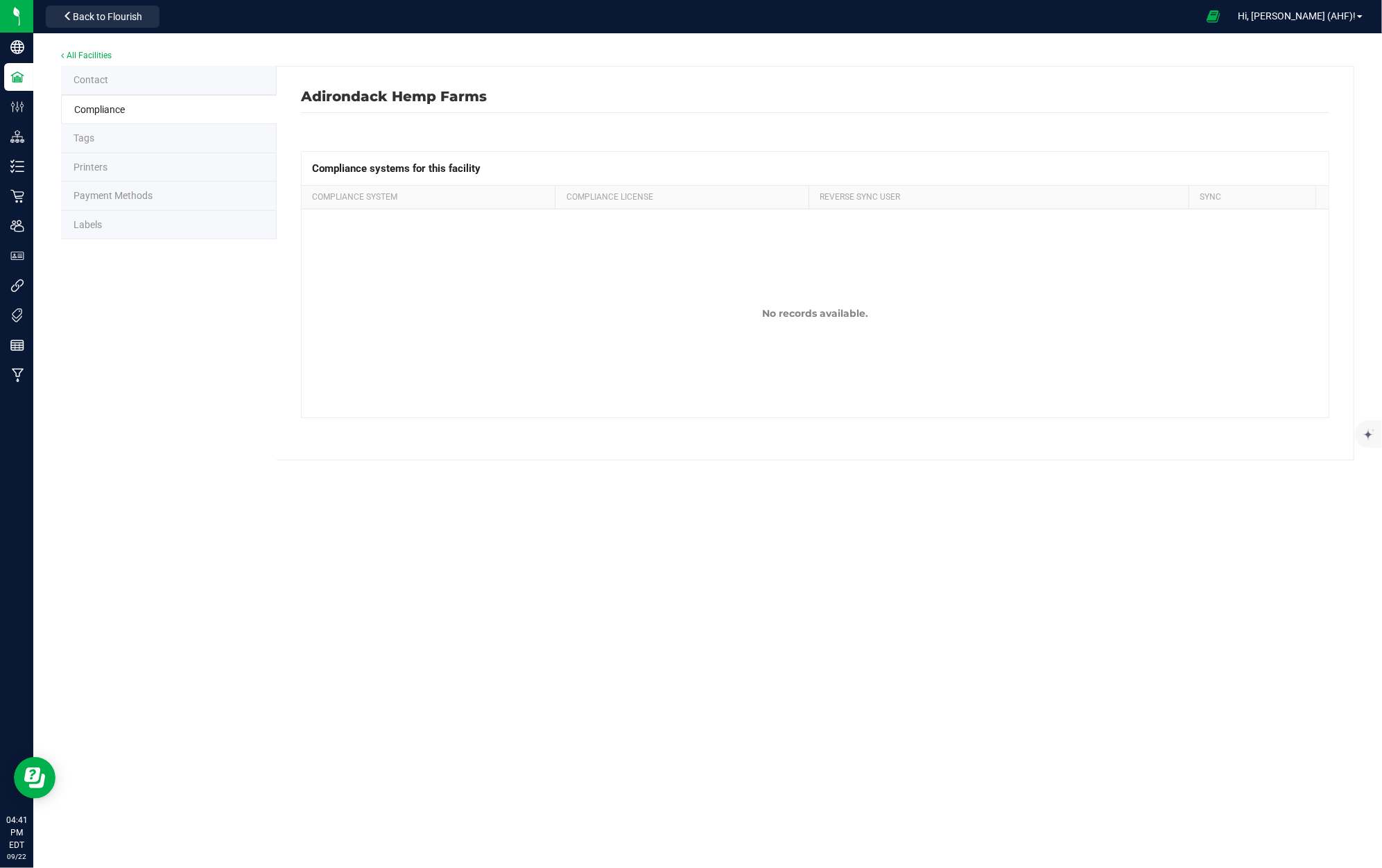
click at [108, 81] on li "Contact" at bounding box center [169, 81] width 216 height 29
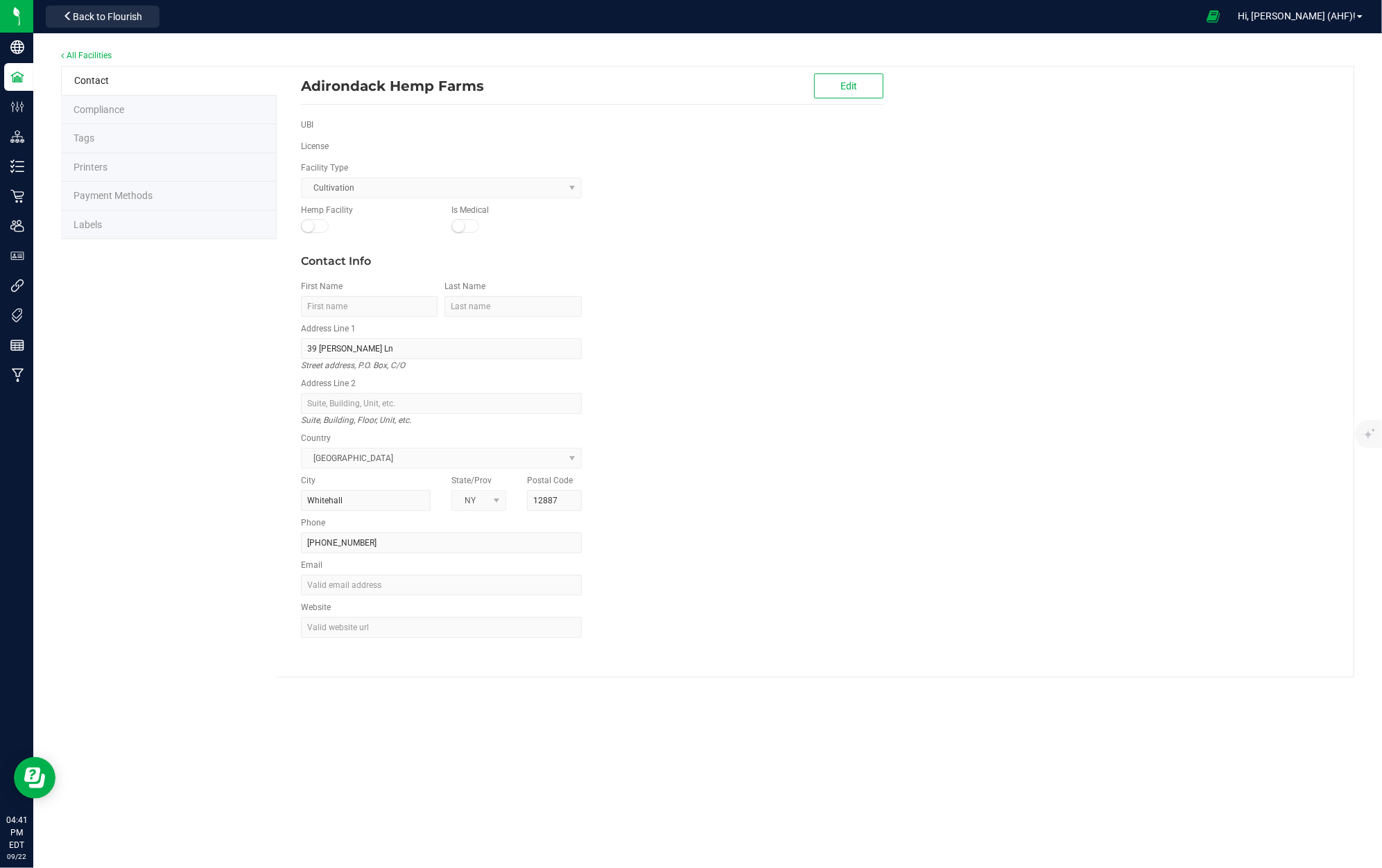
click at [102, 47] on div "All Facilities" at bounding box center [708, 56] width 1294 height 19
click at [102, 52] on link "All Facilities" at bounding box center [87, 56] width 51 height 10
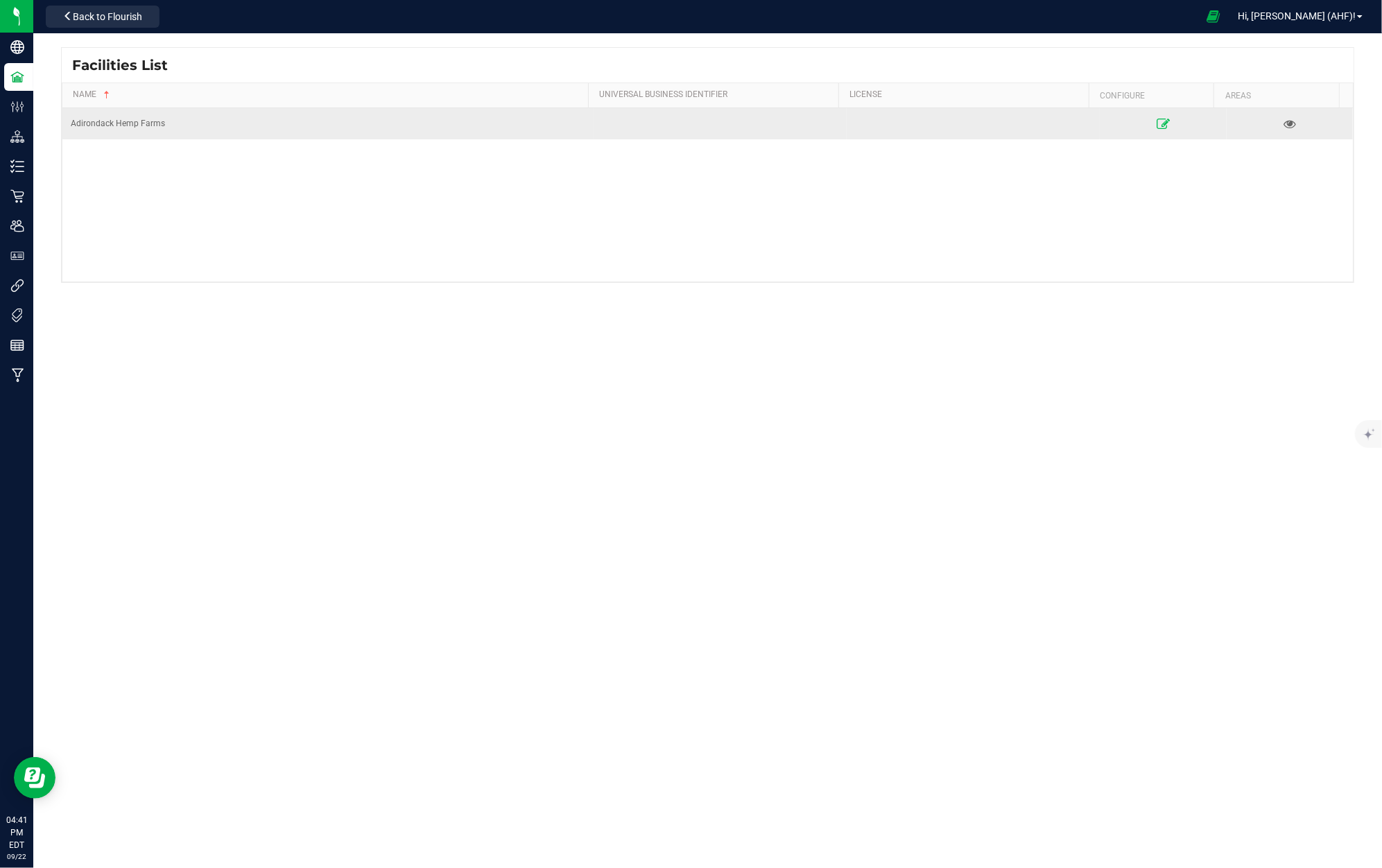
click at [1150, 115] on link at bounding box center [1163, 123] width 120 height 22
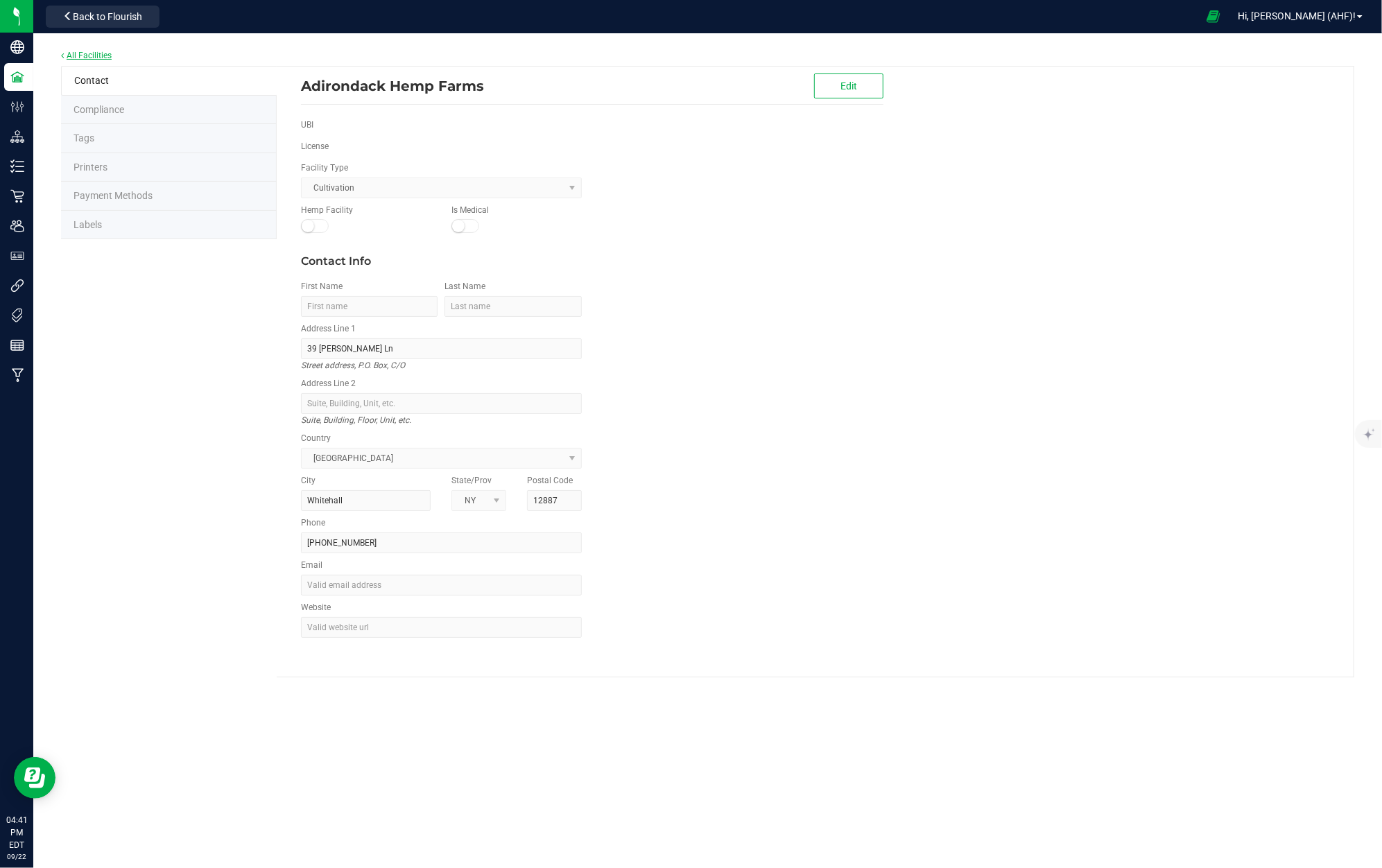
click at [86, 51] on link "All Facilities" at bounding box center [87, 56] width 51 height 10
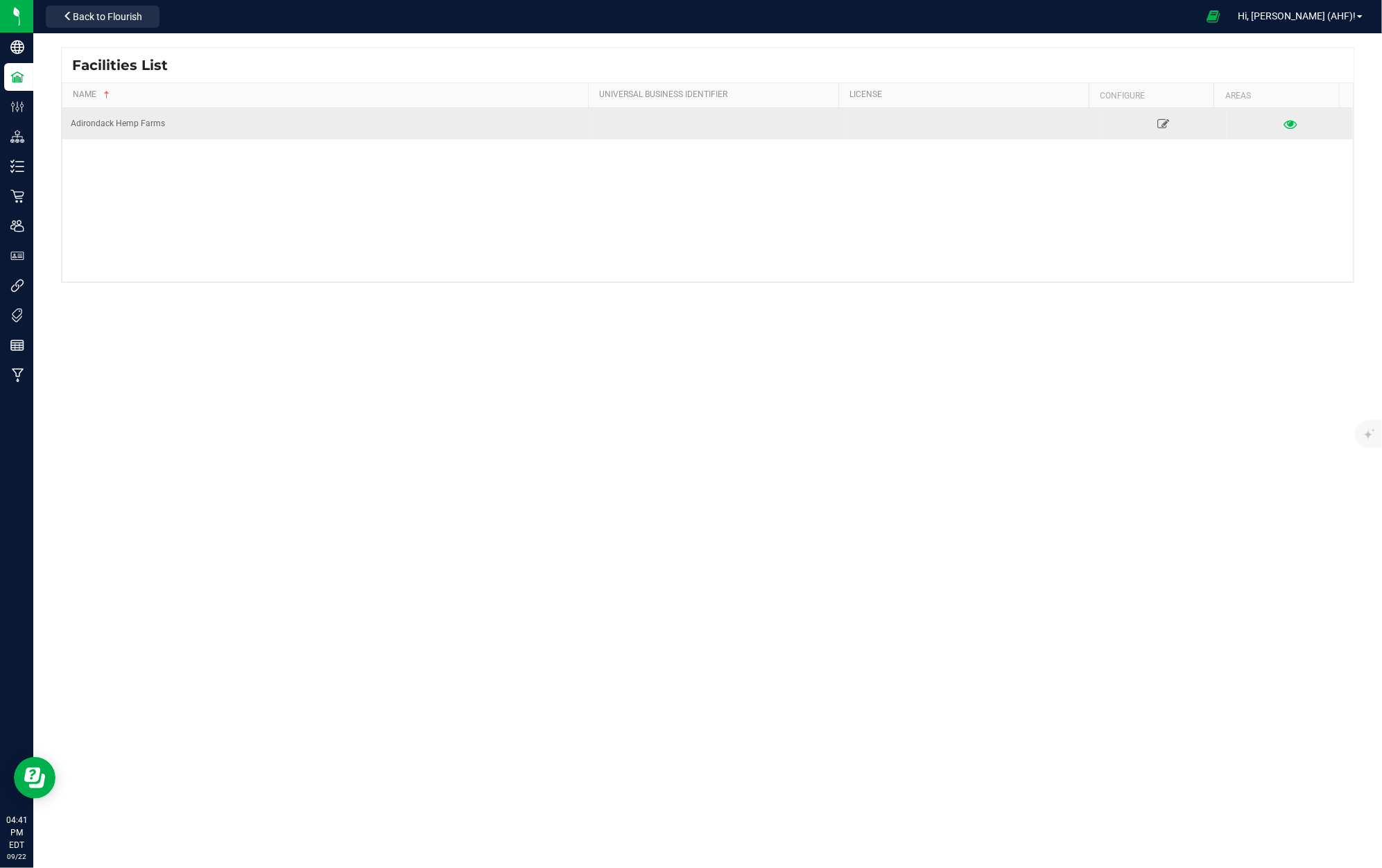
click at [1283, 123] on icon at bounding box center [1290, 124] width 13 height 10
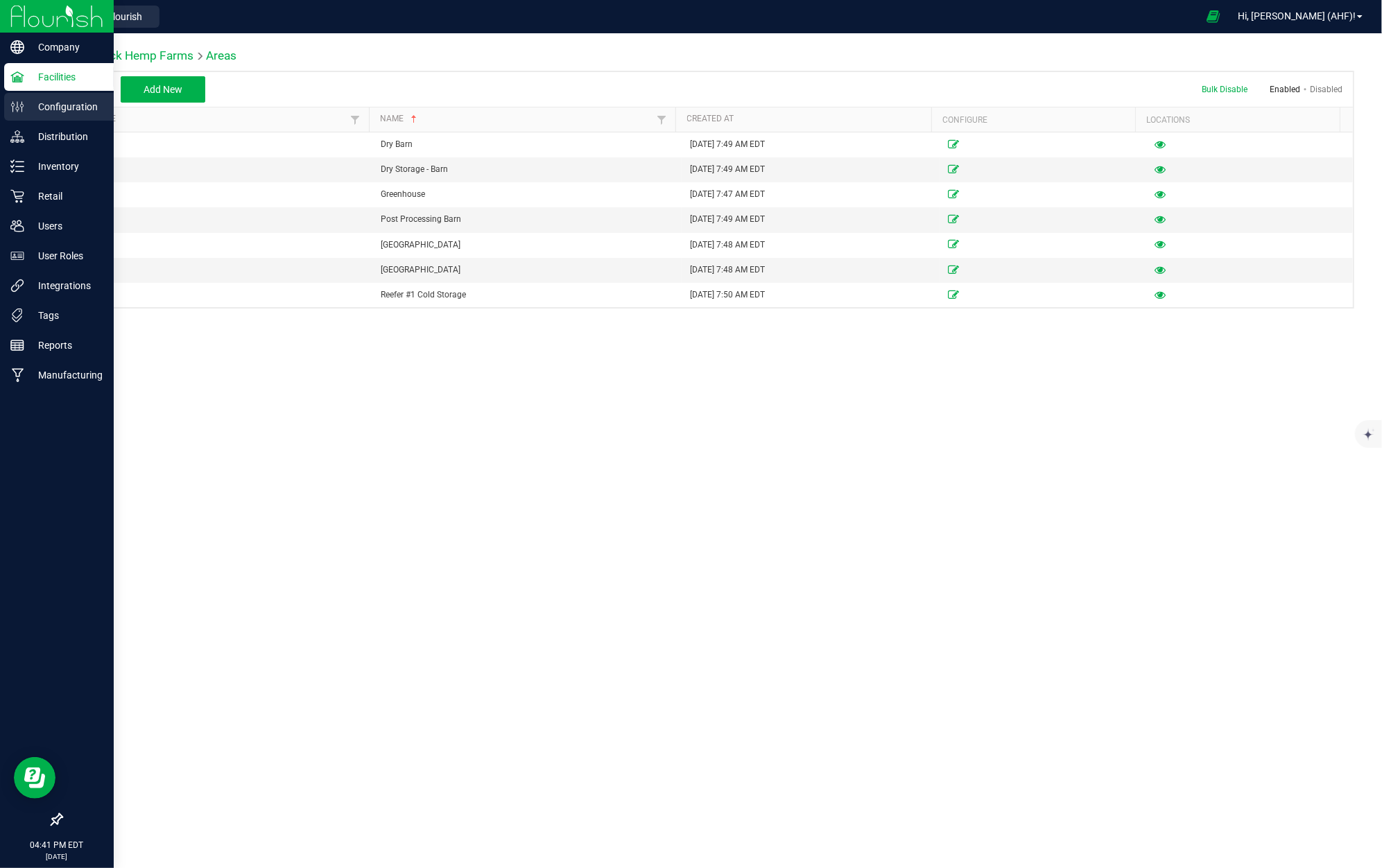
click at [44, 100] on p "Configuration" at bounding box center [66, 106] width 83 height 16
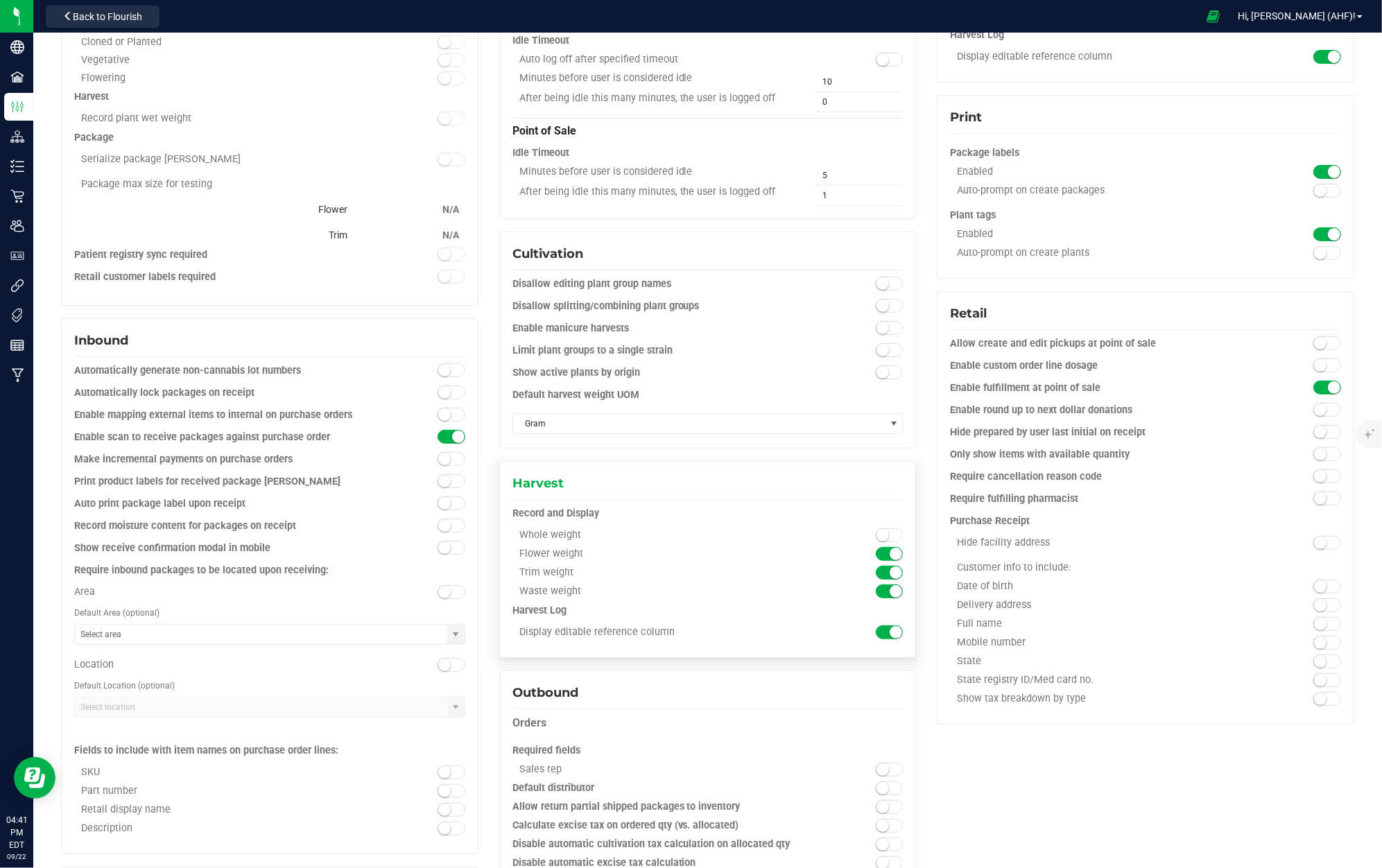
scroll to position [196, 0]
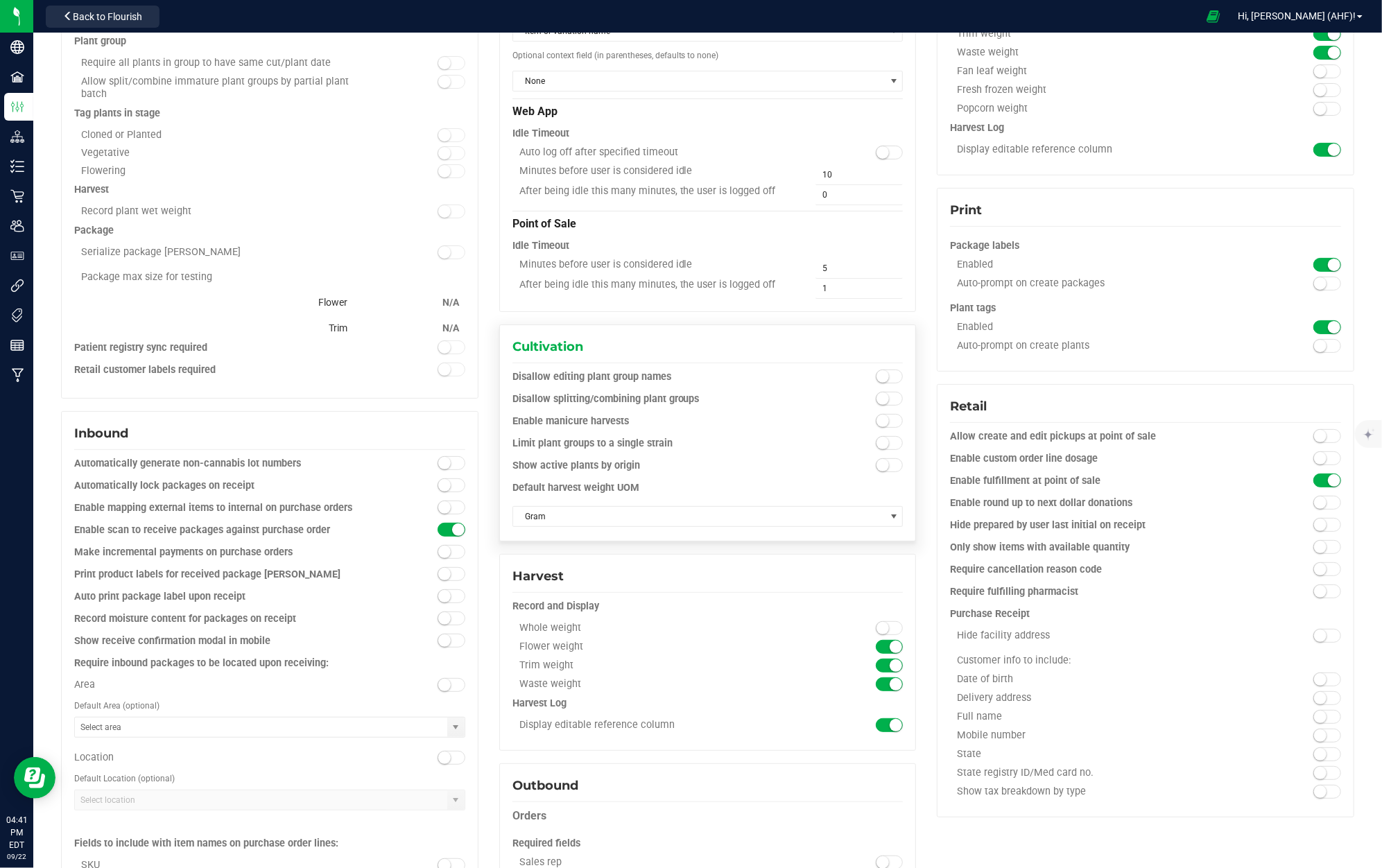
click at [876, 416] on span at bounding box center [890, 421] width 28 height 14
click at [622, 506] on div "Gram" at bounding box center [708, 515] width 391 height 25
click at [621, 517] on span "Gram" at bounding box center [699, 517] width 372 height 20
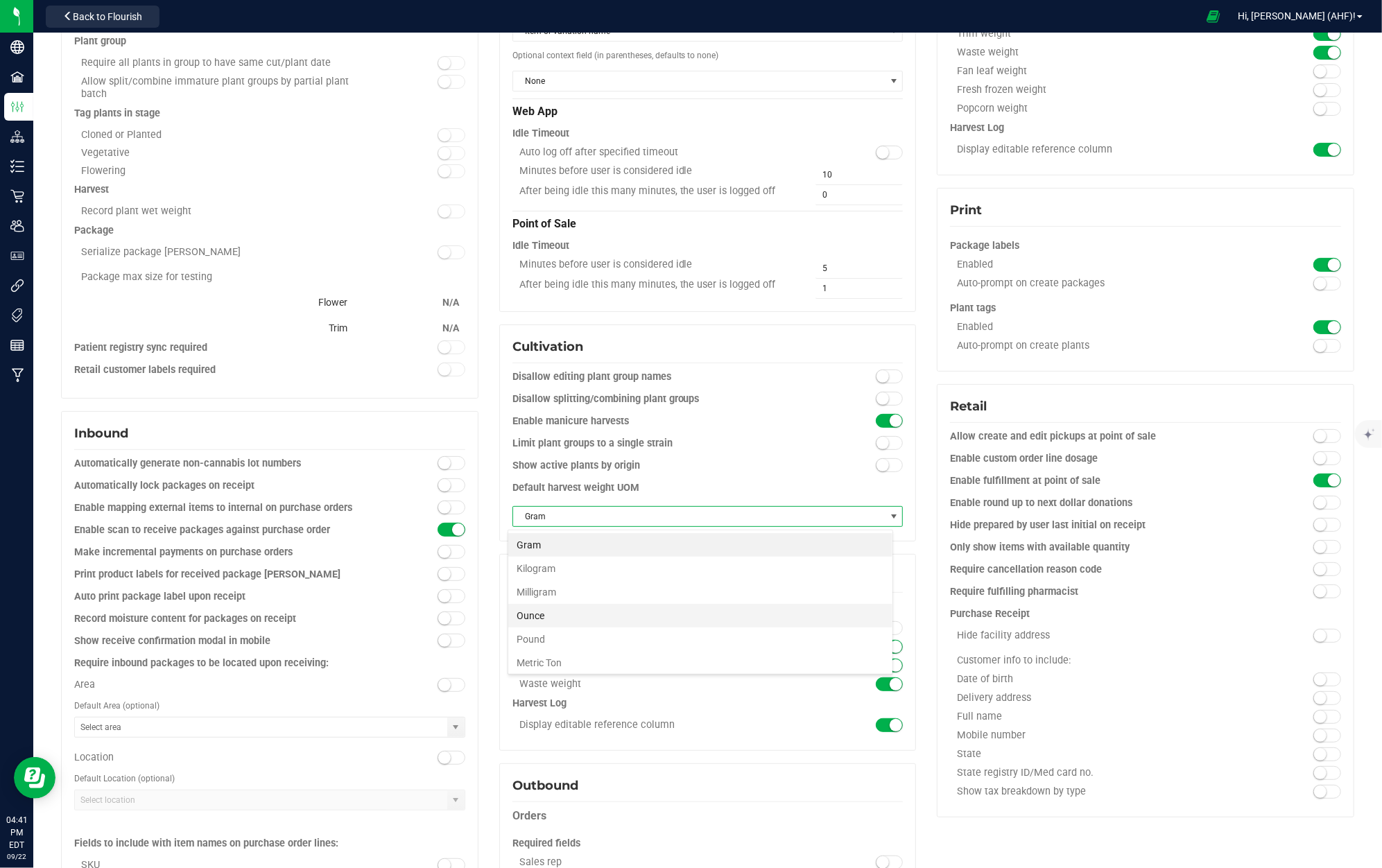
scroll to position [20, 386]
click at [598, 636] on li "Pound" at bounding box center [700, 639] width 385 height 24
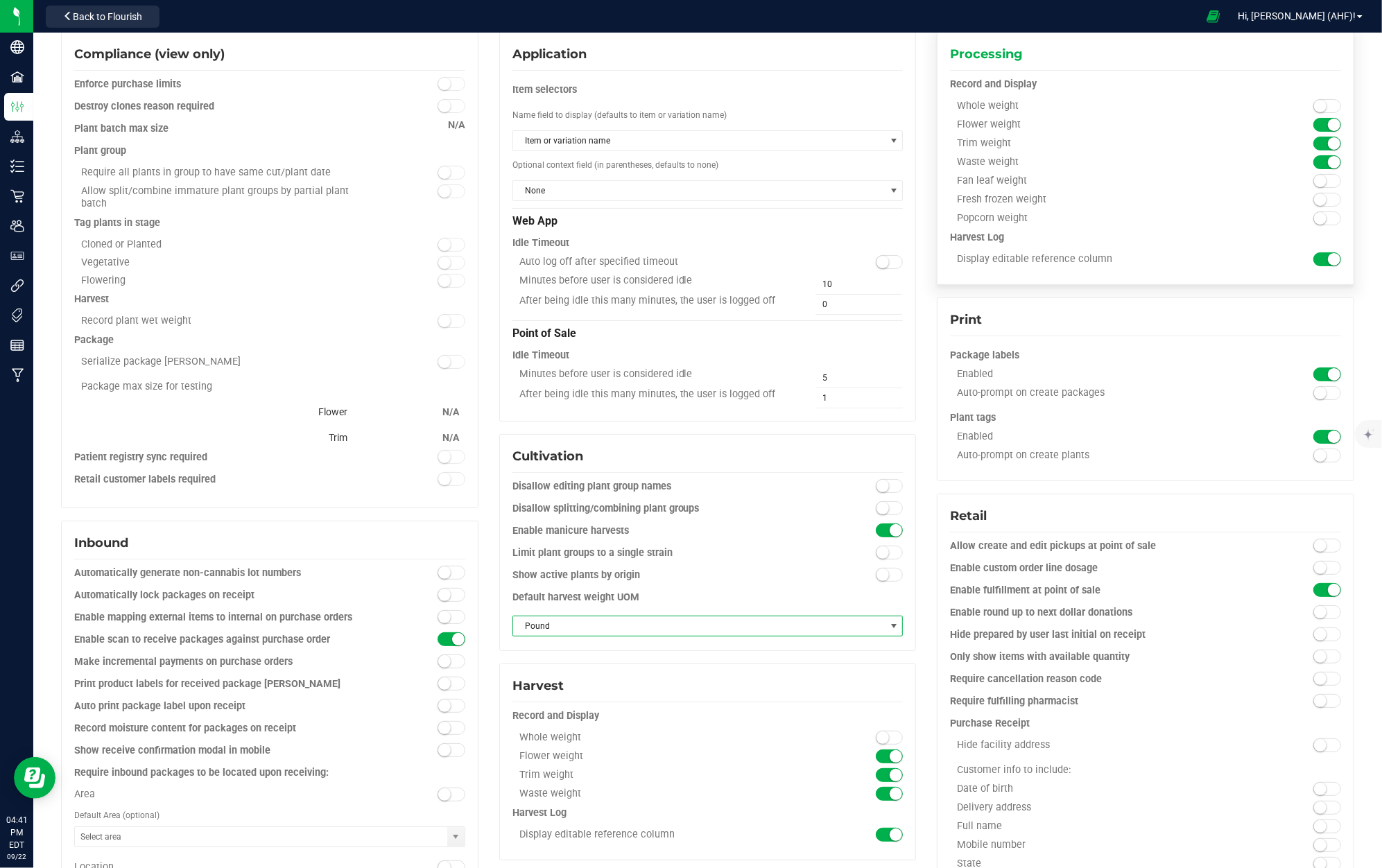
scroll to position [0, 0]
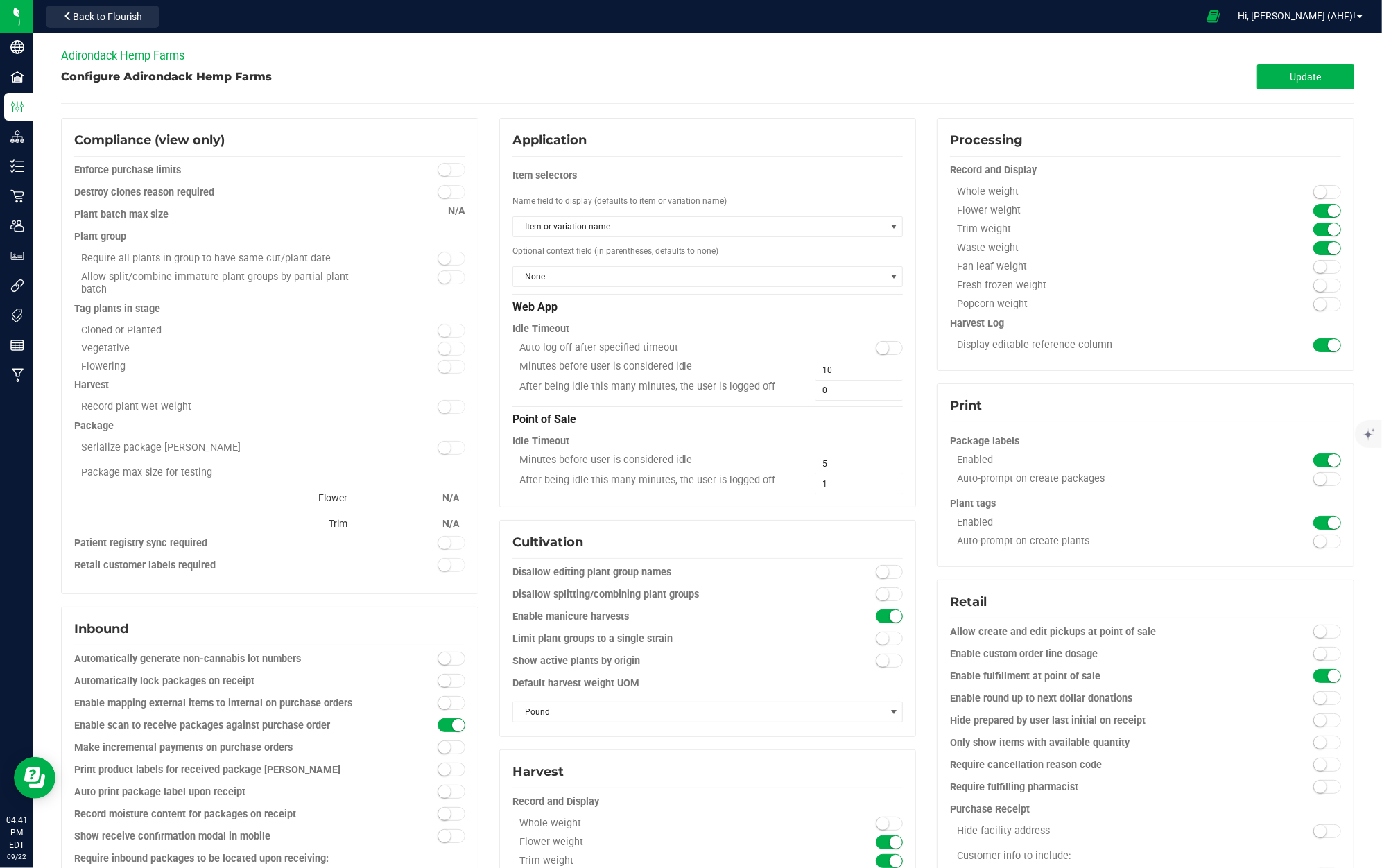
click at [1290, 62] on div "Adirondack Hemp Farms" at bounding box center [708, 56] width 1294 height 17
click at [1290, 71] on span "Update" at bounding box center [1306, 77] width 31 height 11
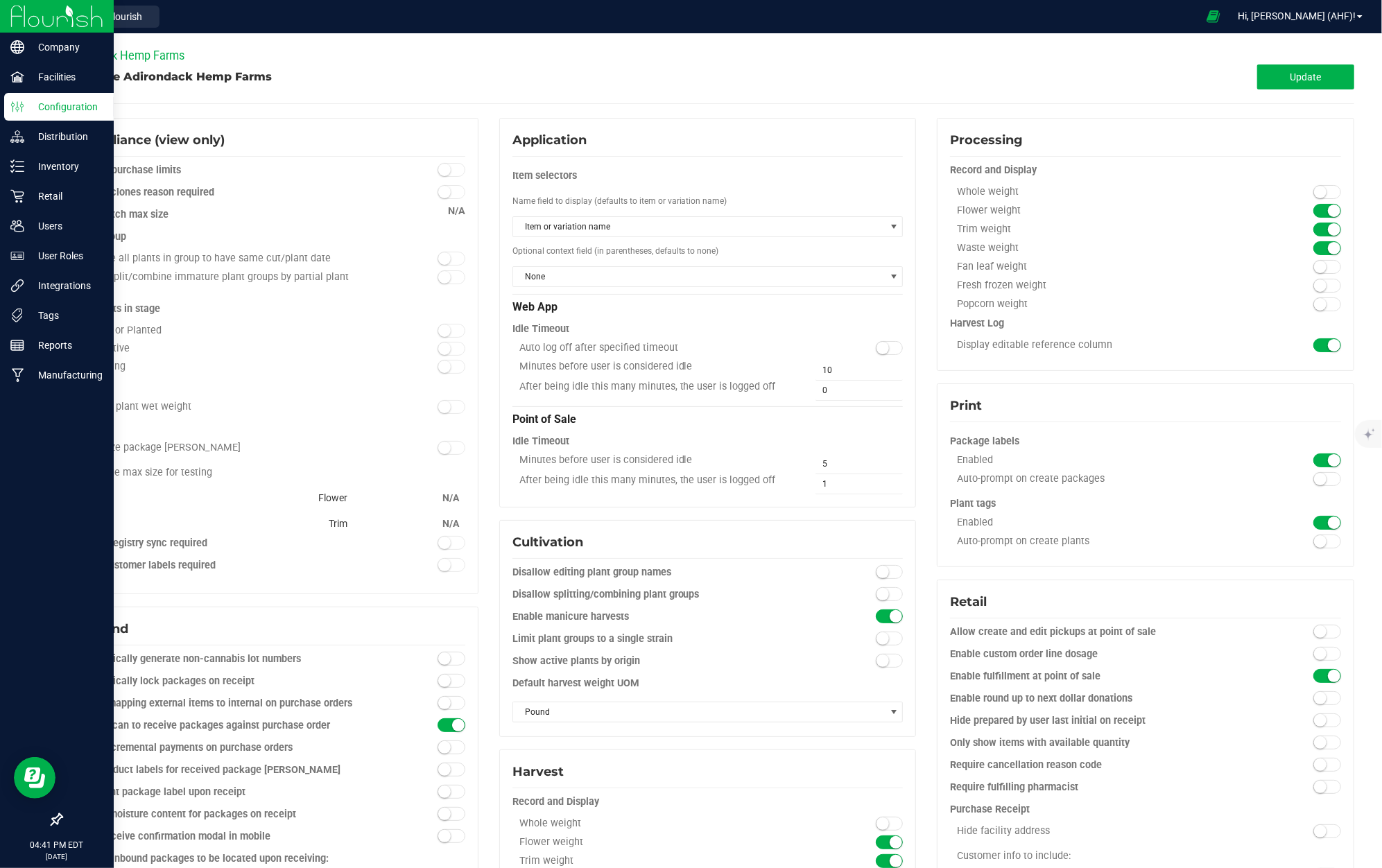
click at [31, 102] on p "Configuration" at bounding box center [66, 106] width 83 height 16
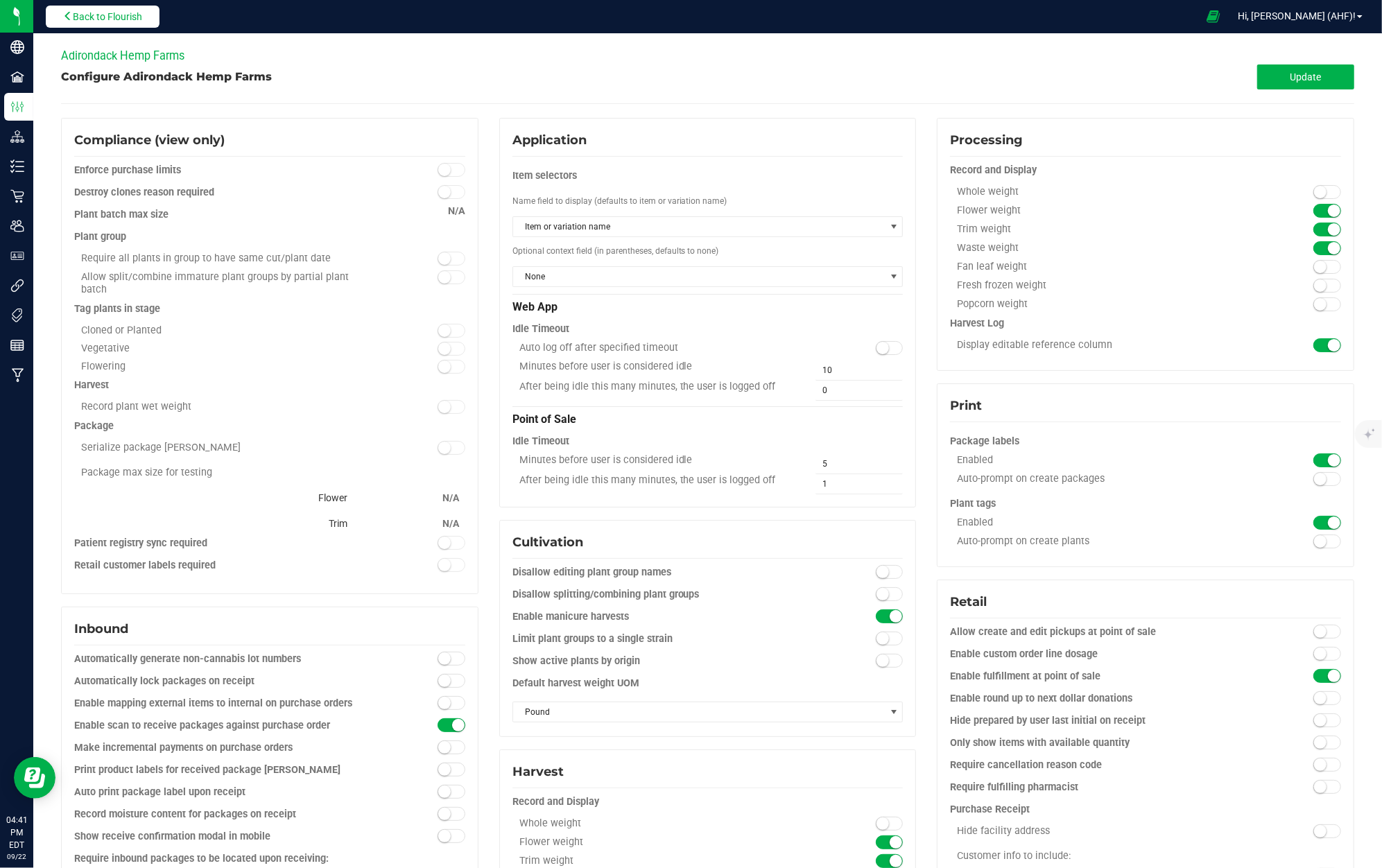
click at [117, 24] on button "Back to Flourish" at bounding box center [102, 16] width 114 height 22
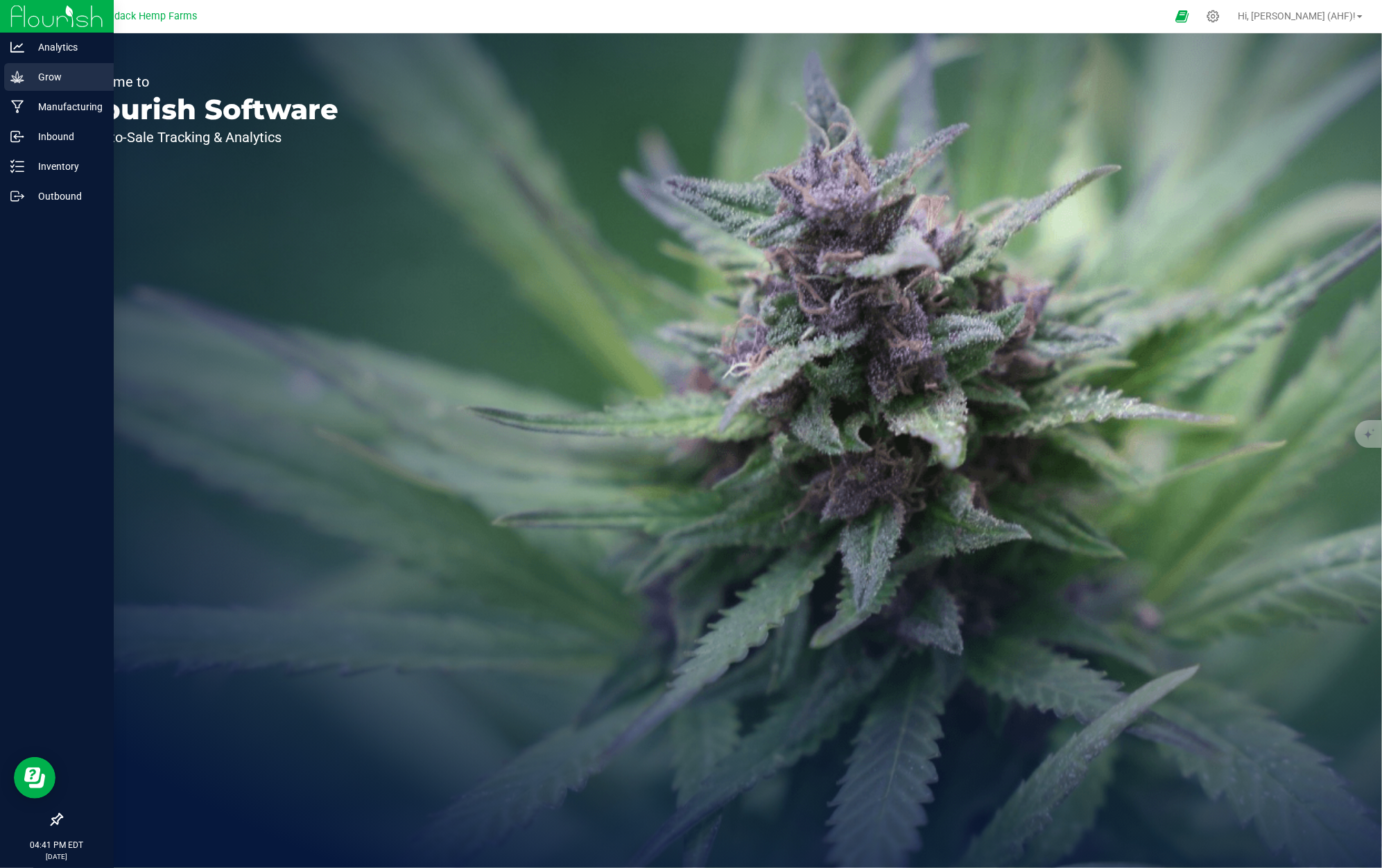
click at [9, 74] on div "Grow" at bounding box center [59, 77] width 110 height 28
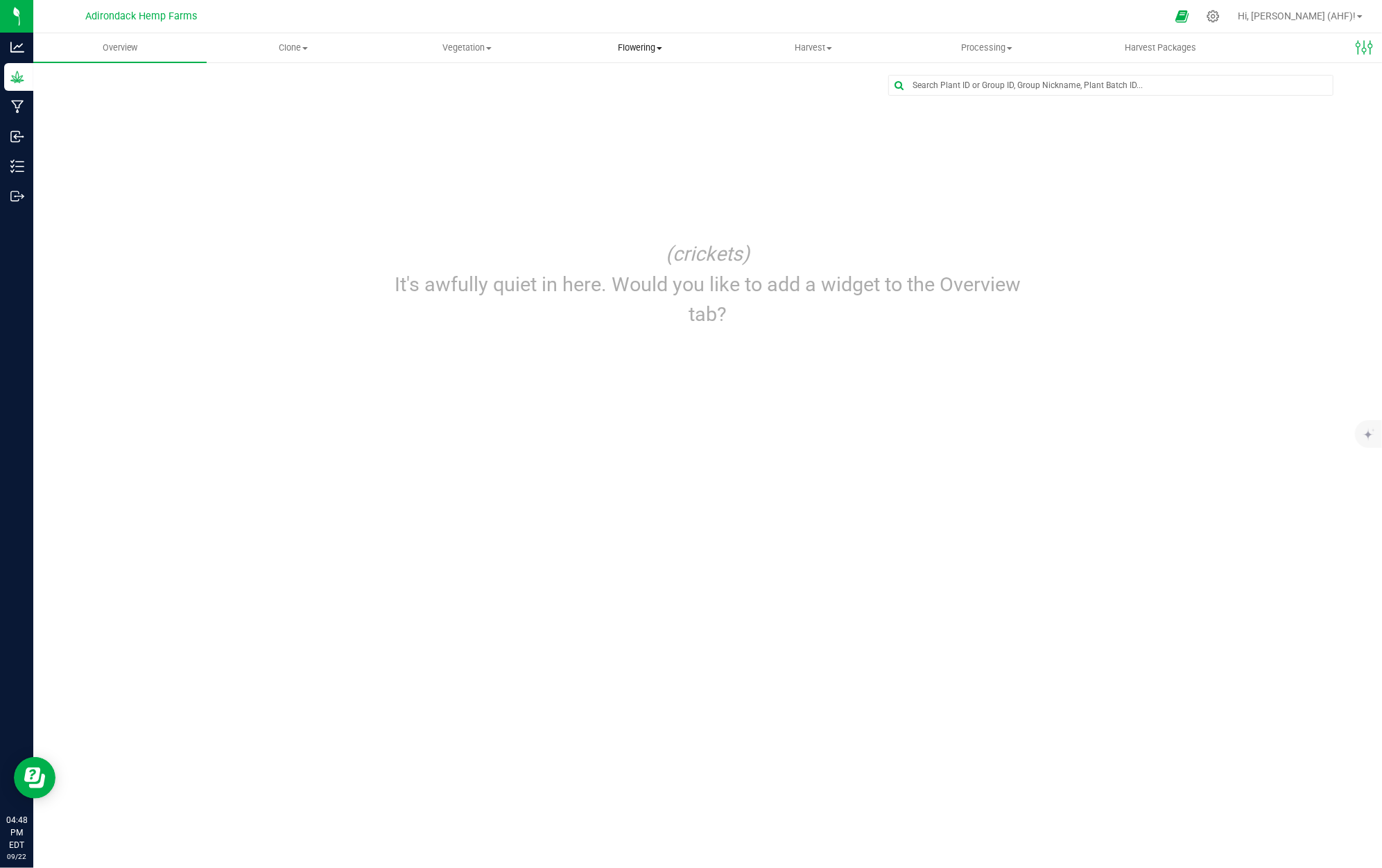
click at [641, 42] on span "Flowering" at bounding box center [640, 47] width 172 height 12
click at [655, 103] on span "Flowering groups" at bounding box center [610, 100] width 115 height 11
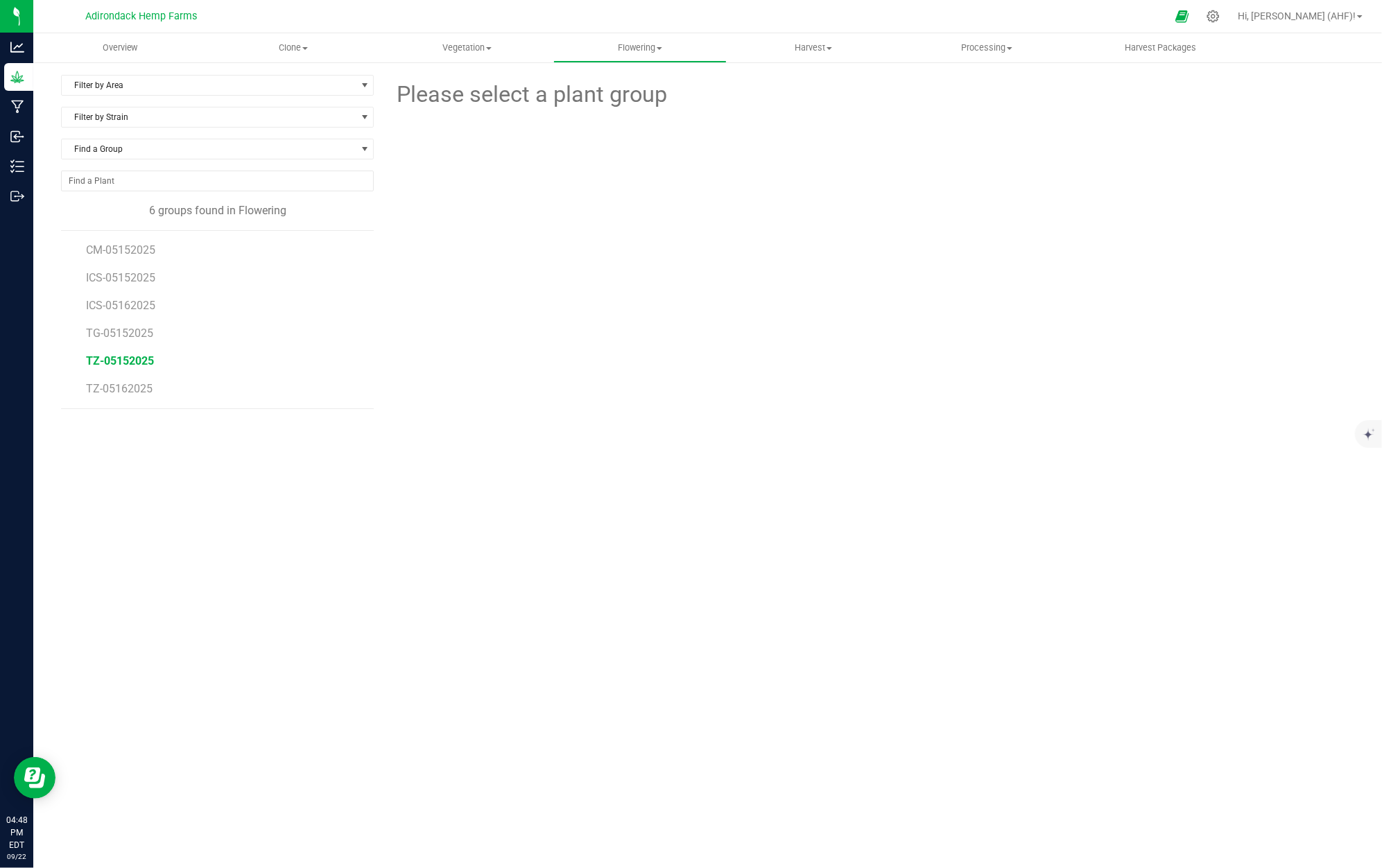
click at [112, 364] on span "TZ-05152025" at bounding box center [119, 361] width 68 height 13
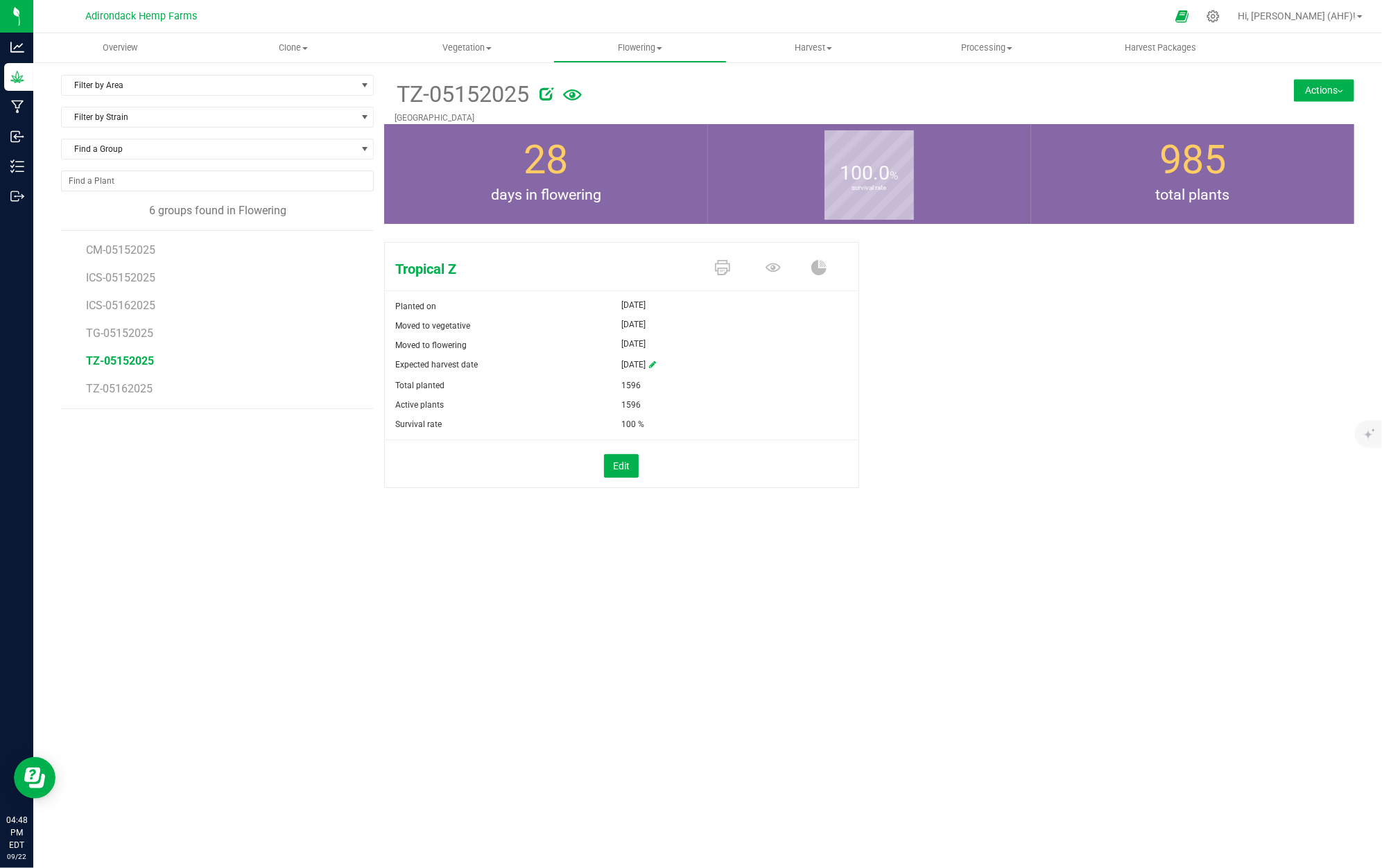
click at [1313, 83] on button "Actions" at bounding box center [1325, 90] width 61 height 22
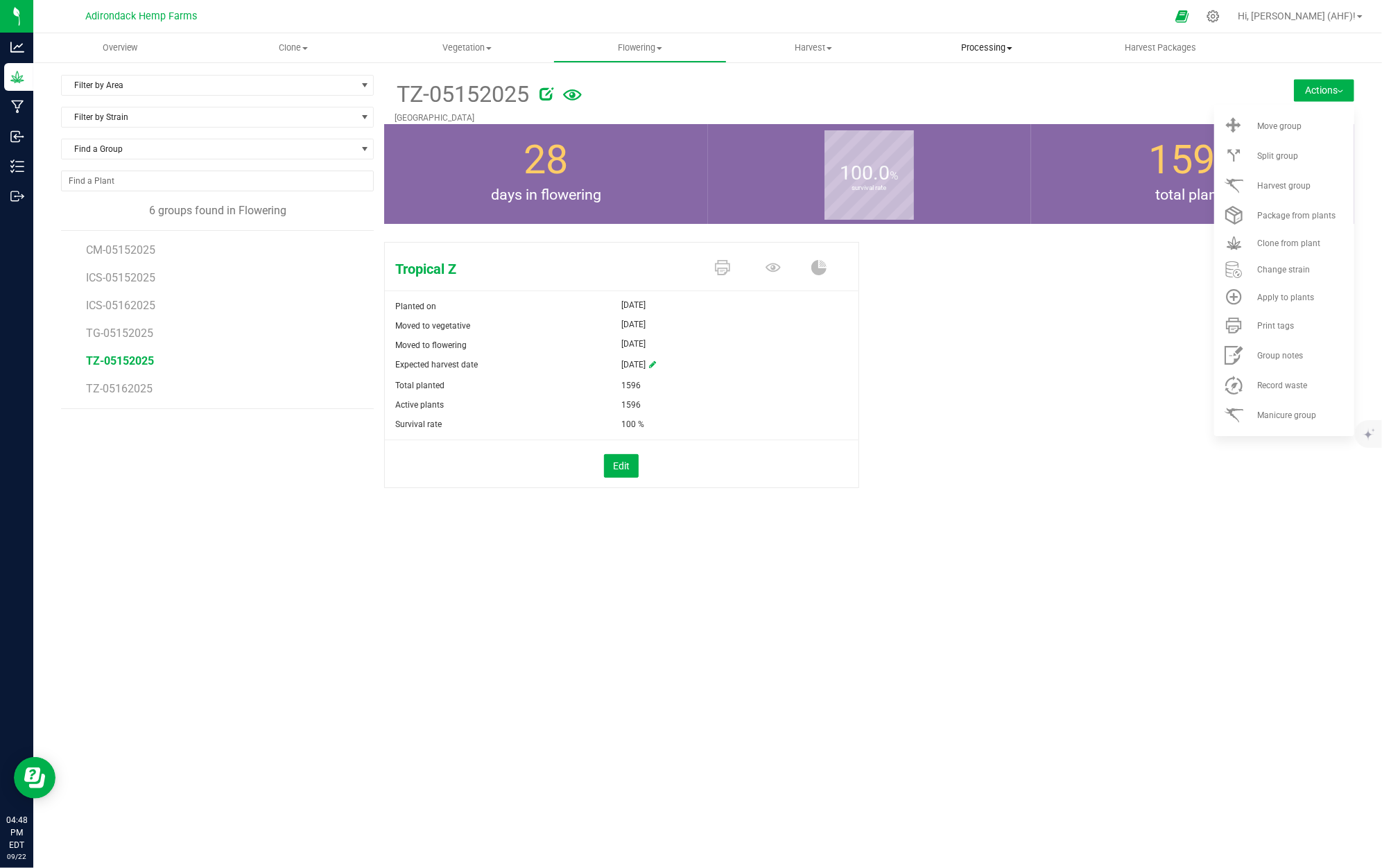
click at [991, 42] on span "Processing" at bounding box center [987, 47] width 172 height 12
click at [1149, 94] on div at bounding box center [866, 92] width 653 height 28
click at [970, 46] on span "Processing" at bounding box center [987, 47] width 173 height 12
click at [981, 97] on span "Processing harvests" at bounding box center [964, 100] width 128 height 11
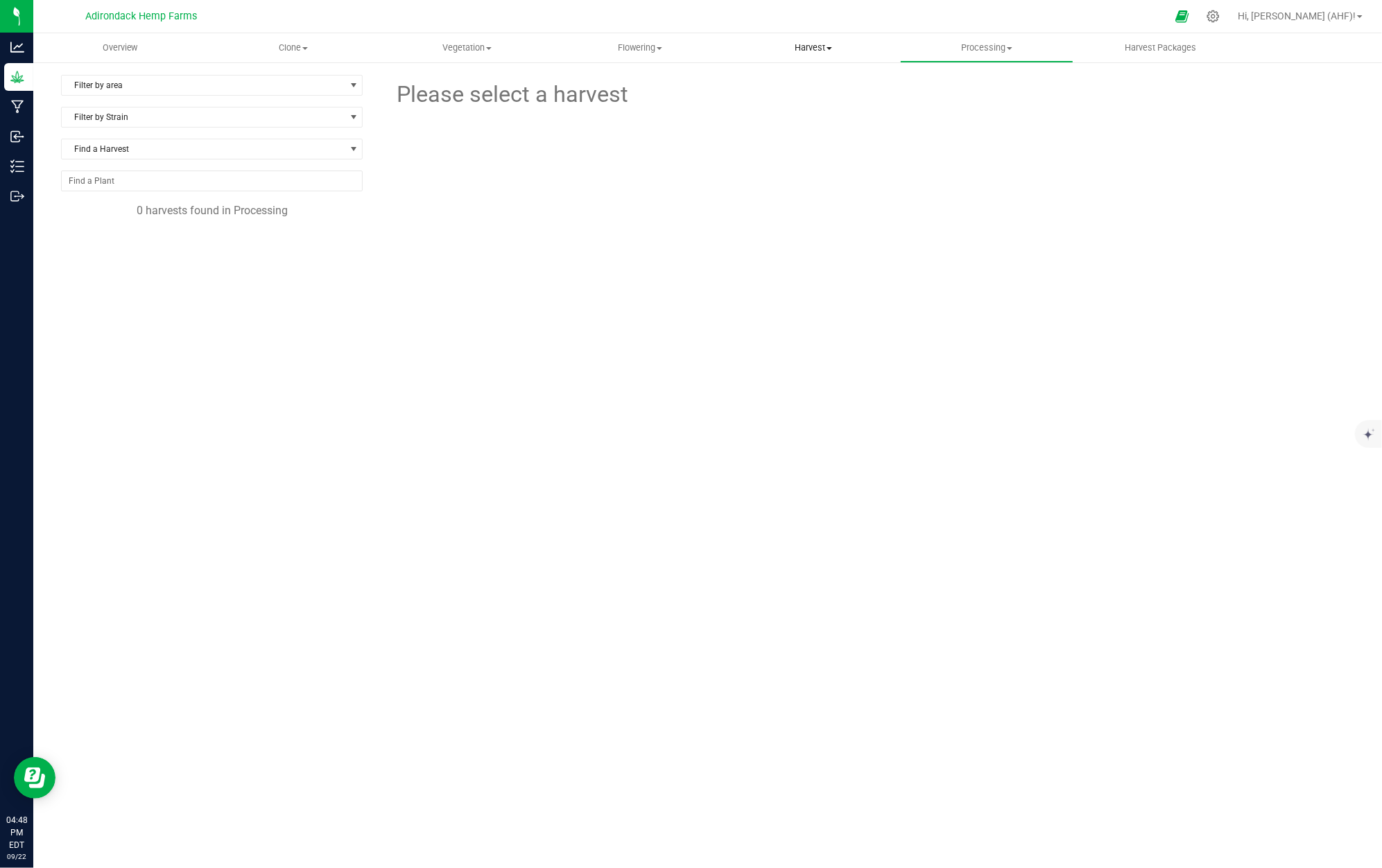
click at [802, 51] on span "Harvest" at bounding box center [813, 47] width 172 height 12
click at [822, 79] on li "Harvests" at bounding box center [813, 83] width 173 height 16
click at [646, 46] on span "Flowering" at bounding box center [640, 47] width 172 height 12
click at [659, 98] on span "Flowering groups" at bounding box center [610, 100] width 115 height 11
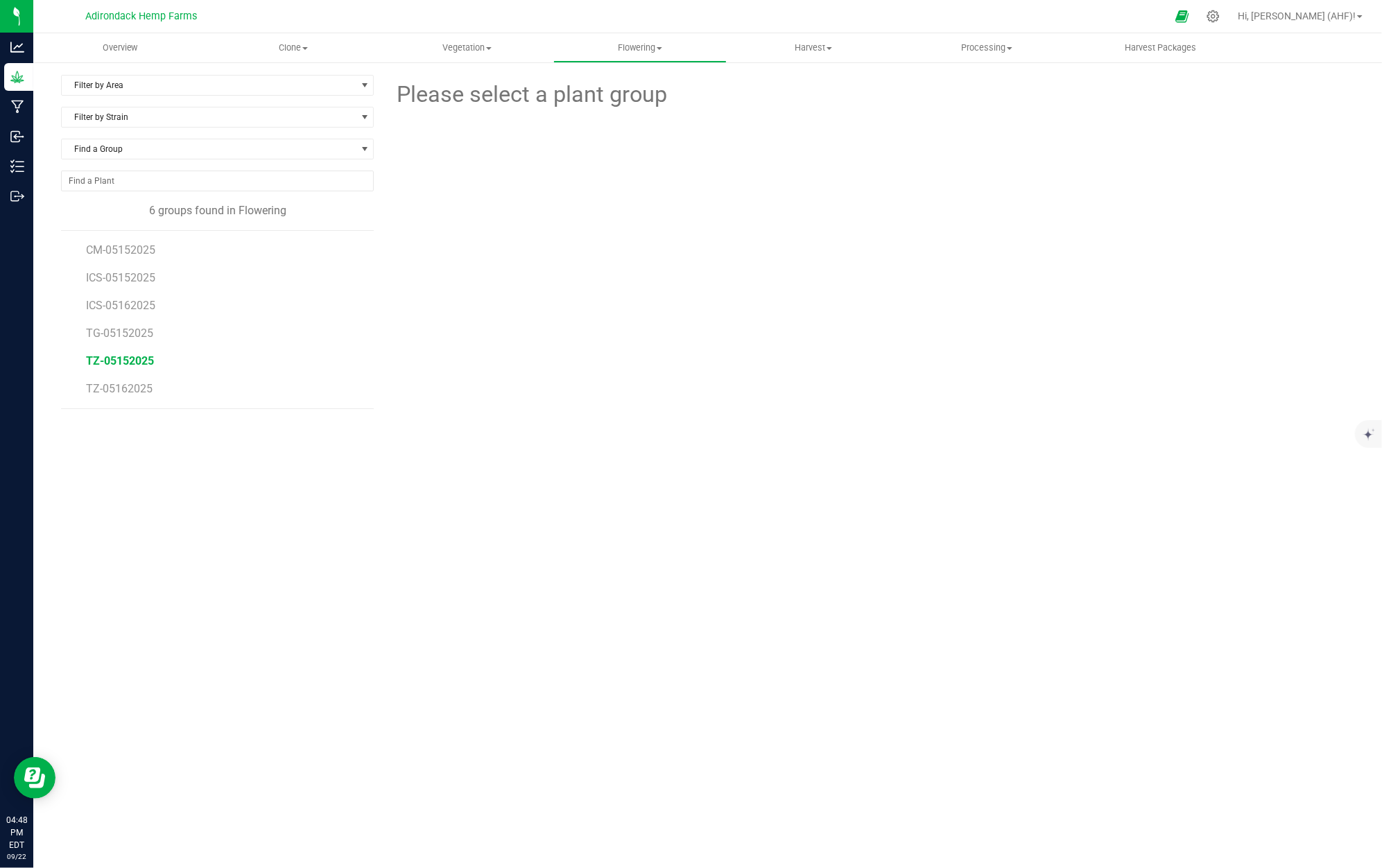
click at [110, 365] on span "TZ-05152025" at bounding box center [119, 361] width 68 height 13
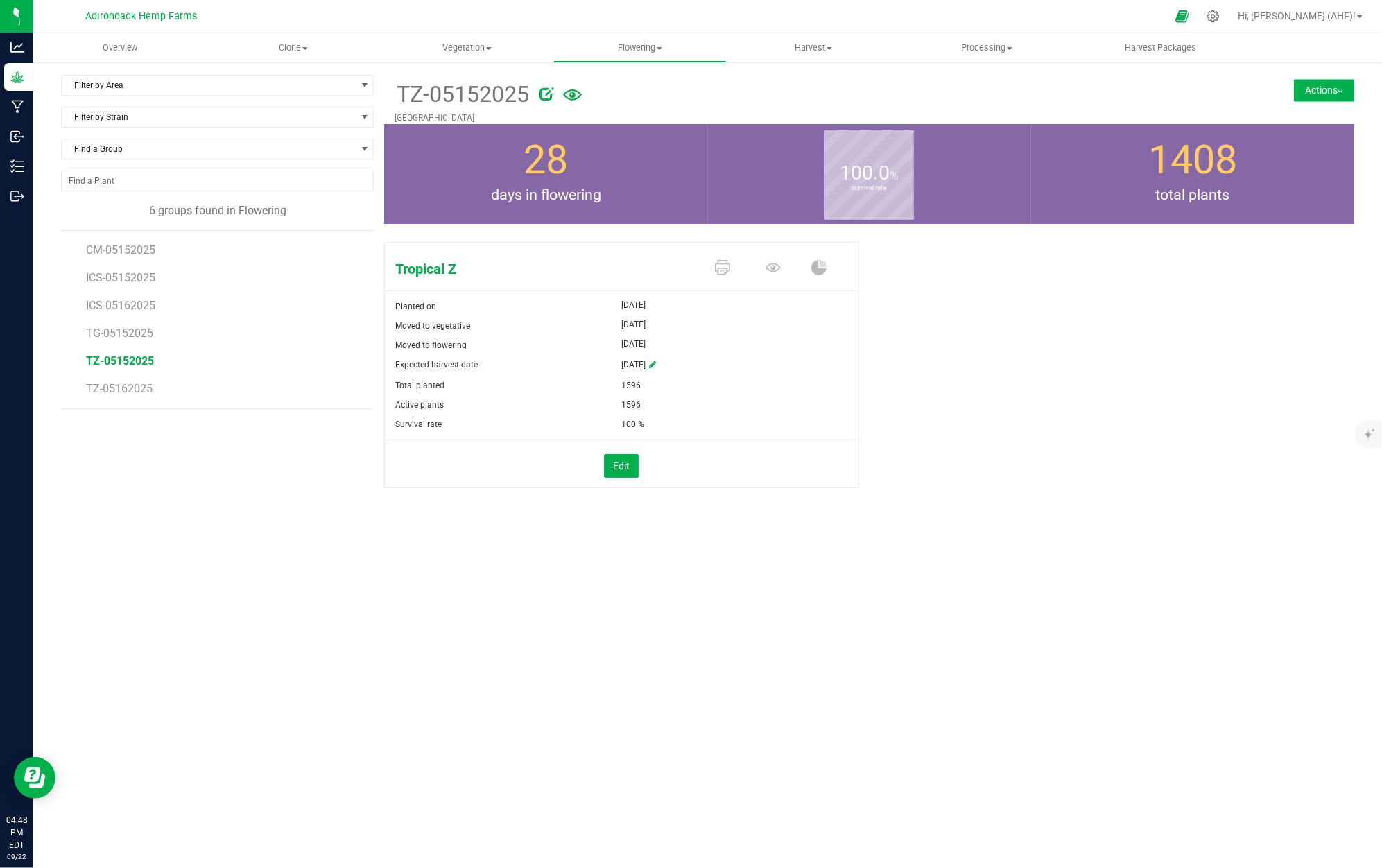
click at [1304, 81] on button "Actions" at bounding box center [1325, 90] width 61 height 22
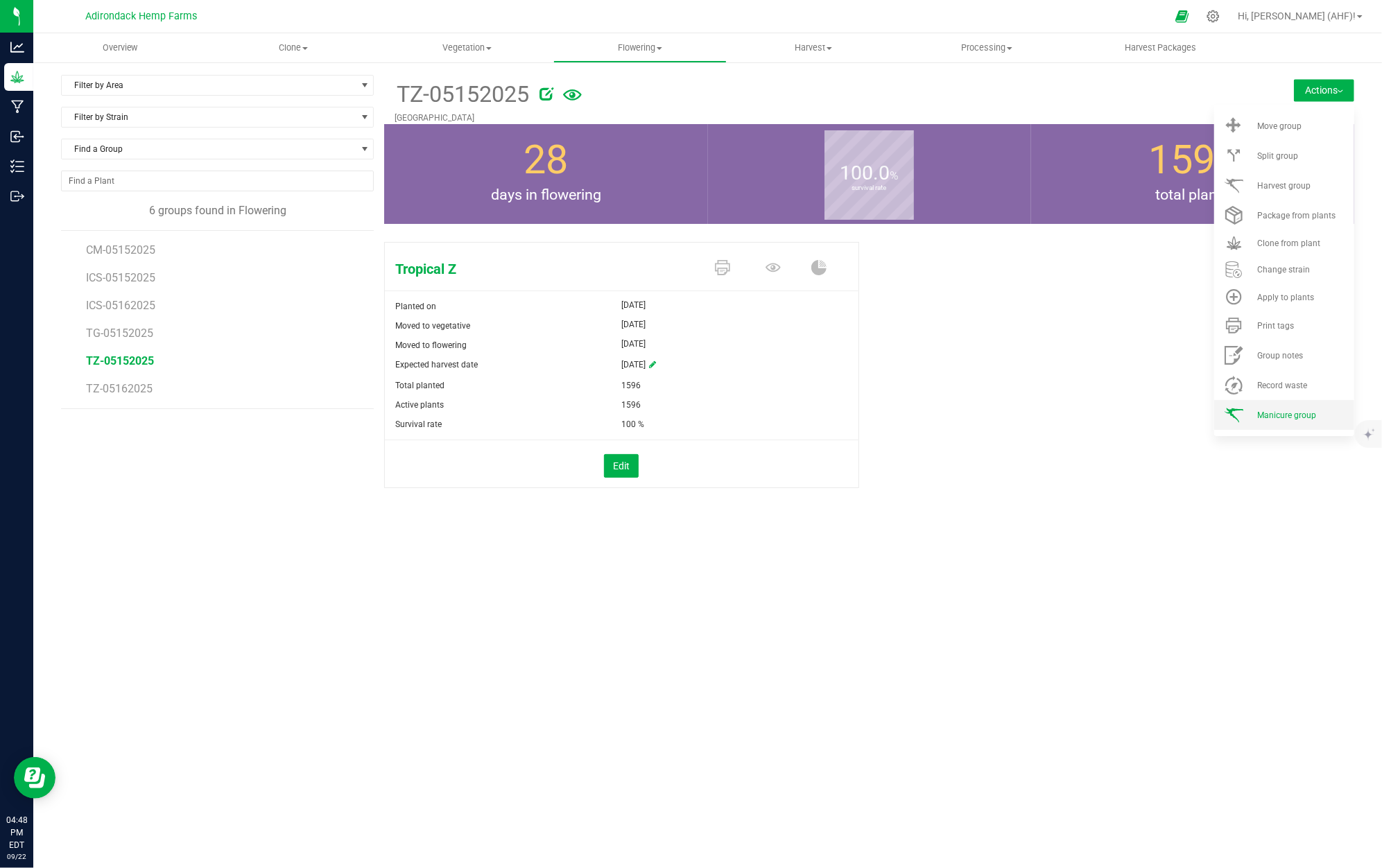
click at [1276, 415] on span "Manicure group" at bounding box center [1287, 416] width 59 height 10
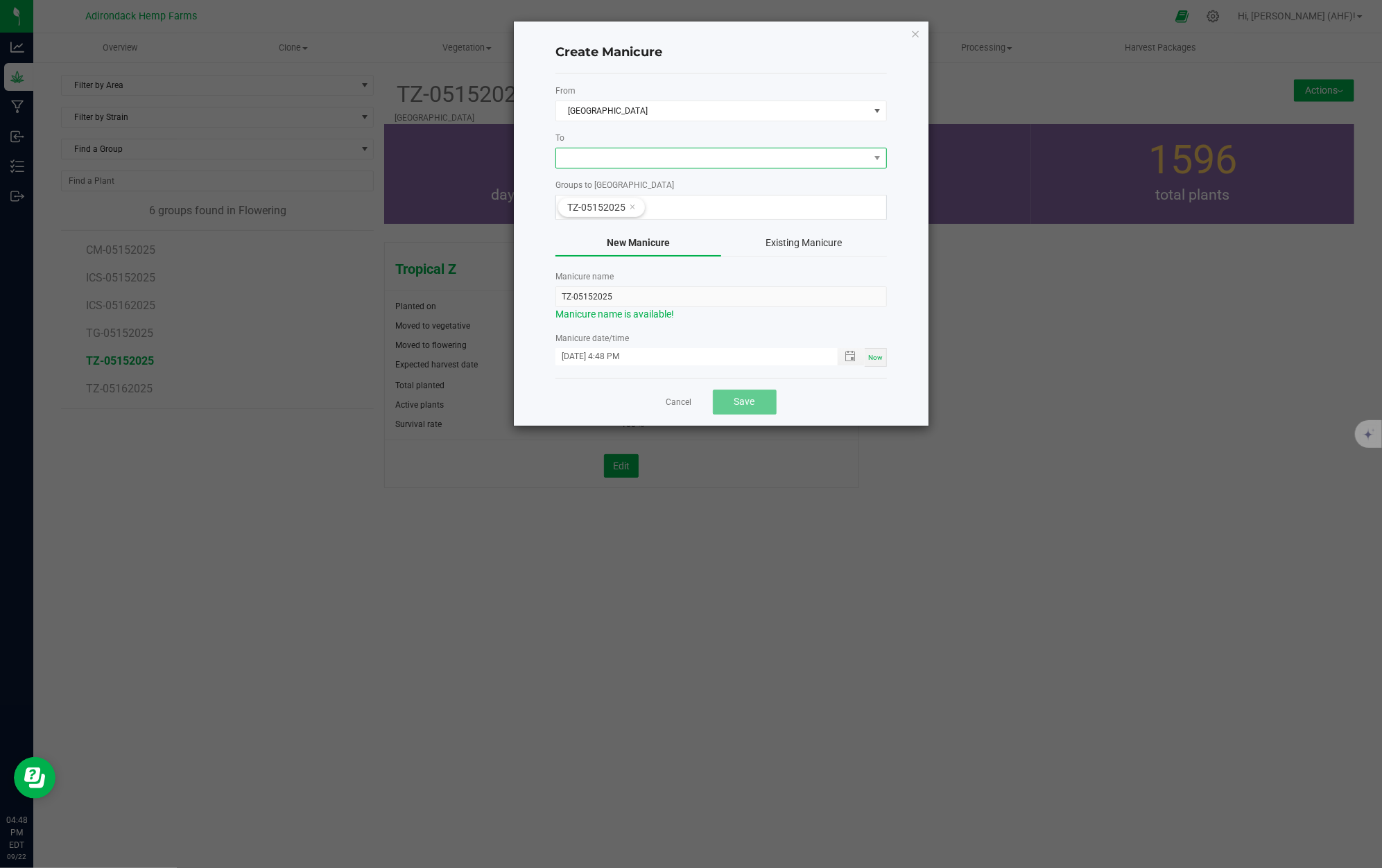
click at [677, 157] on span at bounding box center [713, 158] width 313 height 20
click at [917, 31] on icon "button" at bounding box center [916, 34] width 10 height 16
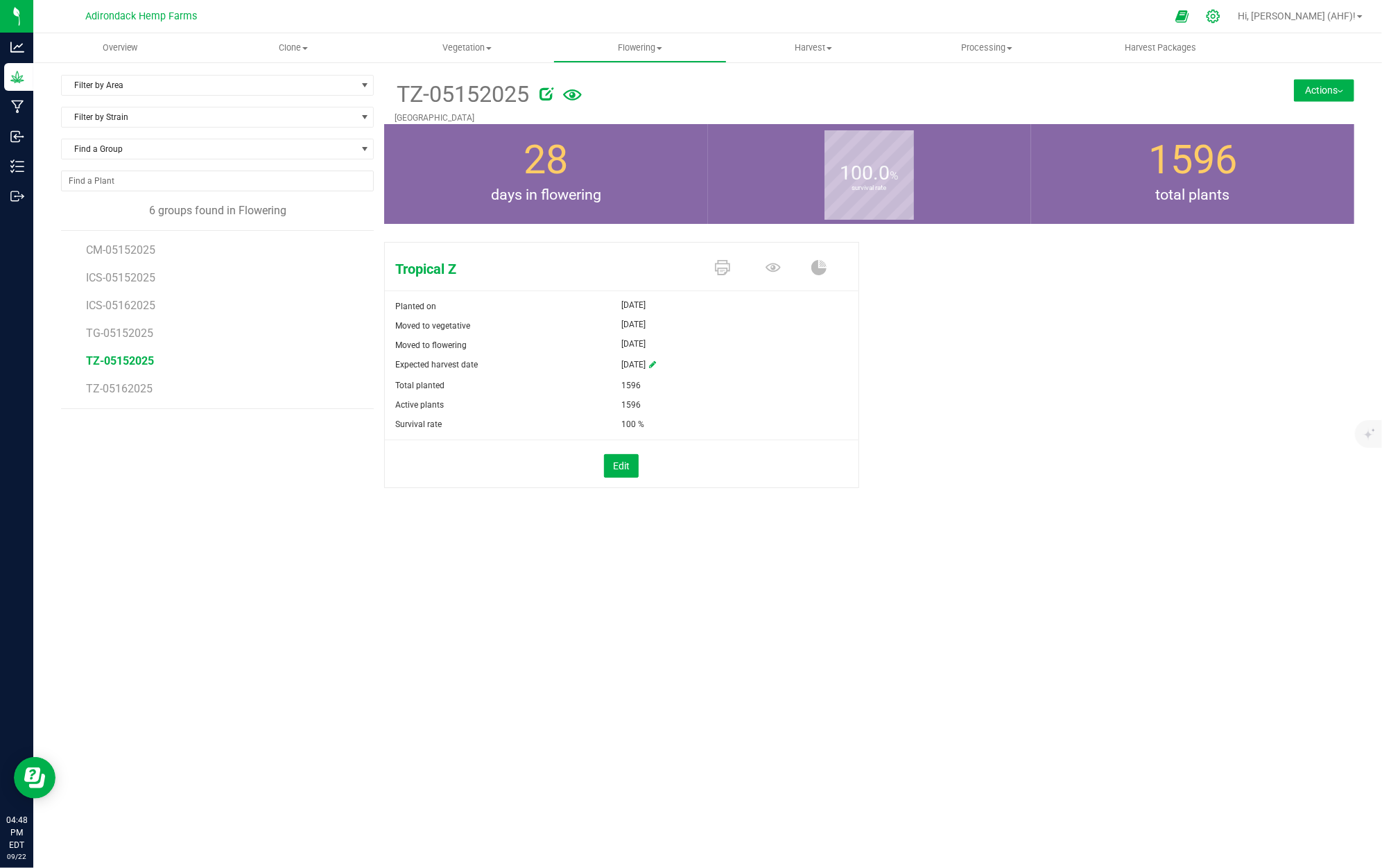
click at [1221, 9] on icon at bounding box center [1213, 16] width 15 height 15
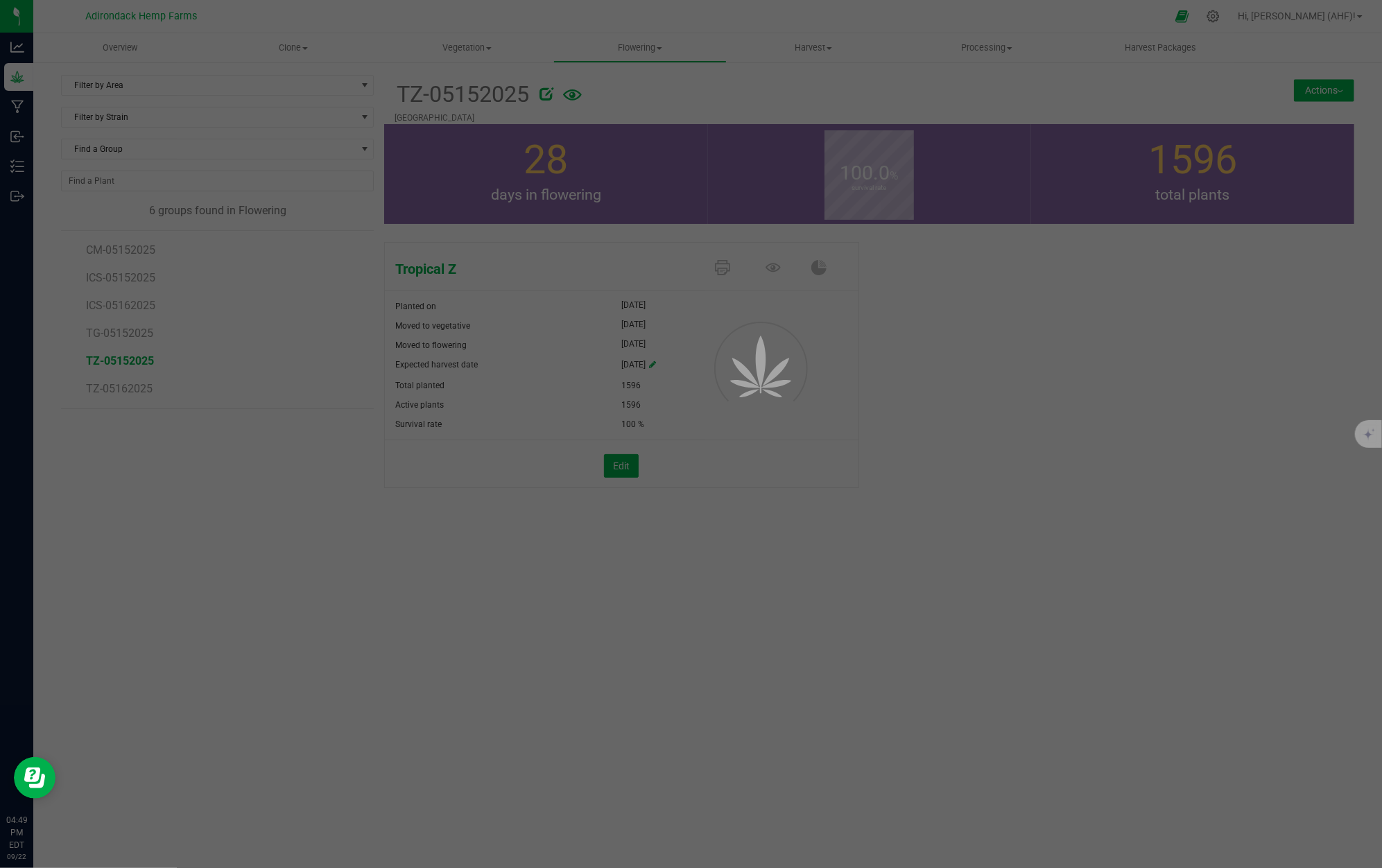
click at [993, 313] on div at bounding box center [691, 434] width 1382 height 868
click at [904, 387] on div at bounding box center [691, 434] width 1382 height 868
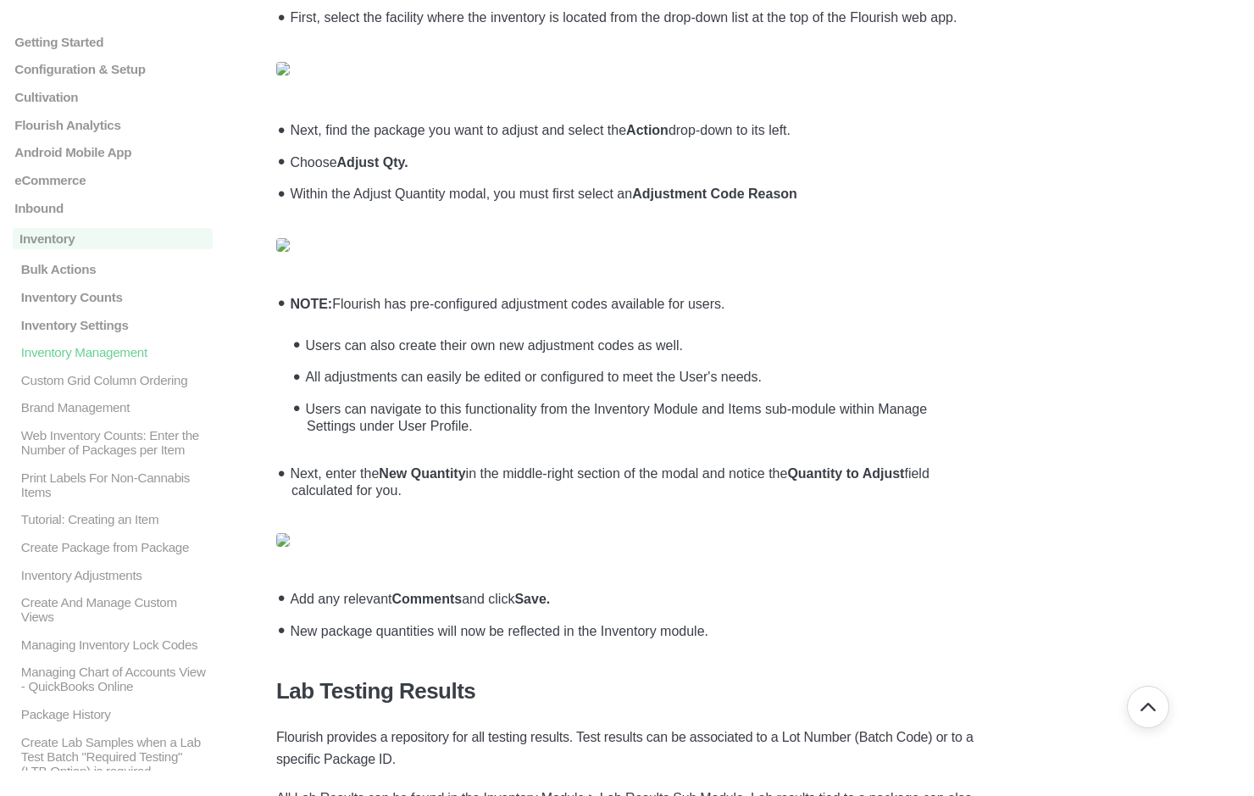
scroll to position [7894, 0]
